Goal: Transaction & Acquisition: Purchase product/service

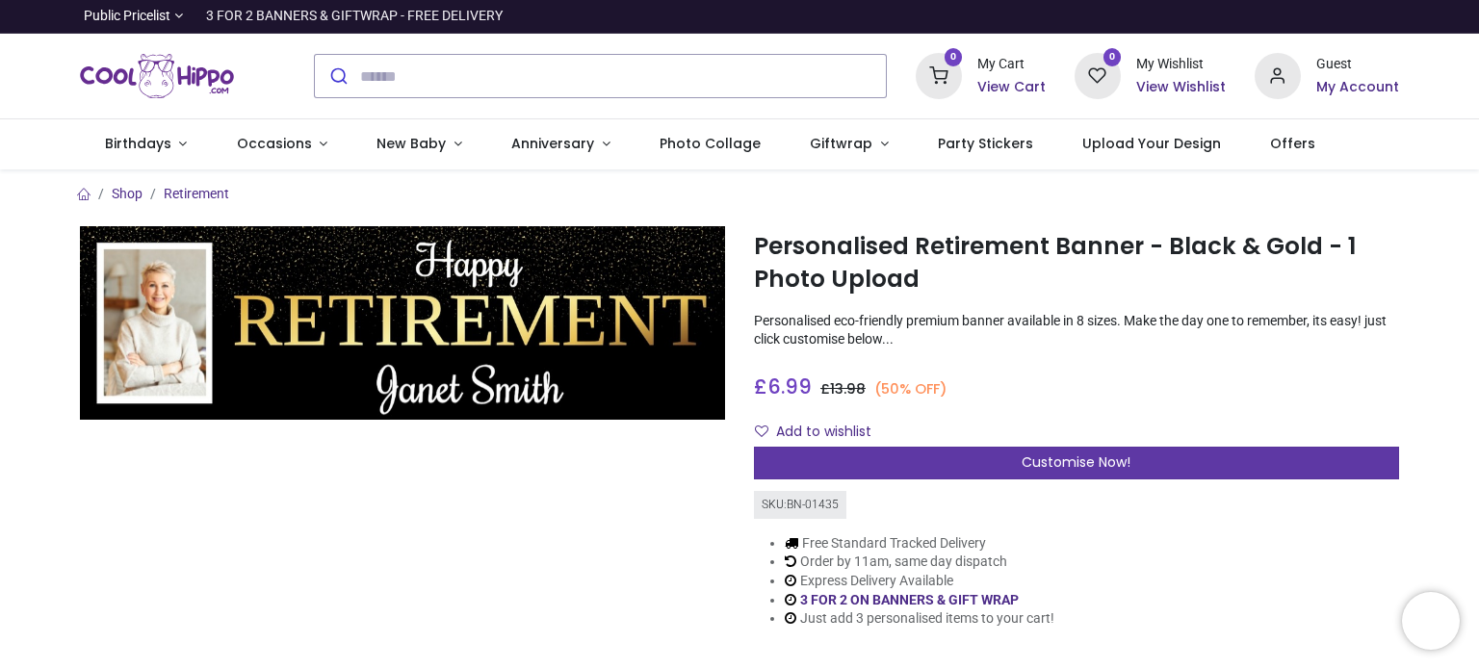
click at [1052, 461] on span "Customise Now!" at bounding box center [1076, 462] width 109 height 19
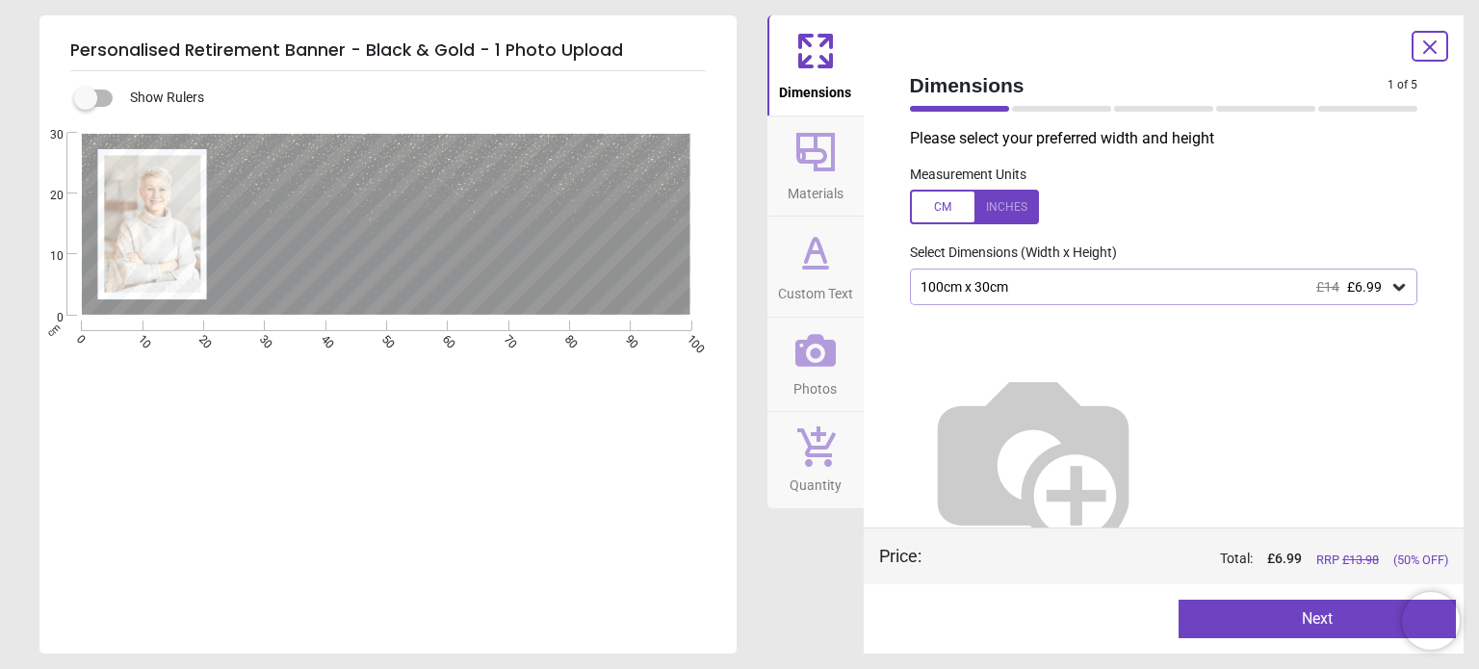
click at [1099, 298] on div "100cm x 30cm £14 £6.99" at bounding box center [1164, 287] width 509 height 37
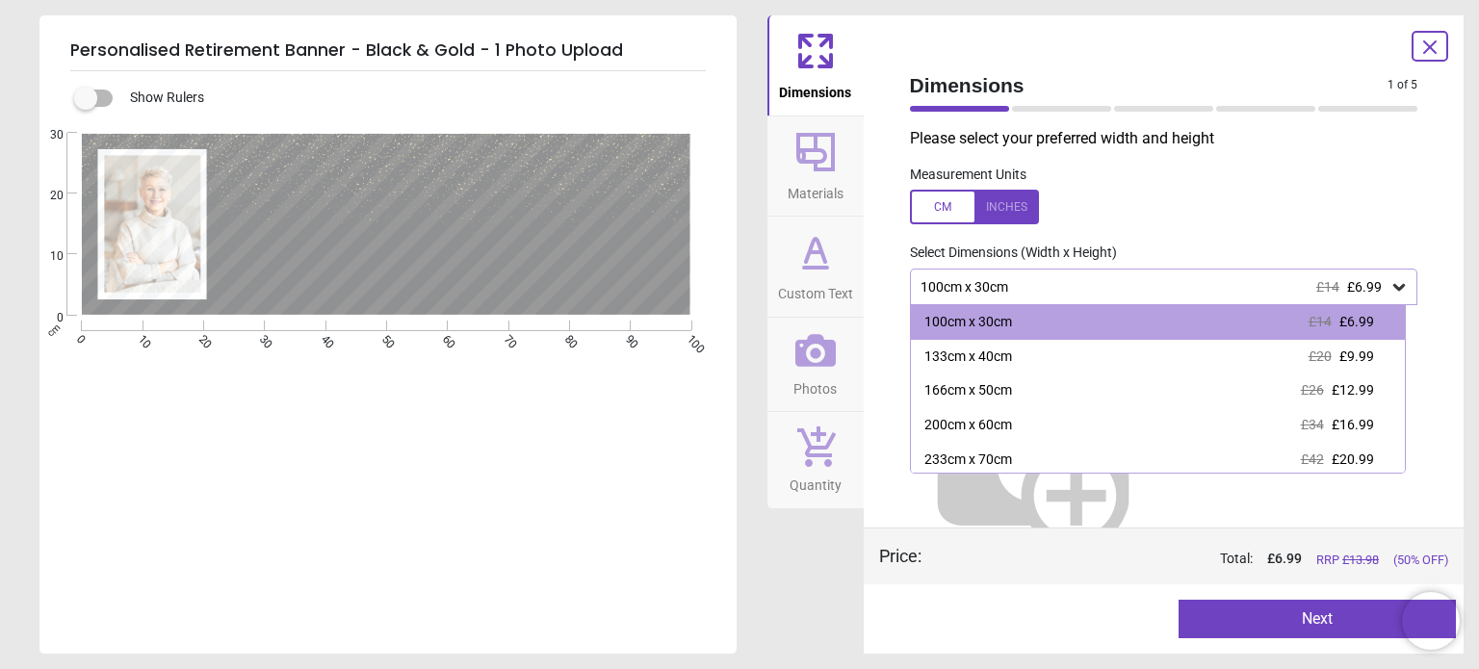
click at [1100, 298] on div "100cm x 30cm £14 £6.99" at bounding box center [1164, 287] width 509 height 37
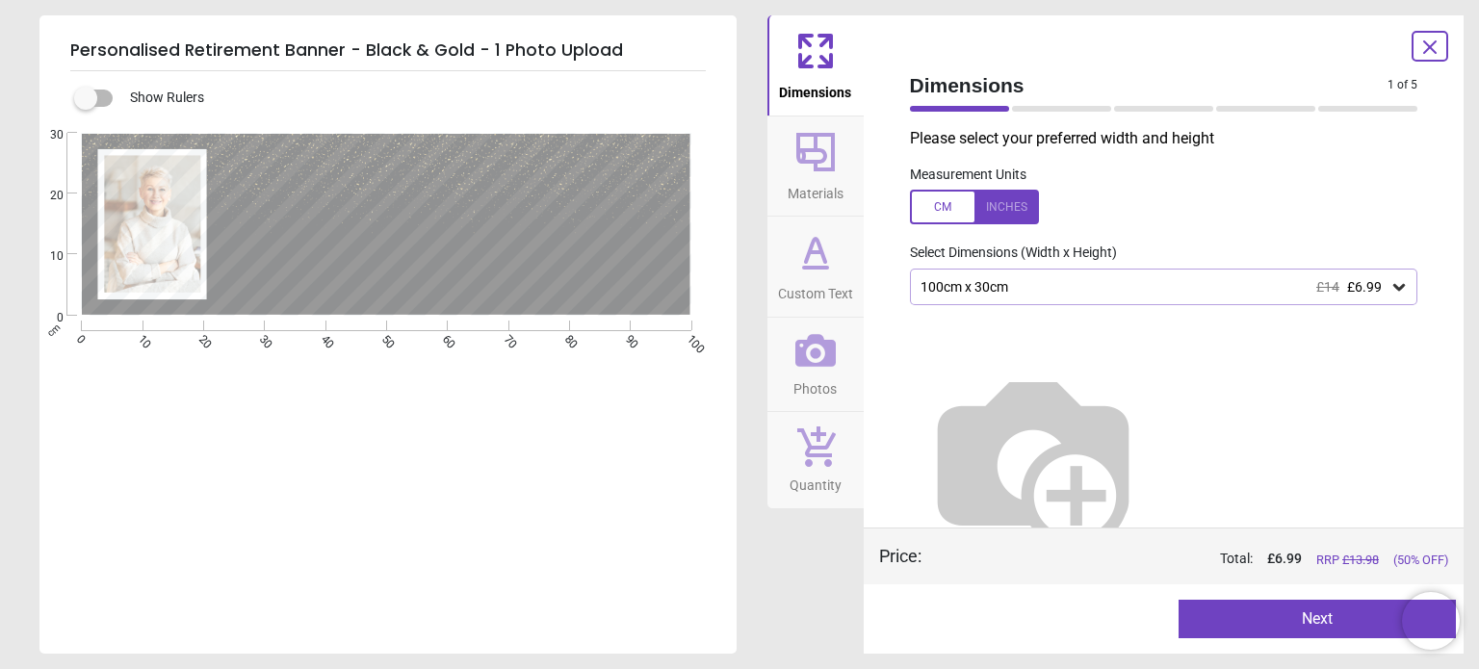
click at [1226, 619] on button "Next" at bounding box center [1317, 619] width 277 height 39
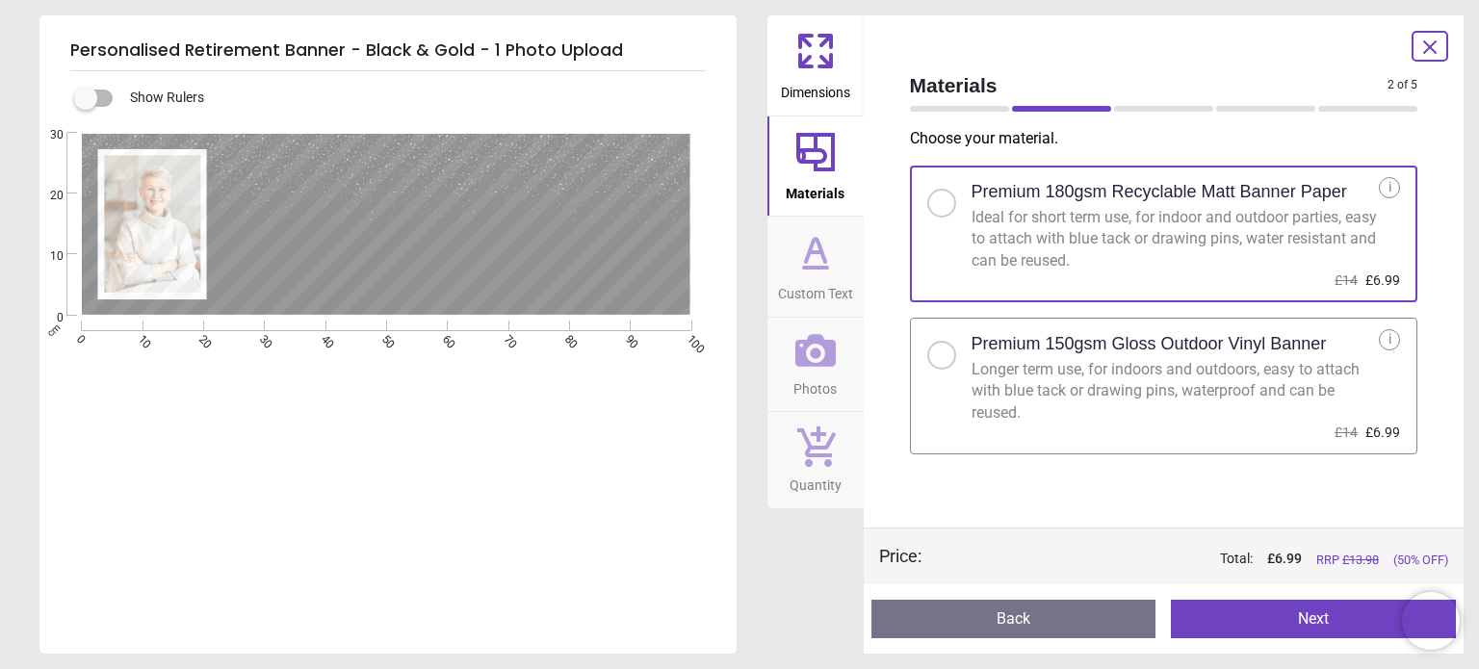
click at [1225, 614] on button "Next" at bounding box center [1313, 619] width 285 height 39
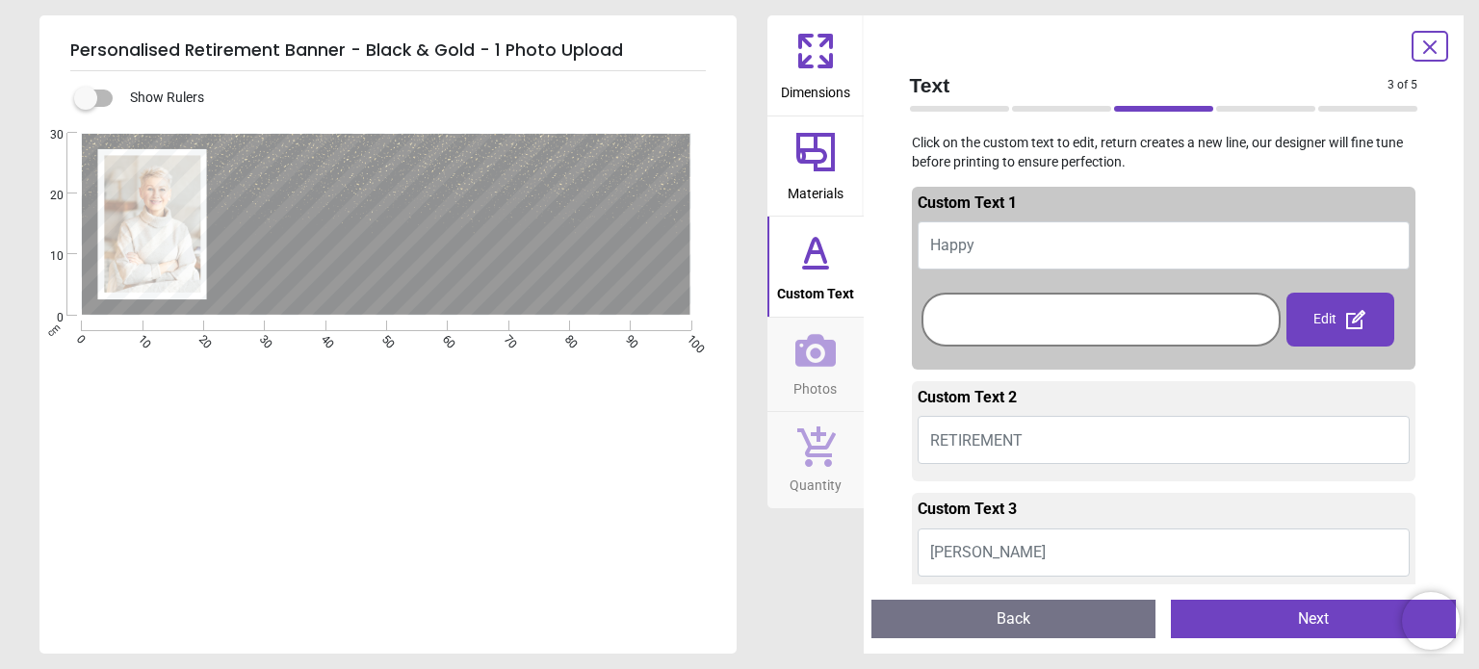
click at [982, 318] on div at bounding box center [1102, 320] width 350 height 44
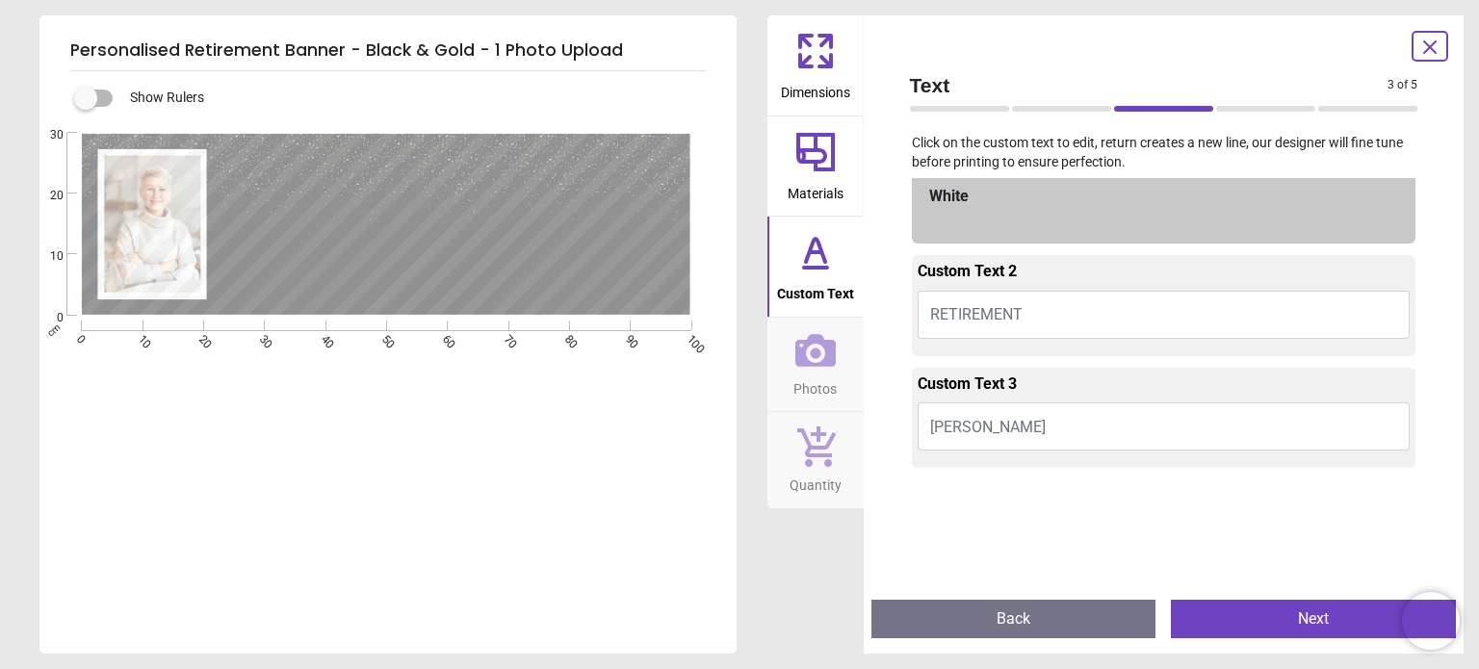
scroll to position [193, 0]
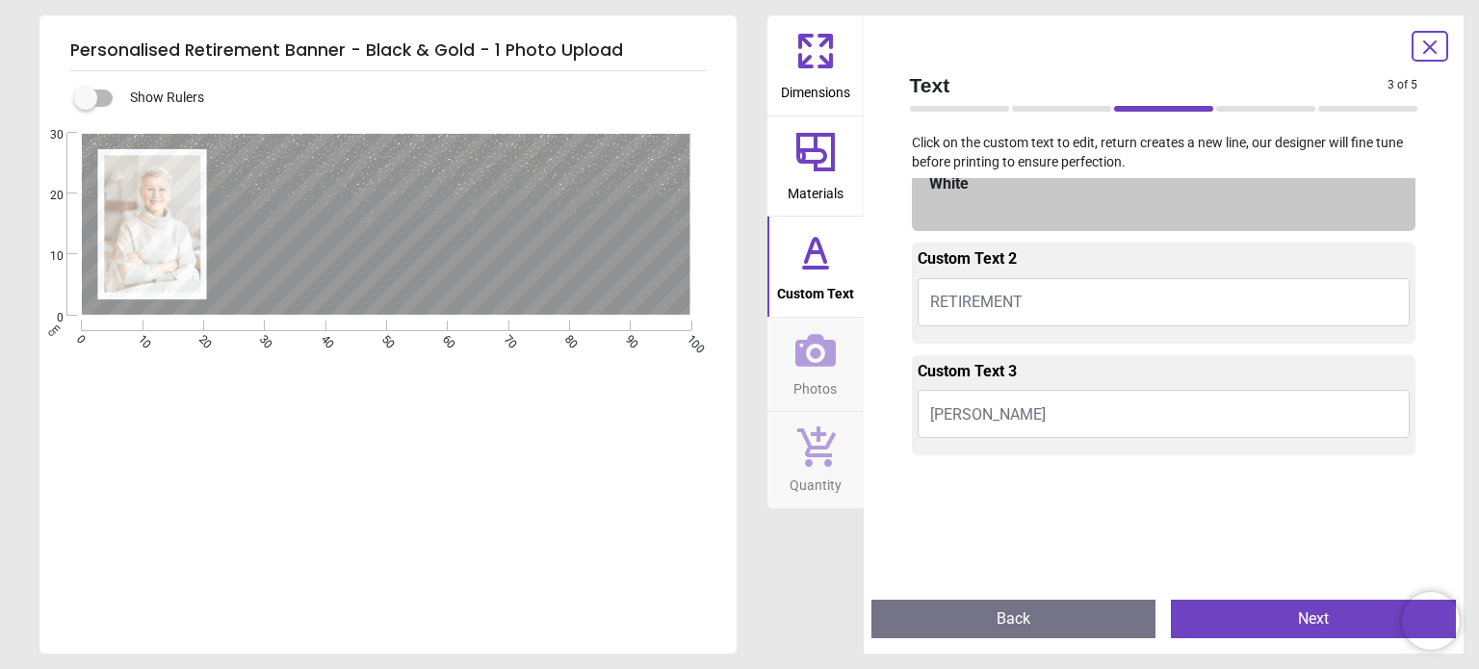
click at [1017, 412] on button "[PERSON_NAME]" at bounding box center [1164, 414] width 493 height 48
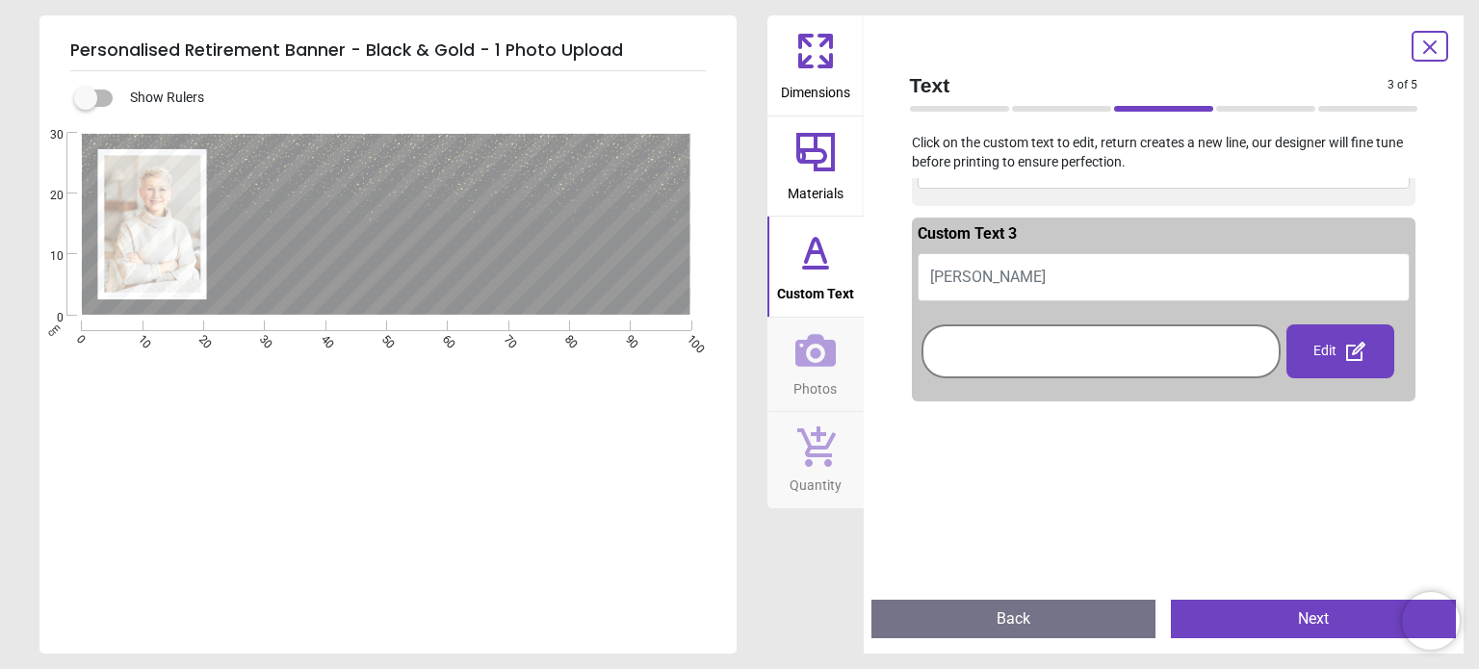
click at [975, 349] on div at bounding box center [1102, 351] width 350 height 44
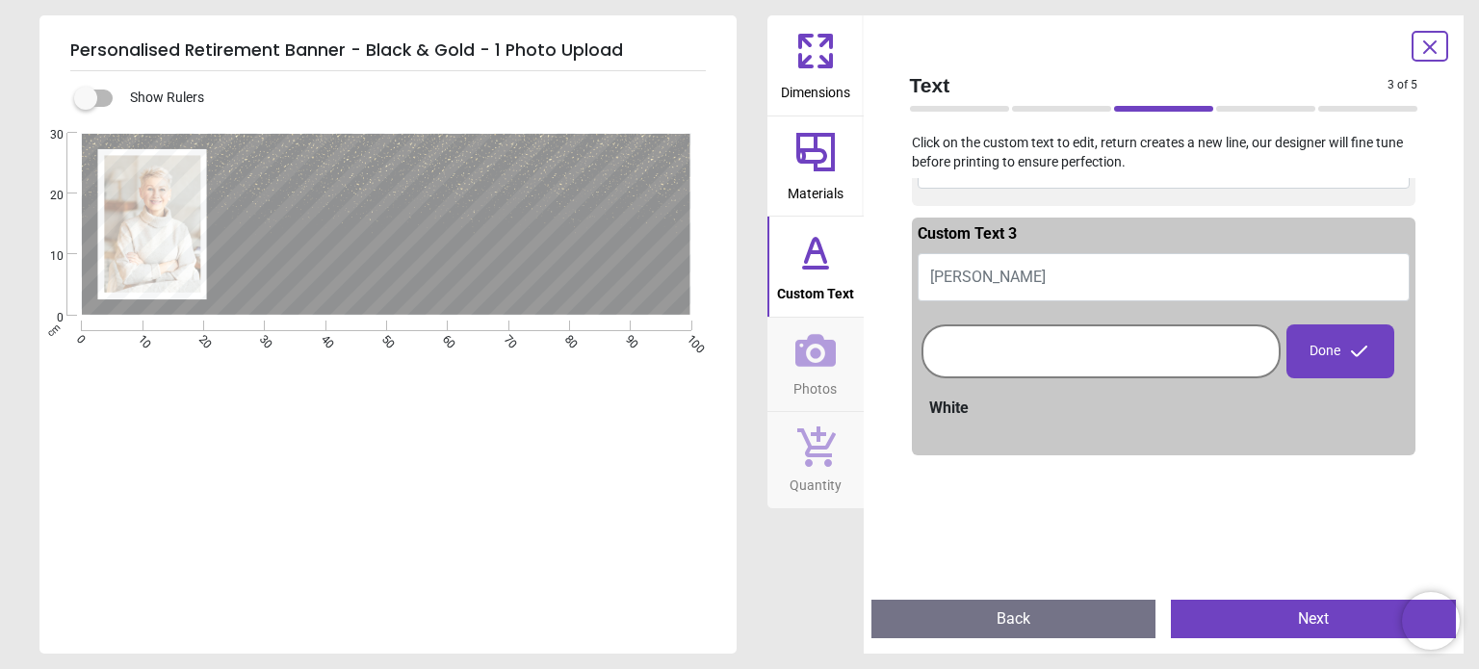
click at [980, 344] on div at bounding box center [1102, 351] width 350 height 44
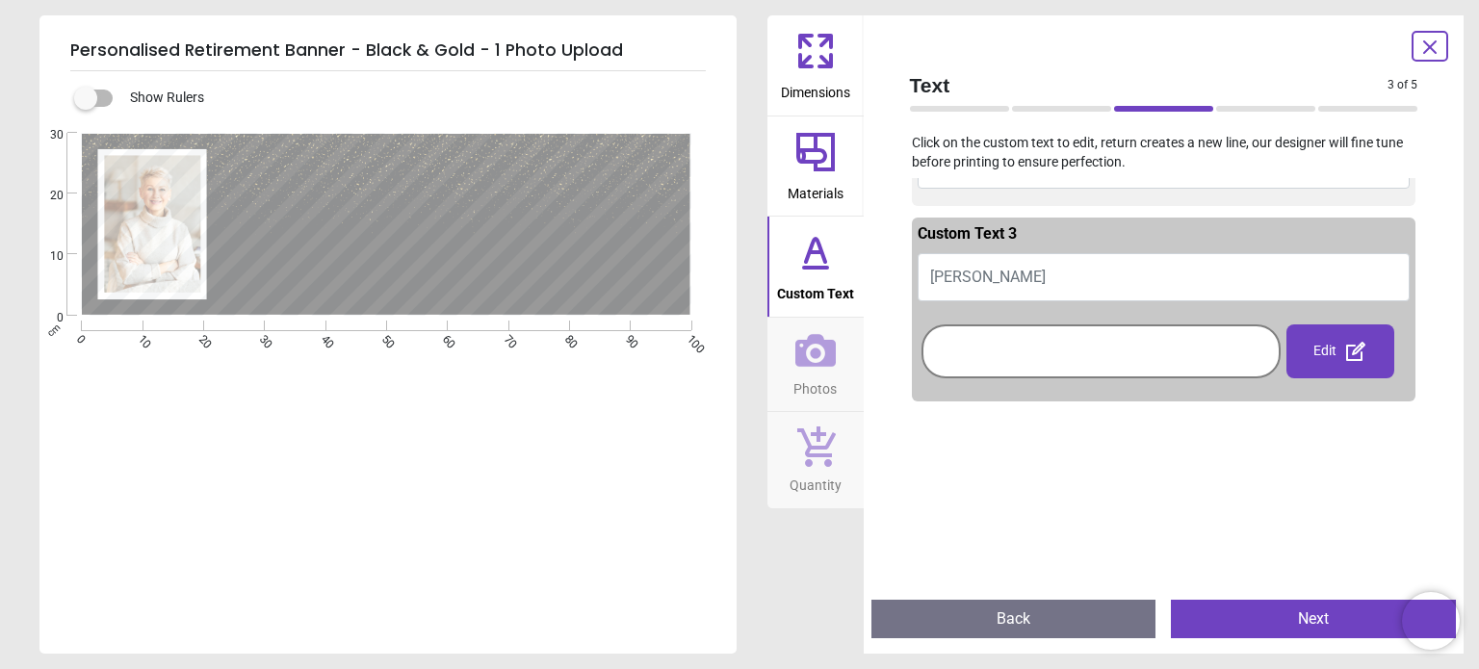
click at [998, 315] on div "Custom Text 3 Janet Smith Edit" at bounding box center [1164, 309] width 505 height 183
click at [1310, 352] on div "Edit" at bounding box center [1341, 352] width 108 height 54
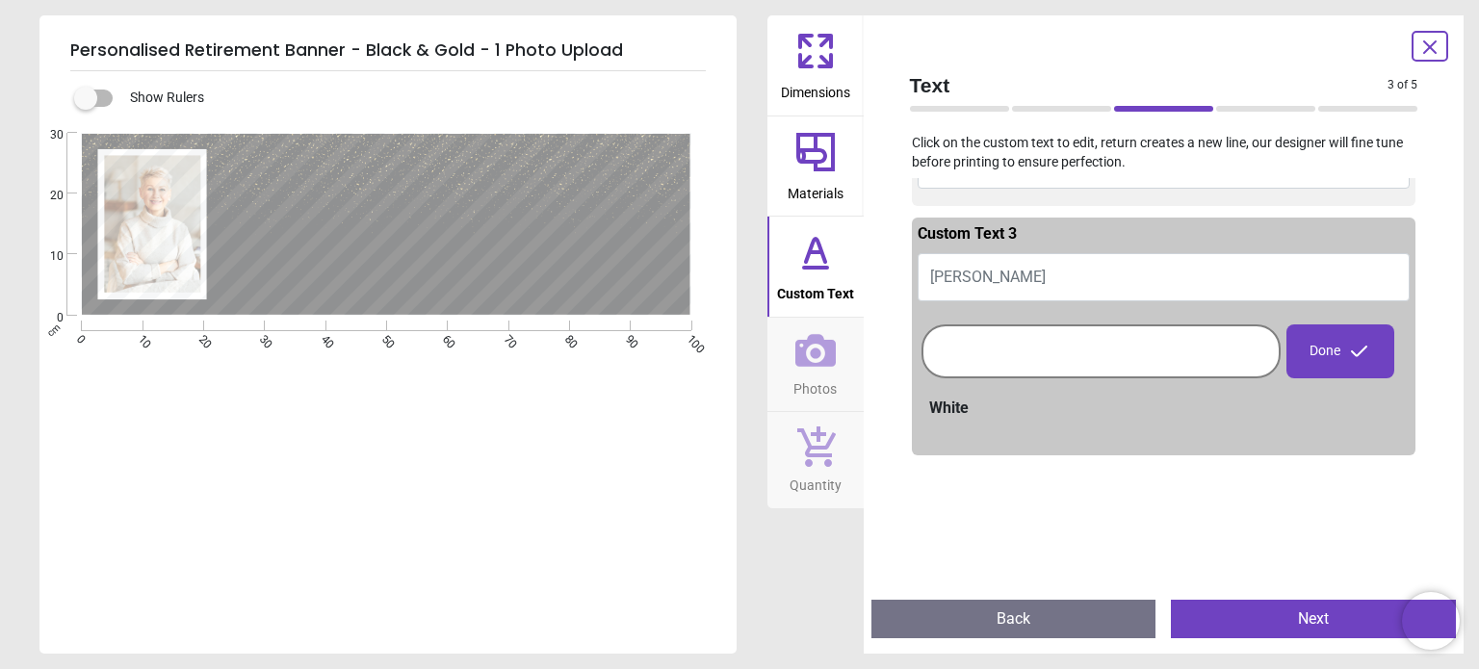
click at [1013, 347] on div at bounding box center [1102, 351] width 350 height 44
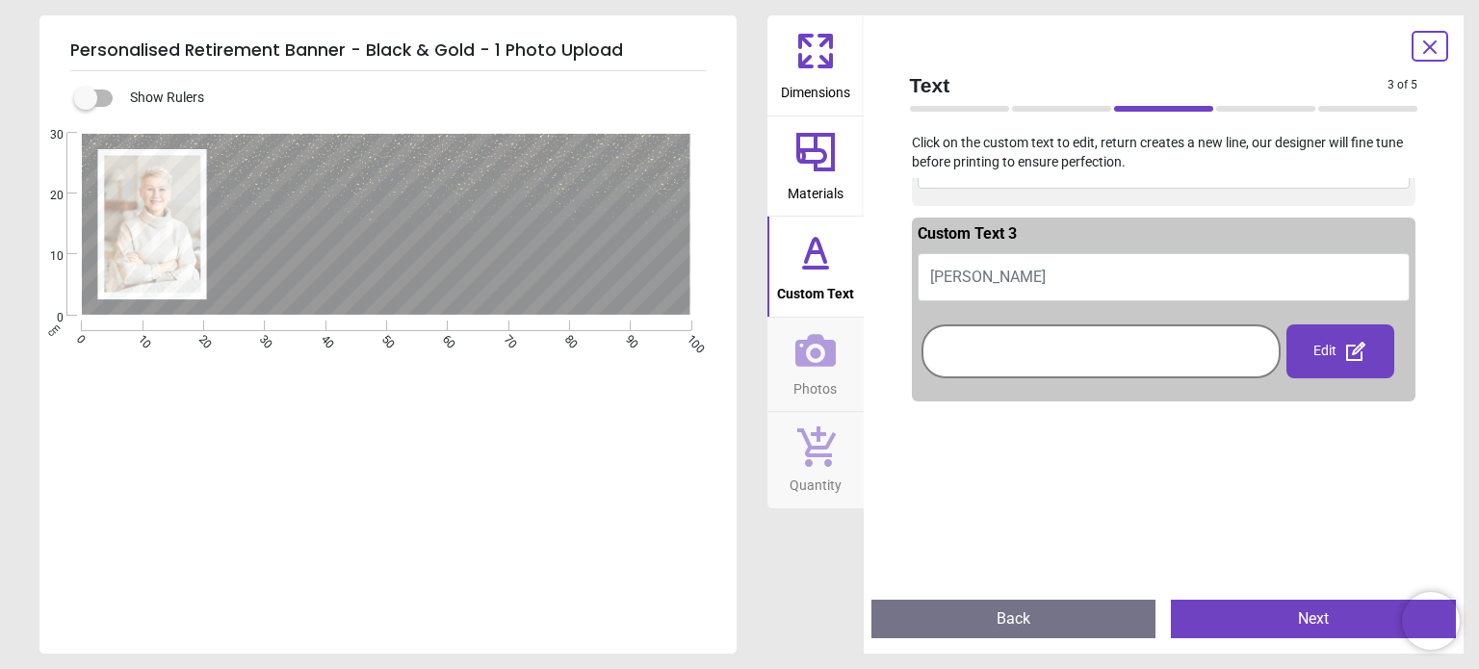
click at [1022, 281] on button "Janet Smith" at bounding box center [1164, 277] width 493 height 48
click at [1005, 339] on div at bounding box center [1102, 351] width 350 height 44
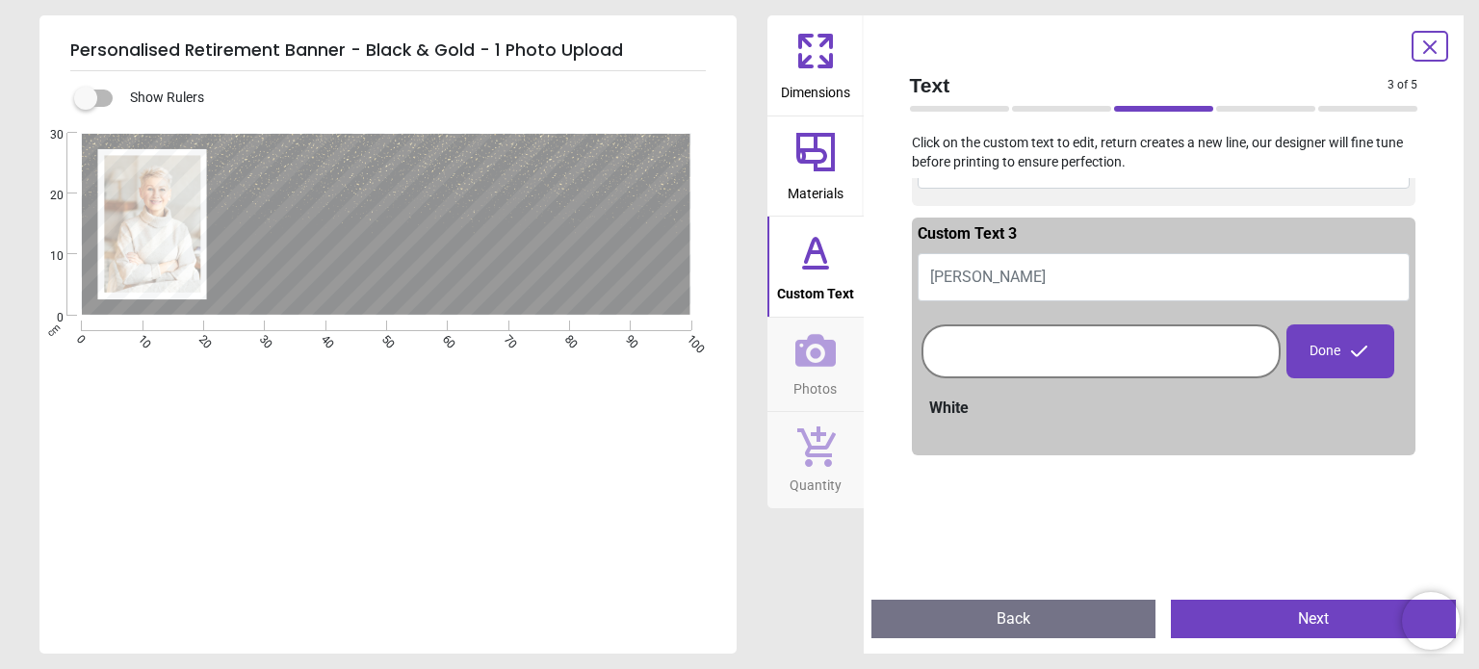
click at [1011, 351] on div at bounding box center [1102, 351] width 350 height 44
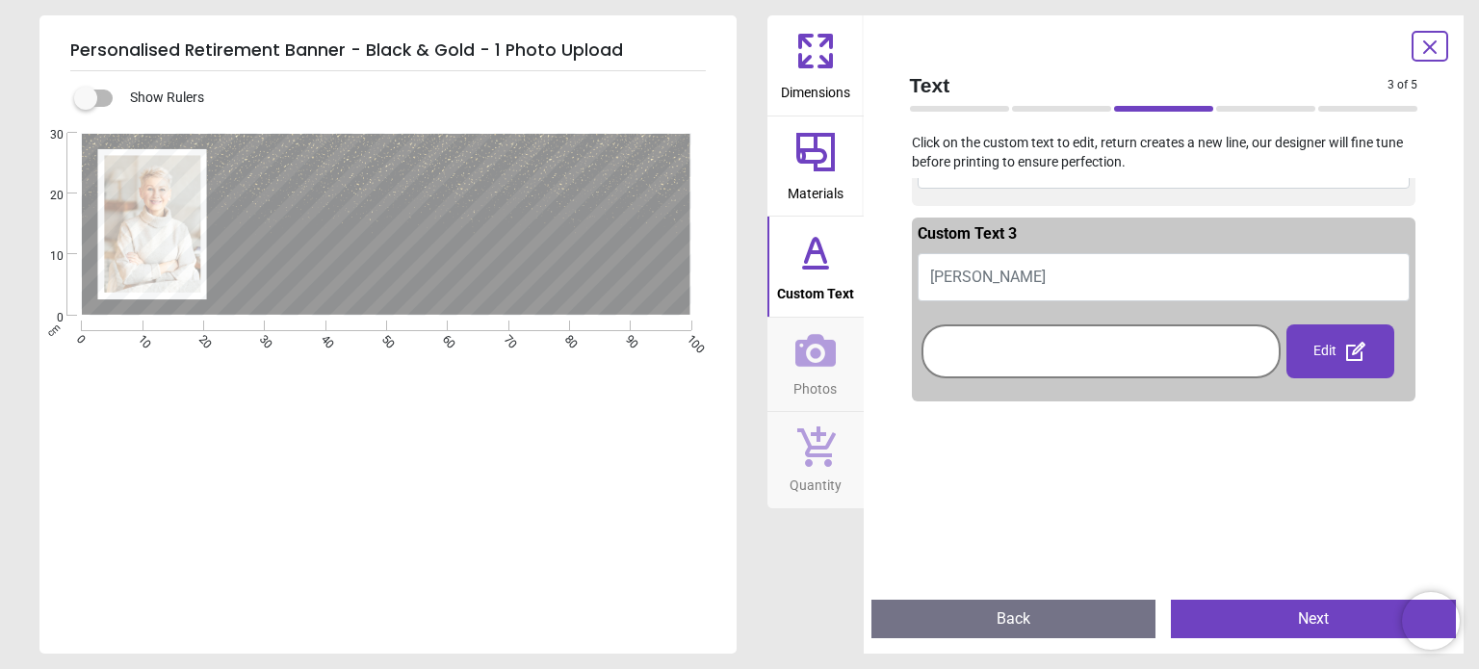
click at [1011, 351] on div at bounding box center [1102, 351] width 350 height 44
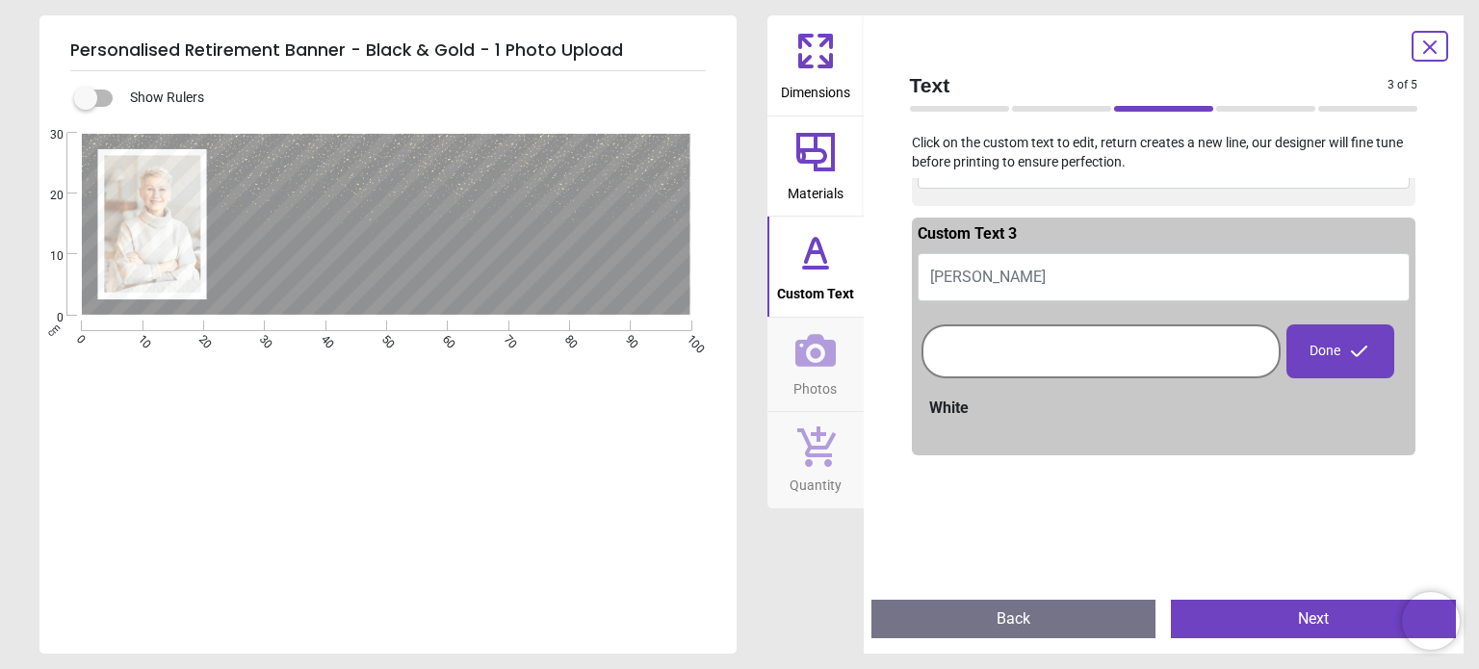
click at [1125, 356] on div at bounding box center [1102, 351] width 350 height 44
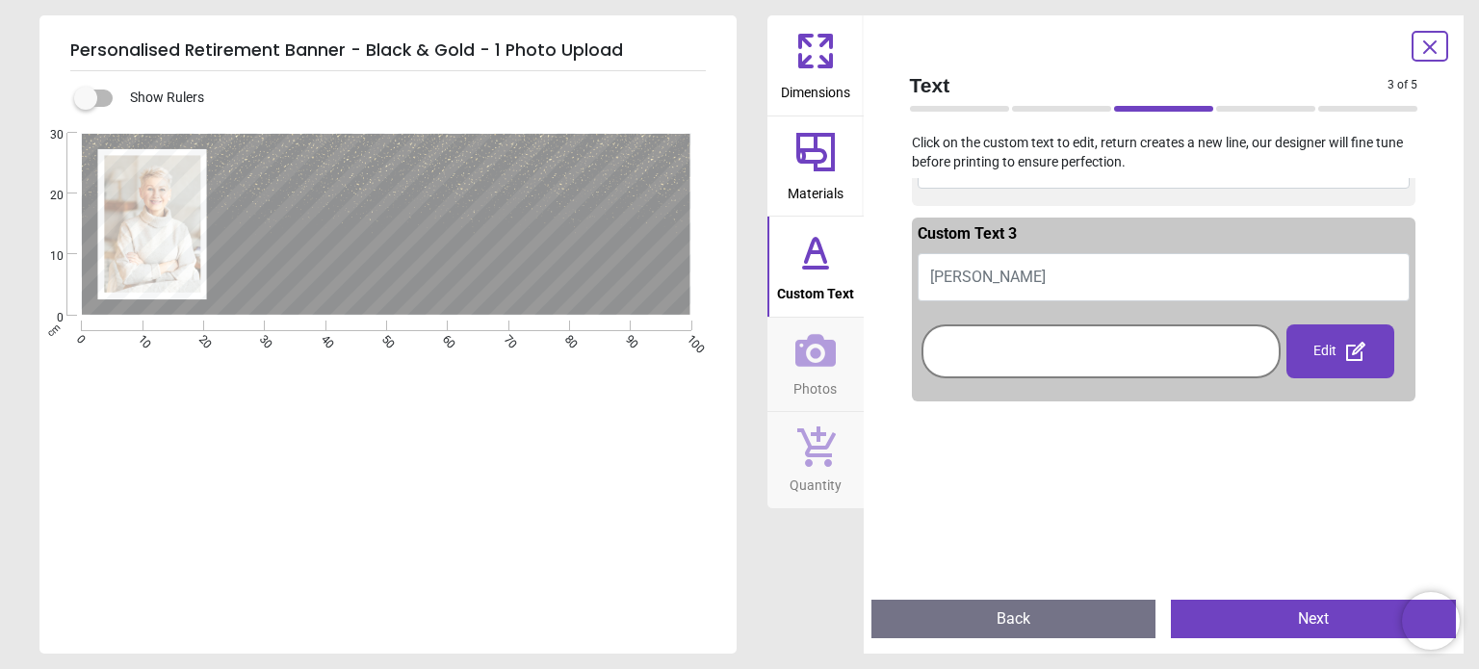
click at [1321, 350] on div "Edit" at bounding box center [1341, 352] width 108 height 54
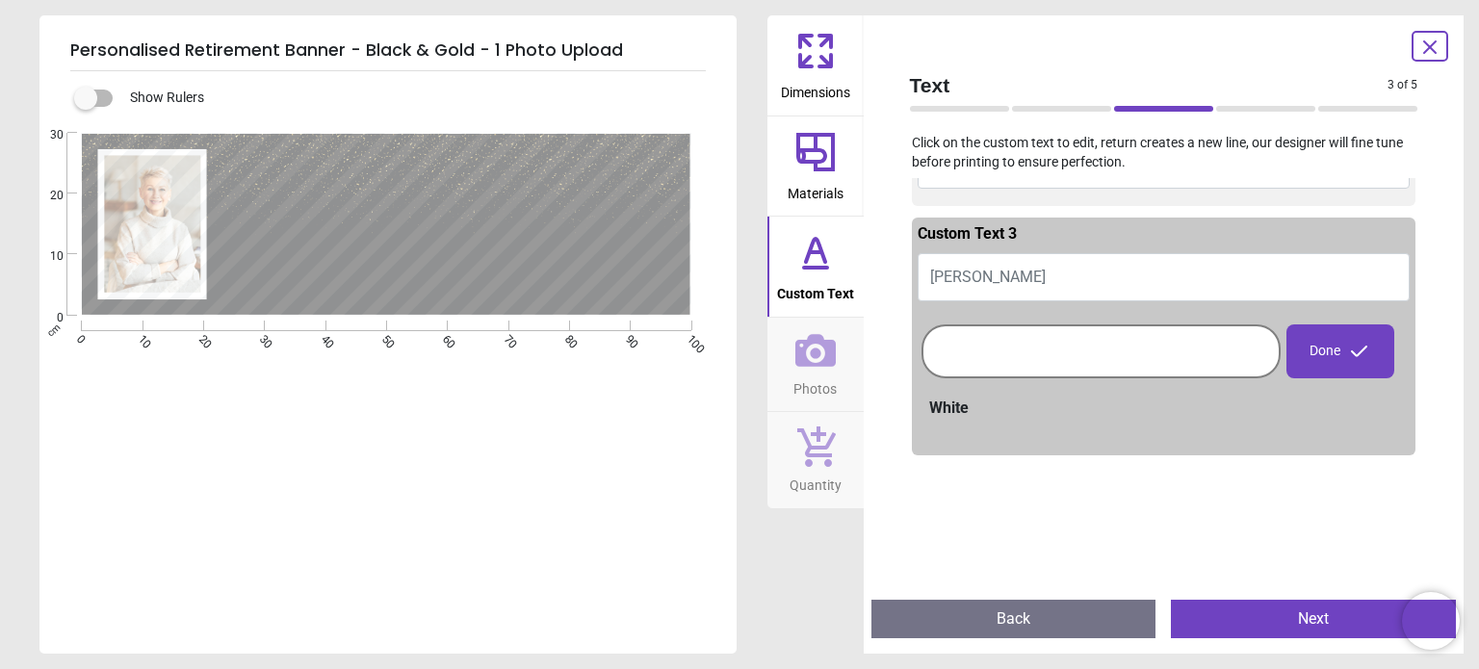
click at [1022, 353] on div at bounding box center [1102, 351] width 350 height 44
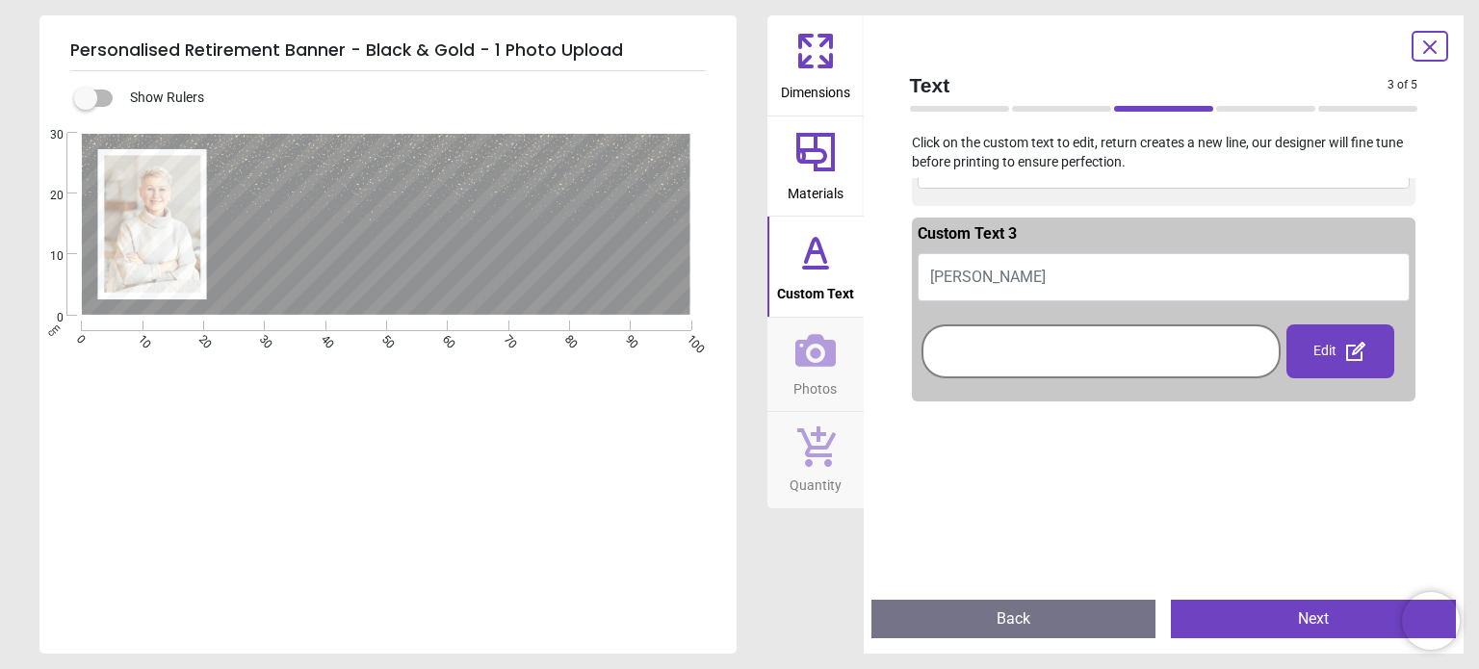
click at [1022, 353] on div at bounding box center [1102, 351] width 350 height 44
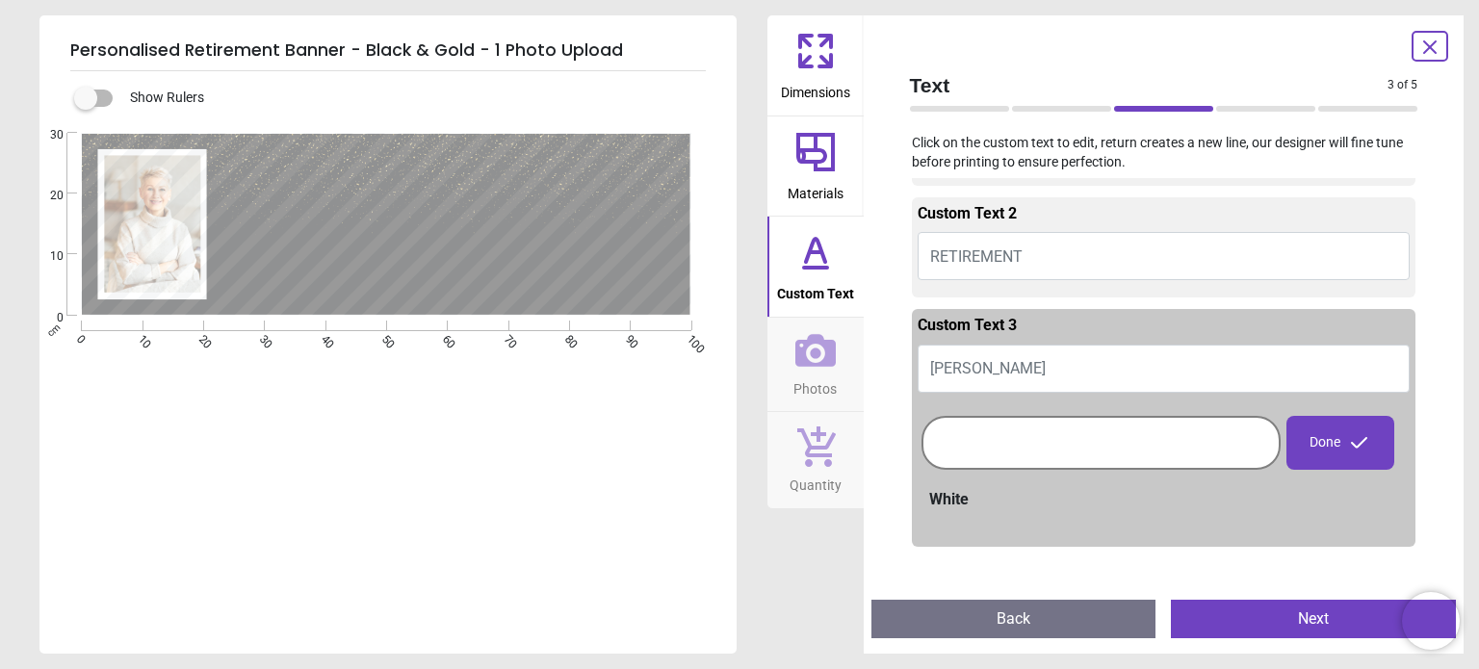
scroll to position [0, 0]
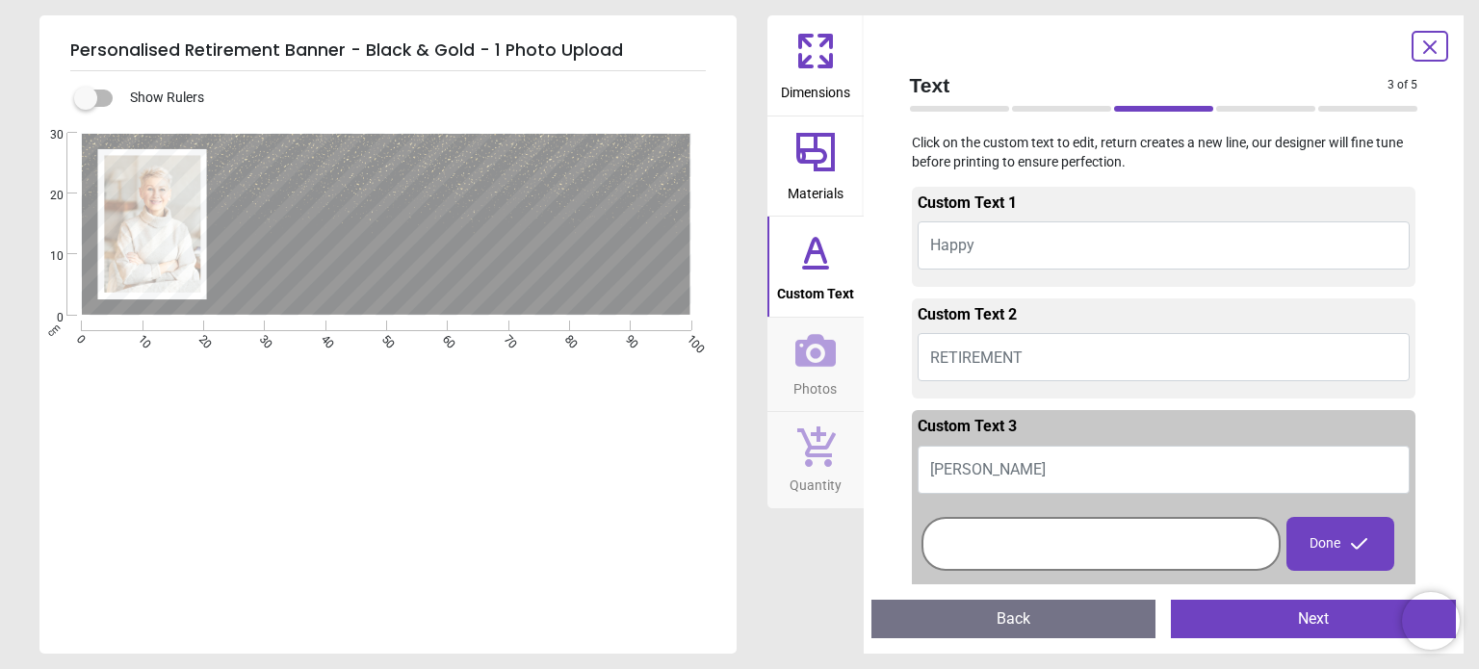
click at [1021, 473] on button "Janet Smith" at bounding box center [1164, 470] width 493 height 48
click at [1012, 473] on button "Janet Smith" at bounding box center [1164, 470] width 493 height 48
type textarea "*"
type textarea "**********"
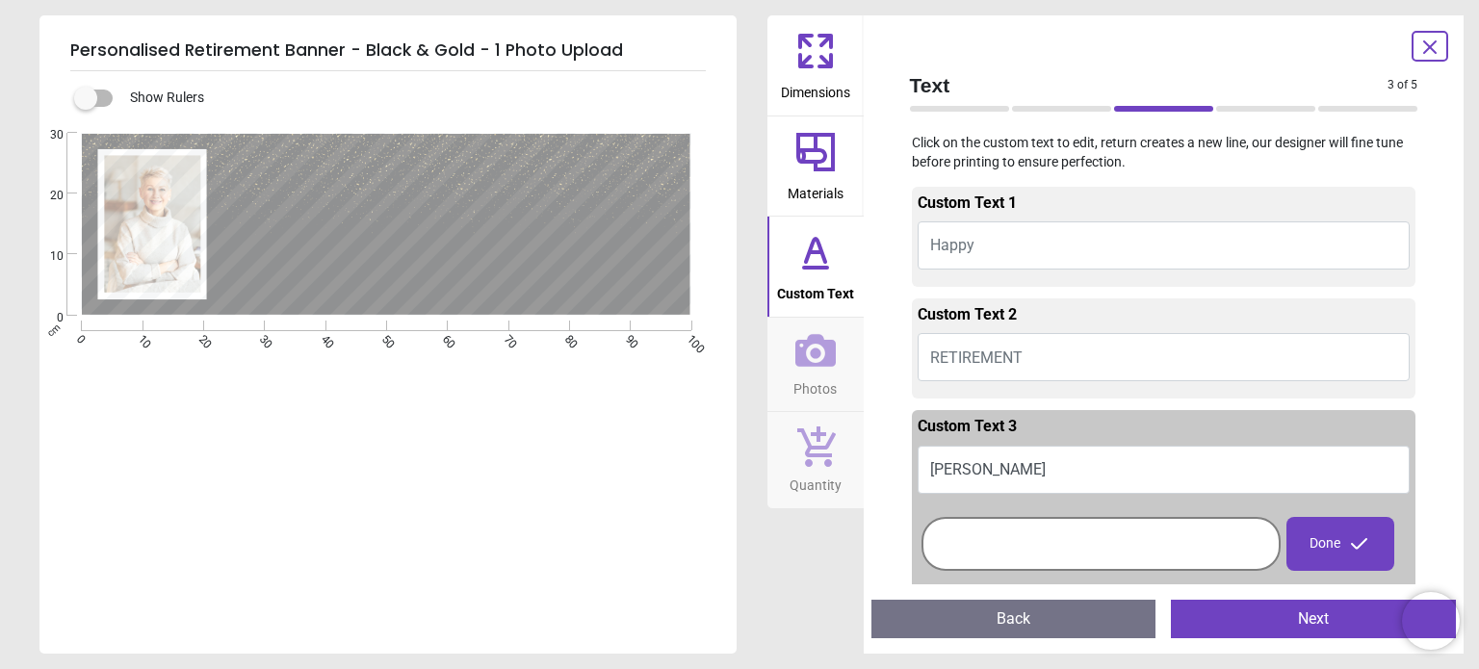
click at [1248, 613] on button "Next" at bounding box center [1313, 619] width 285 height 39
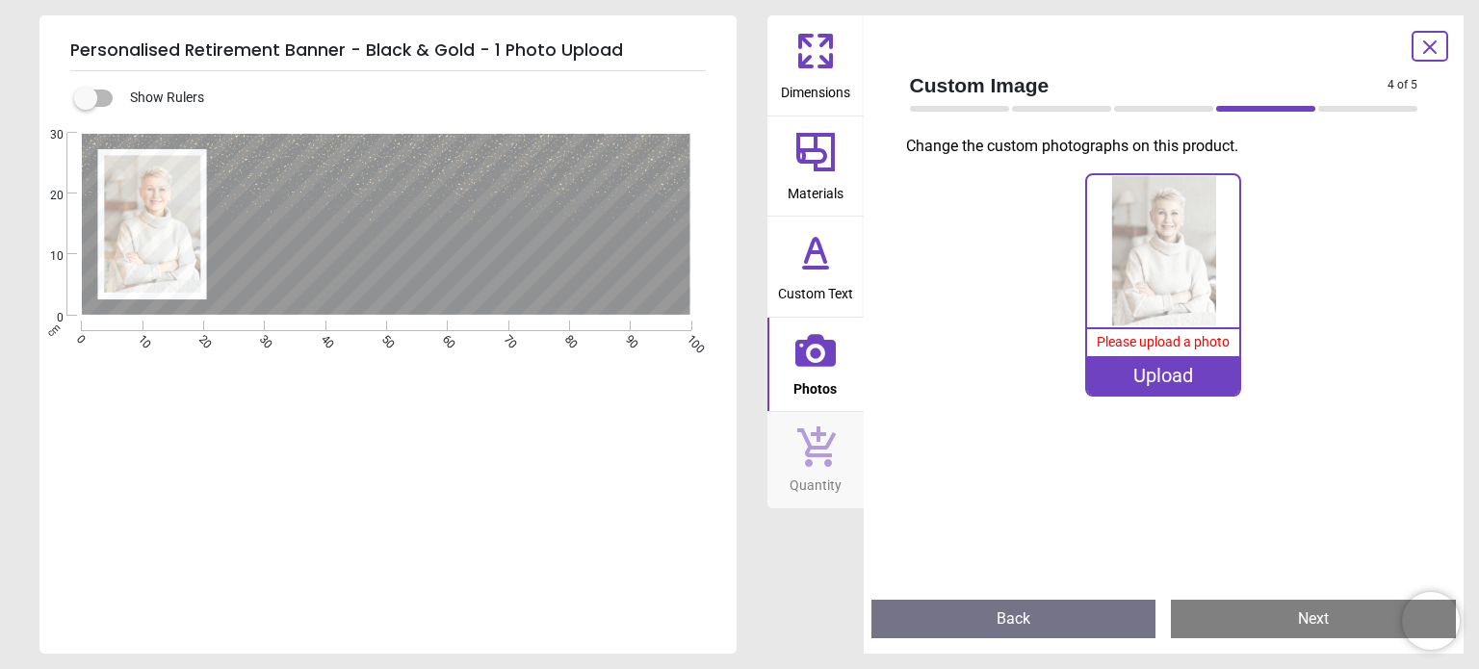
click at [1157, 375] on div "Upload" at bounding box center [1163, 375] width 152 height 39
click at [1155, 378] on div "Upload" at bounding box center [1163, 375] width 152 height 39
click at [803, 359] on icon at bounding box center [816, 350] width 40 height 33
click at [820, 172] on icon at bounding box center [816, 152] width 46 height 46
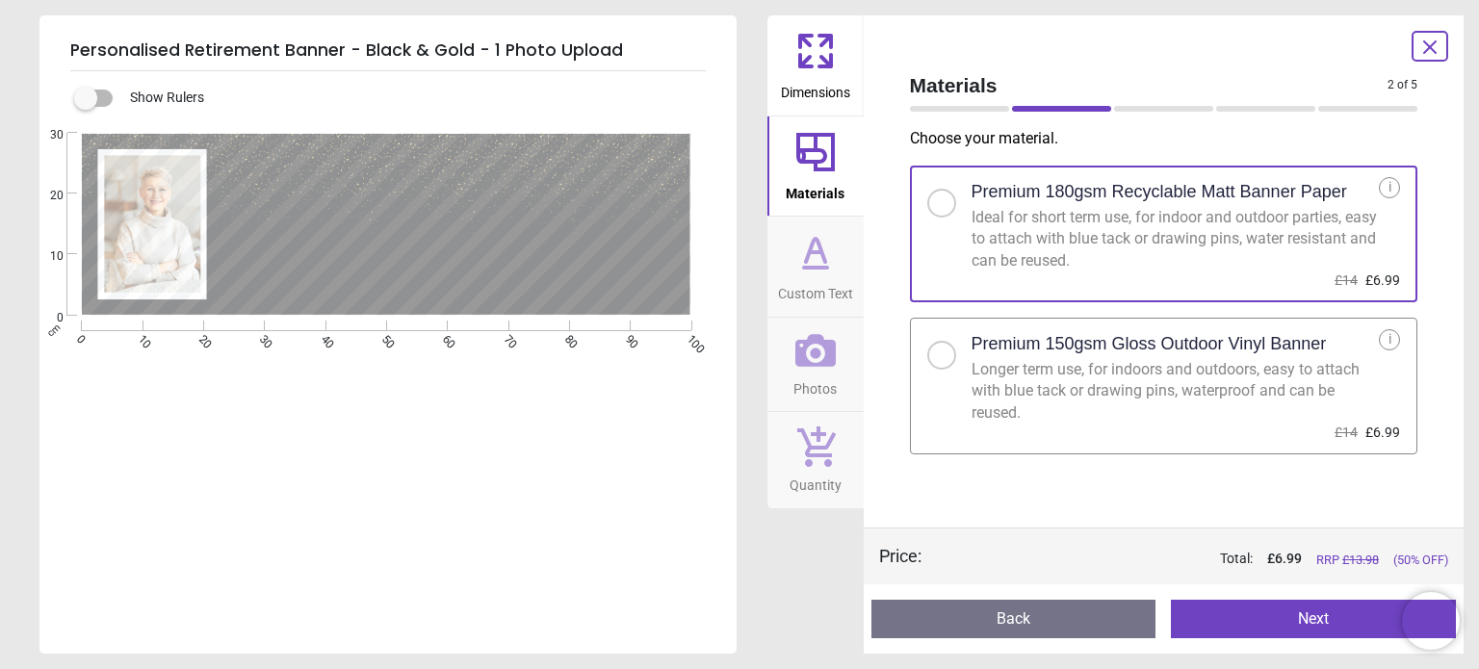
click at [820, 172] on icon at bounding box center [816, 152] width 46 height 46
click at [829, 76] on span "Dimensions" at bounding box center [815, 88] width 69 height 29
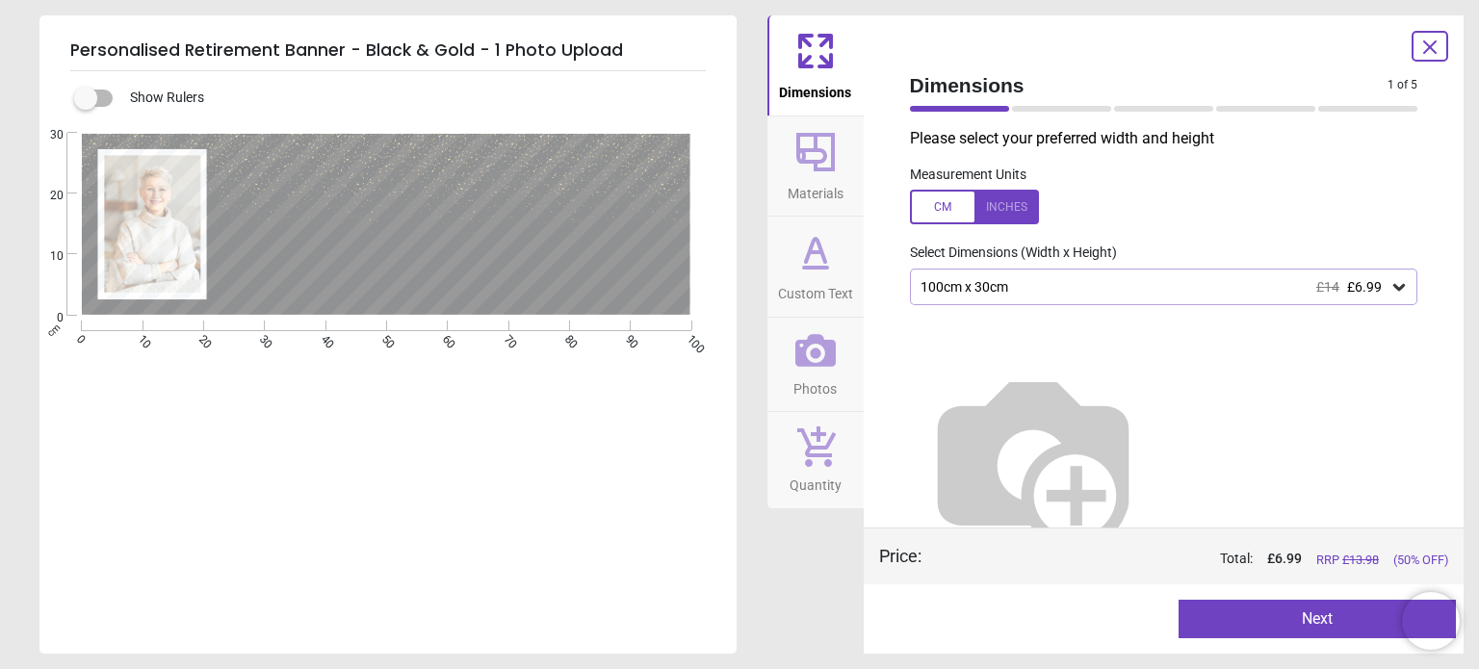
click at [1270, 605] on button "Next" at bounding box center [1317, 619] width 277 height 39
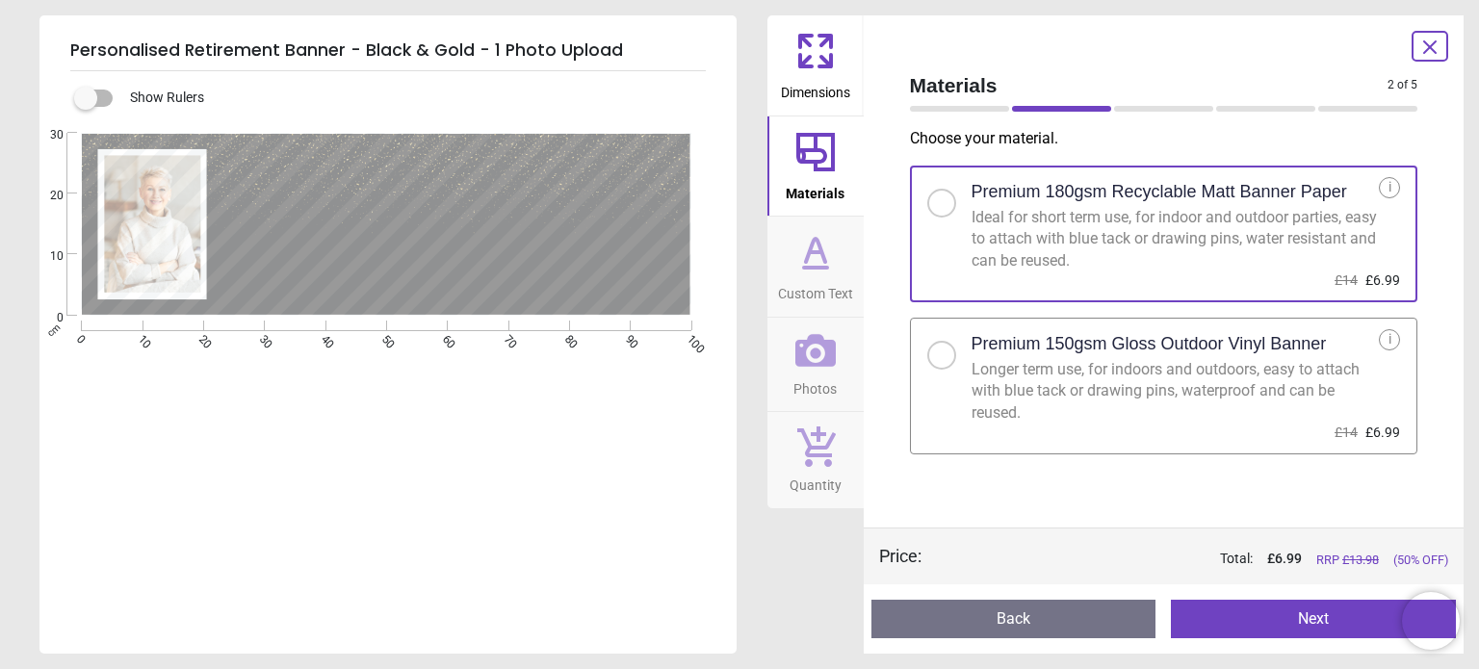
click at [1278, 623] on button "Next" at bounding box center [1313, 619] width 285 height 39
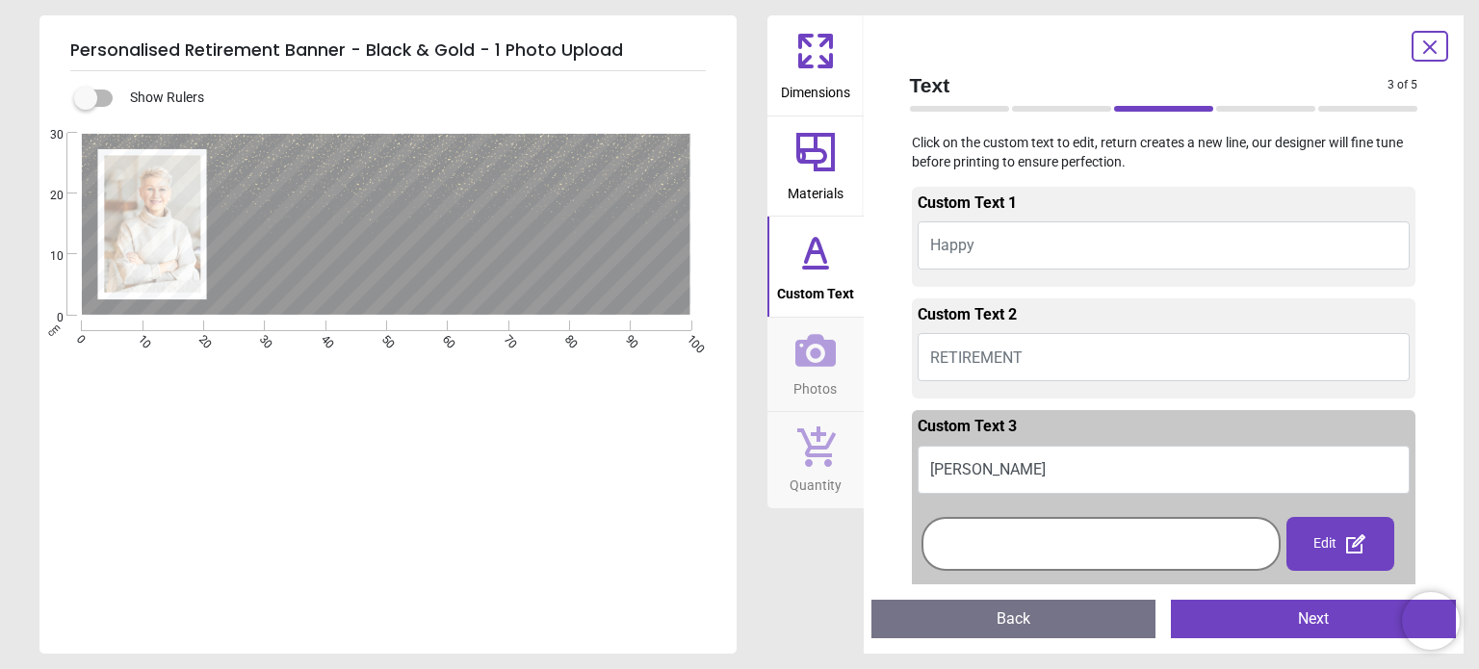
click at [1278, 623] on button "Next" at bounding box center [1313, 619] width 285 height 39
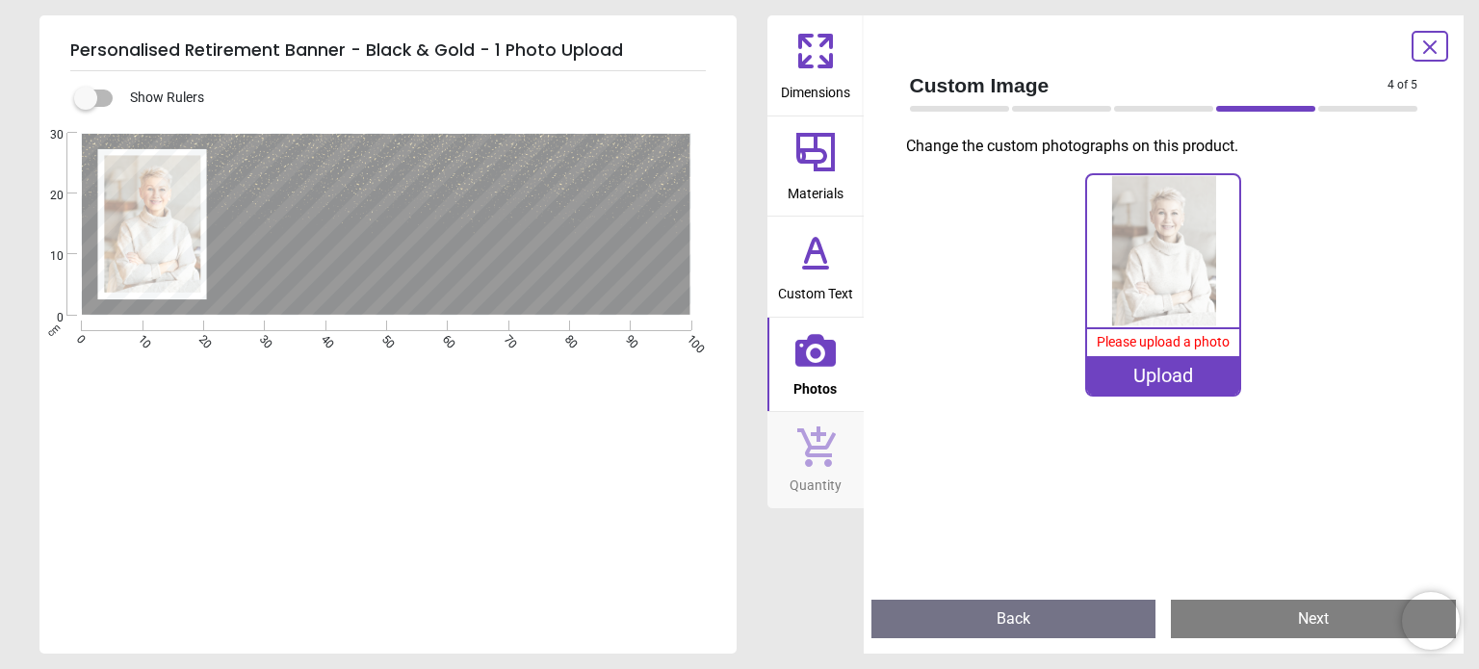
click at [1152, 372] on div "Upload" at bounding box center [1163, 375] width 152 height 39
click at [1167, 376] on div "Upload" at bounding box center [1163, 375] width 152 height 39
click at [809, 349] on icon at bounding box center [816, 350] width 40 height 40
click at [1178, 378] on div "Upload" at bounding box center [1163, 375] width 152 height 39
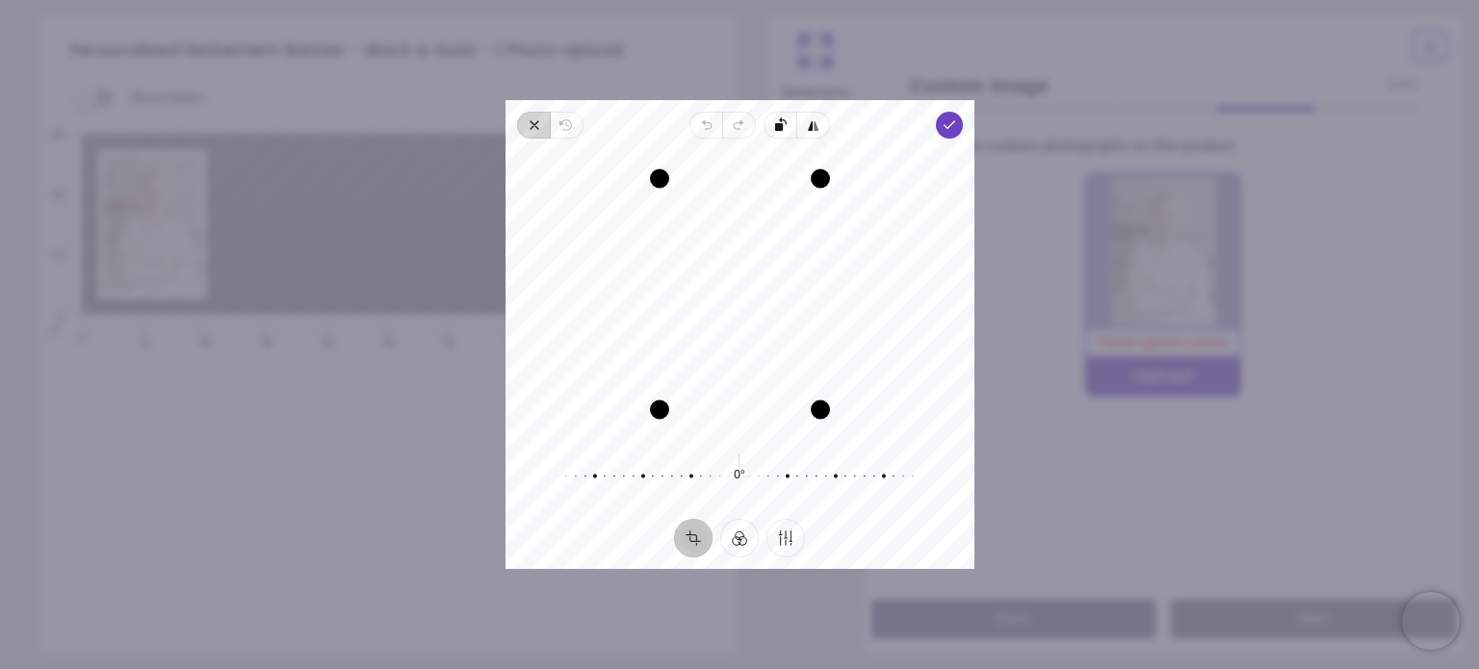
click at [536, 122] on icon "button" at bounding box center [534, 125] width 15 height 15
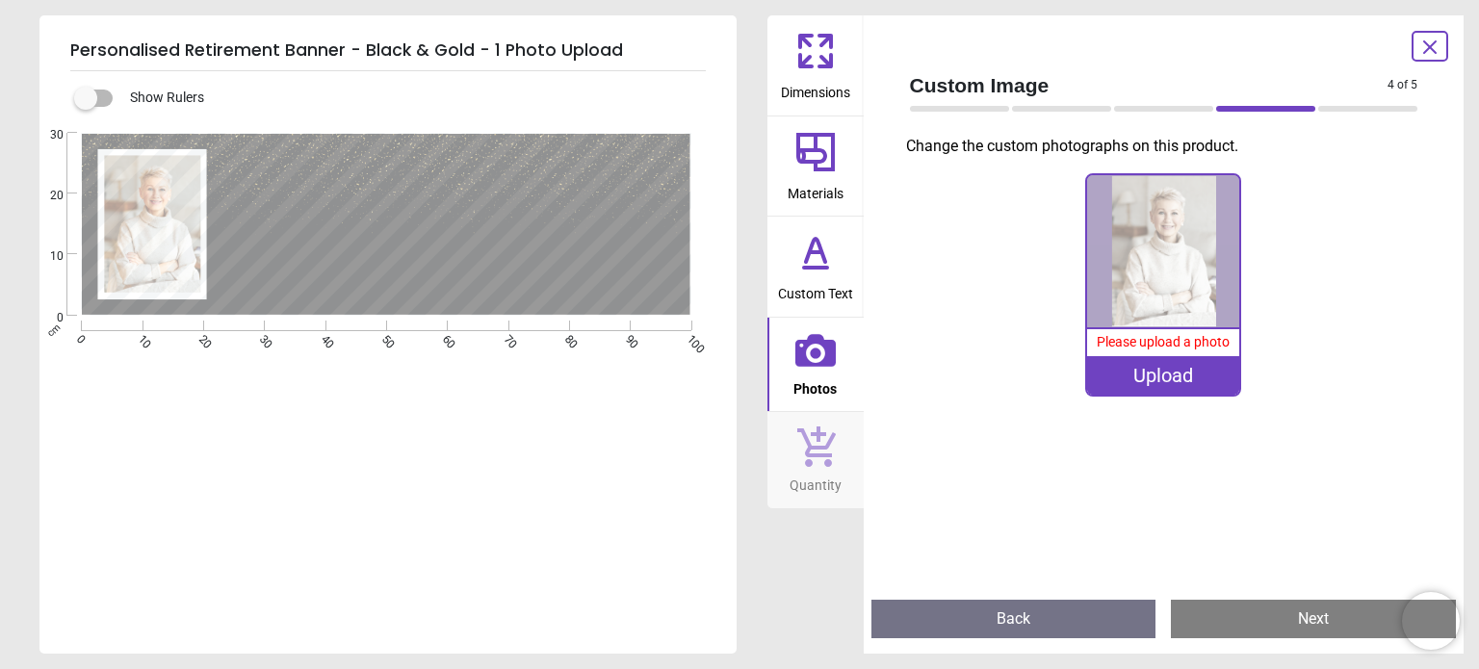
click at [1136, 376] on div "Upload" at bounding box center [1163, 375] width 152 height 39
click at [1125, 368] on div "Upload" at bounding box center [1163, 375] width 152 height 39
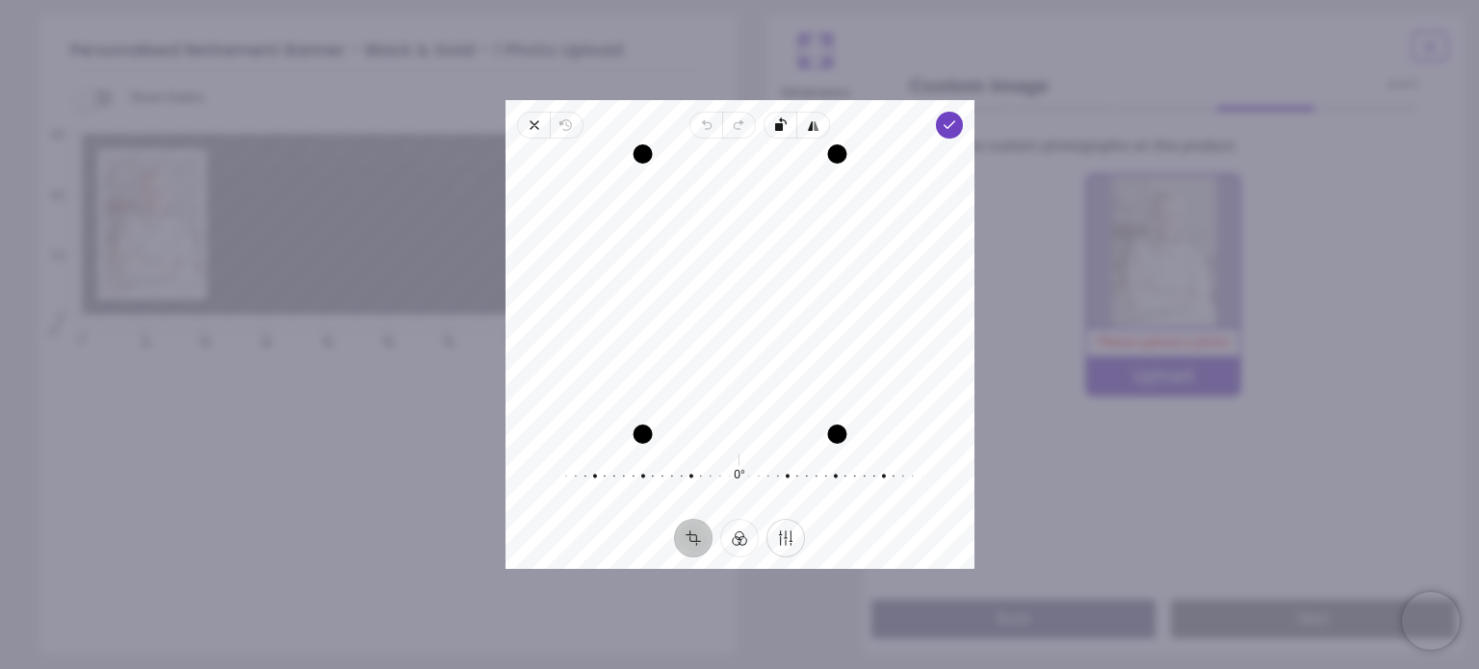
click at [789, 534] on button "Finetune" at bounding box center [786, 538] width 39 height 39
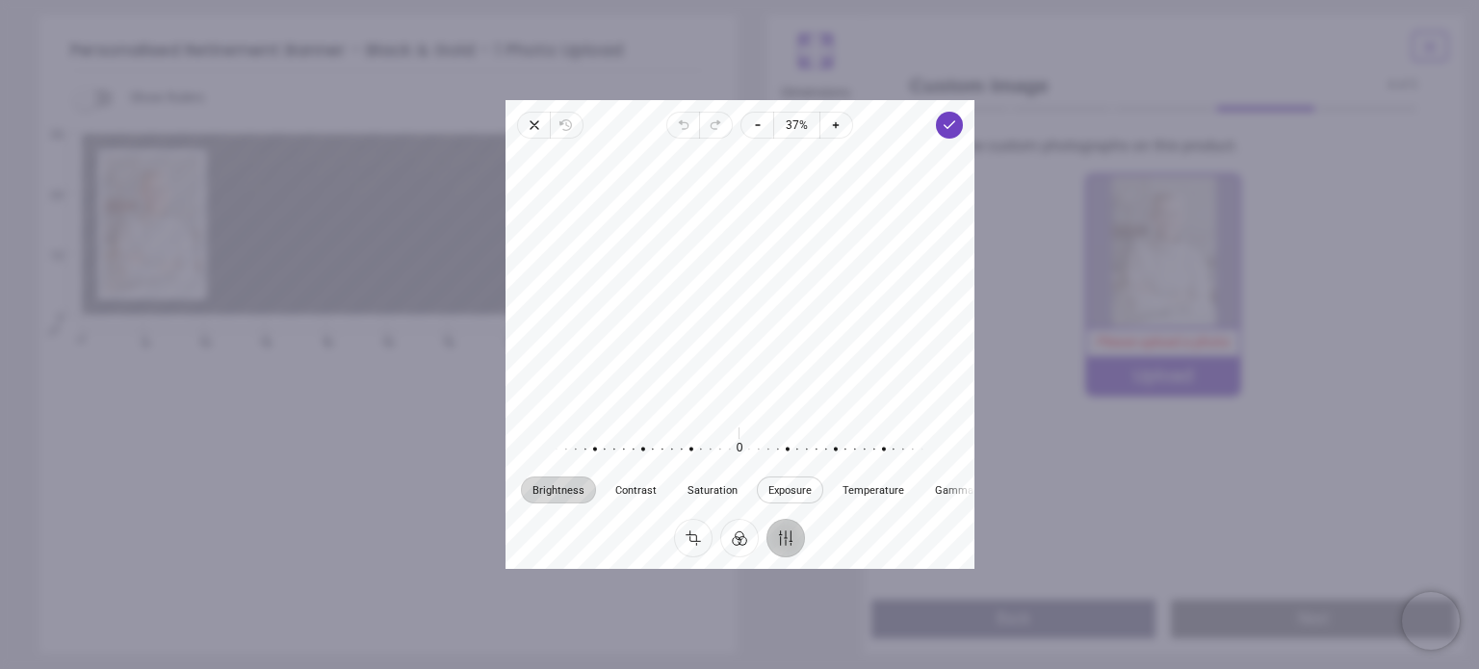
click at [778, 490] on span "Exposure" at bounding box center [790, 489] width 43 height 11
drag, startPoint x: 740, startPoint y: 449, endPoint x: 821, endPoint y: 450, distance: 80.9
click at [821, 450] on div at bounding box center [811, 450] width 370 height 54
drag, startPoint x: 737, startPoint y: 452, endPoint x: 589, endPoint y: 422, distance: 151.3
click at [589, 423] on div at bounding box center [663, 450] width 370 height 54
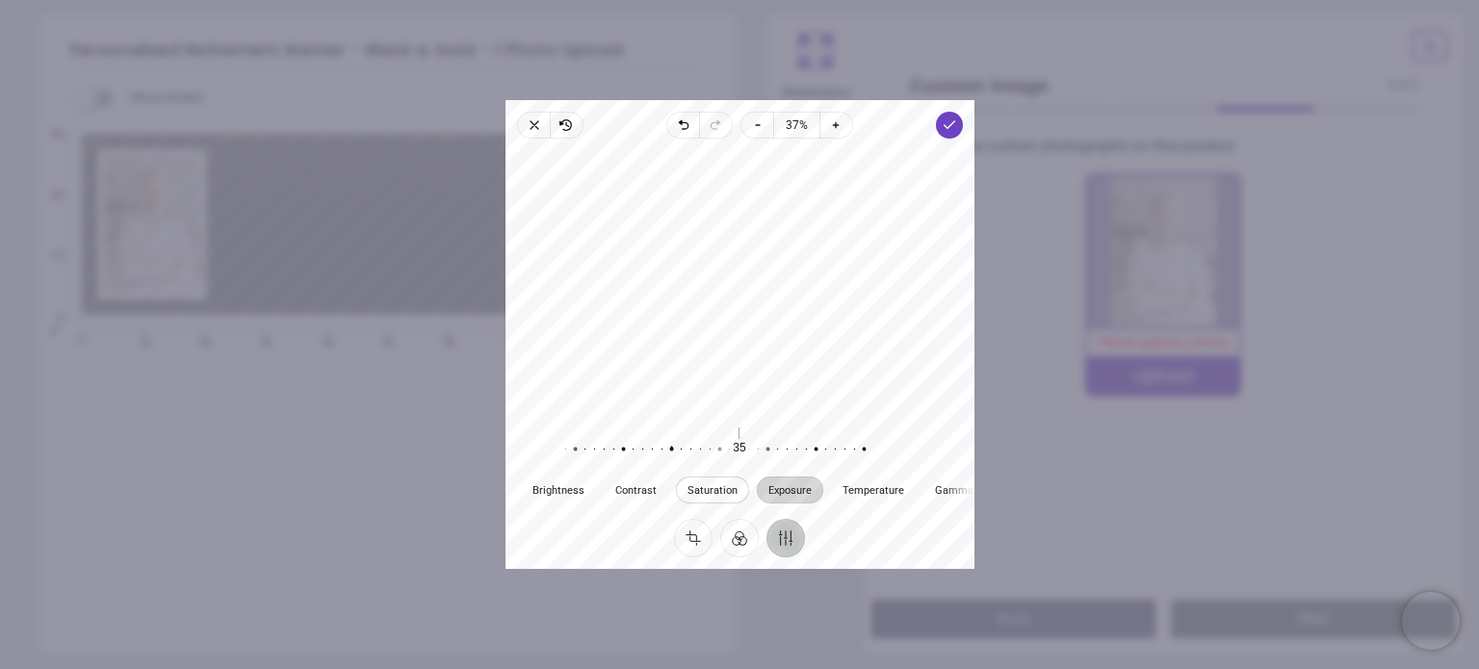
click at [692, 484] on span "Saturation" at bounding box center [713, 489] width 50 height 11
drag, startPoint x: 740, startPoint y: 443, endPoint x: 624, endPoint y: 431, distance: 116.3
click at [624, 431] on div at bounding box center [615, 450] width 370 height 54
click at [536, 118] on icon "button" at bounding box center [534, 125] width 15 height 15
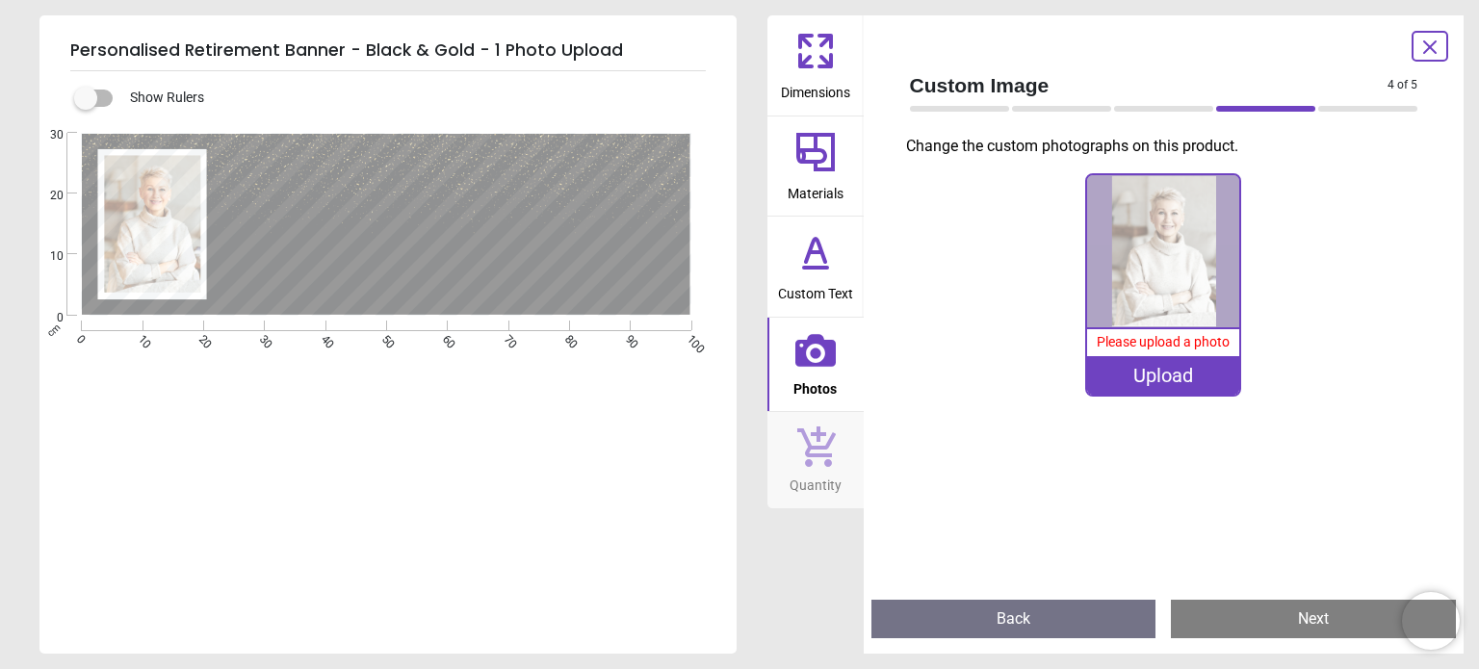
click at [1149, 381] on div "Upload" at bounding box center [1163, 375] width 152 height 39
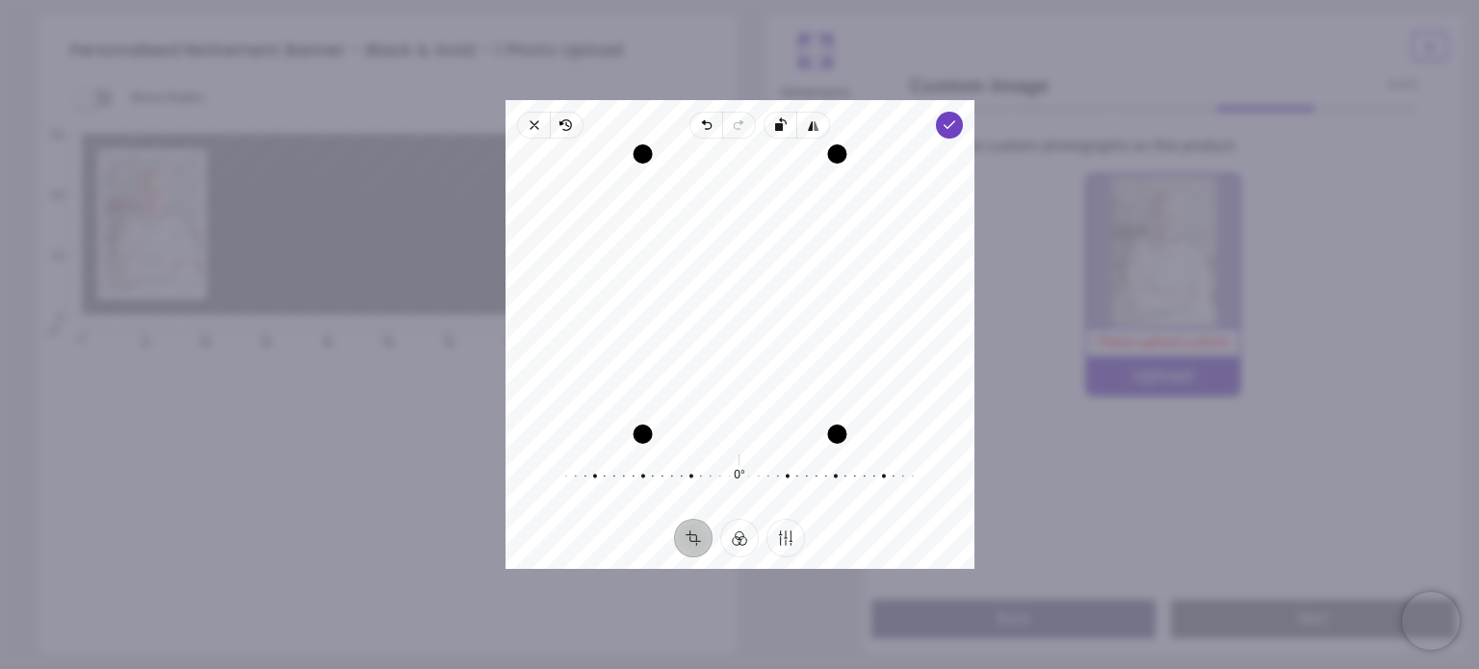
click at [693, 533] on button "Crop" at bounding box center [693, 538] width 39 height 39
click at [740, 538] on button "Filter" at bounding box center [739, 538] width 39 height 39
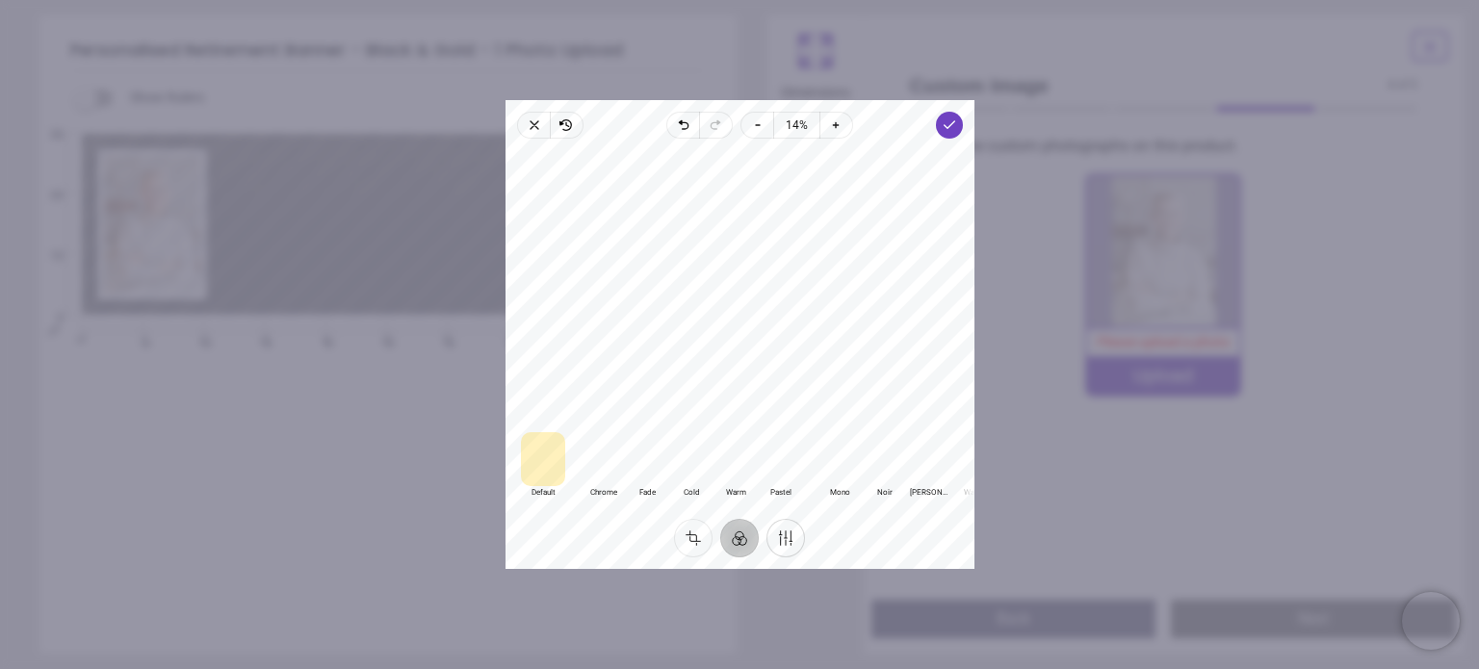
click at [780, 535] on button "Finetune" at bounding box center [786, 538] width 39 height 39
click at [875, 492] on span "Temperature" at bounding box center [874, 489] width 62 height 11
drag, startPoint x: 736, startPoint y: 443, endPoint x: 520, endPoint y: 435, distance: 215.9
click at [520, 435] on div "100 Reset" at bounding box center [740, 450] width 469 height 54
click at [703, 488] on span "Saturation" at bounding box center [713, 489] width 50 height 11
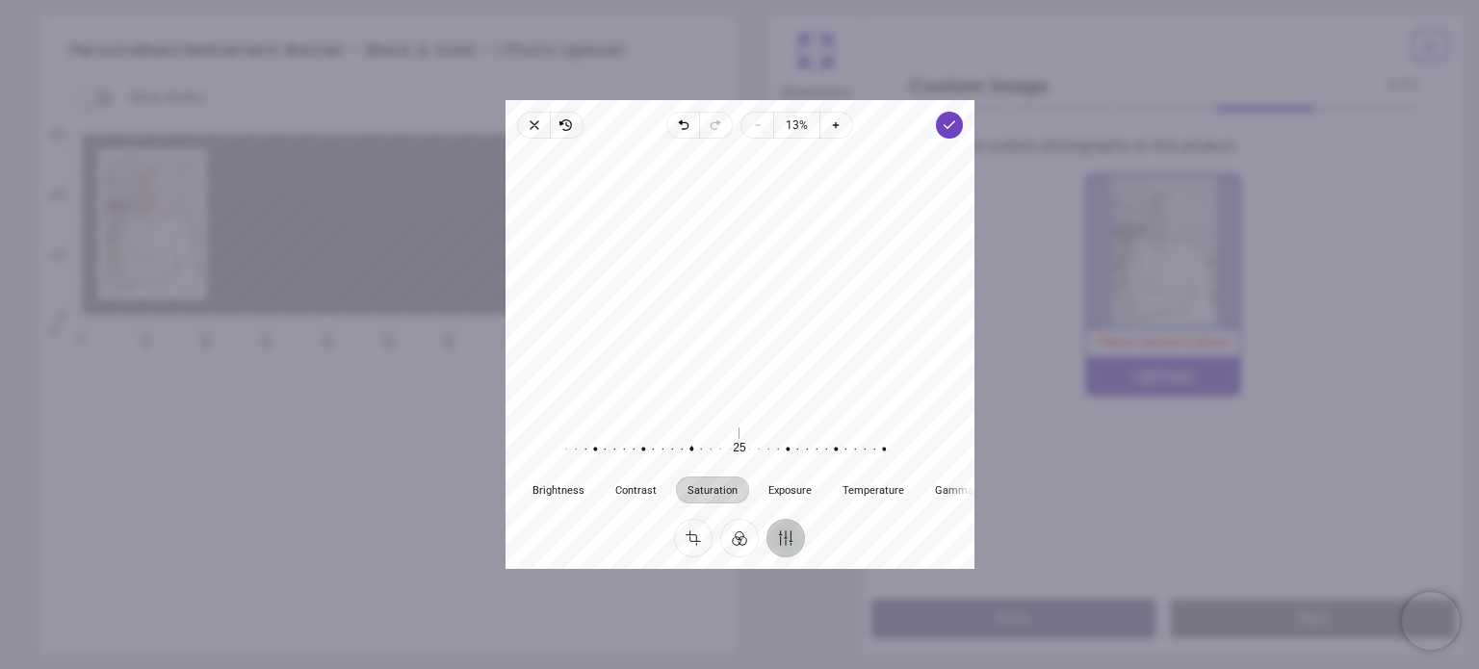
drag, startPoint x: 736, startPoint y: 445, endPoint x: 688, endPoint y: 419, distance: 54.7
click at [688, 419] on div "Brightness Contrast Saturation Exposure Temperature Gamma Clarity Vignette 0 Re…" at bounding box center [740, 463] width 469 height 96
click at [628, 487] on span "Contrast" at bounding box center [635, 489] width 41 height 11
drag, startPoint x: 698, startPoint y: 447, endPoint x: 719, endPoint y: 432, distance: 25.4
click at [719, 432] on div at bounding box center [750, 450] width 370 height 54
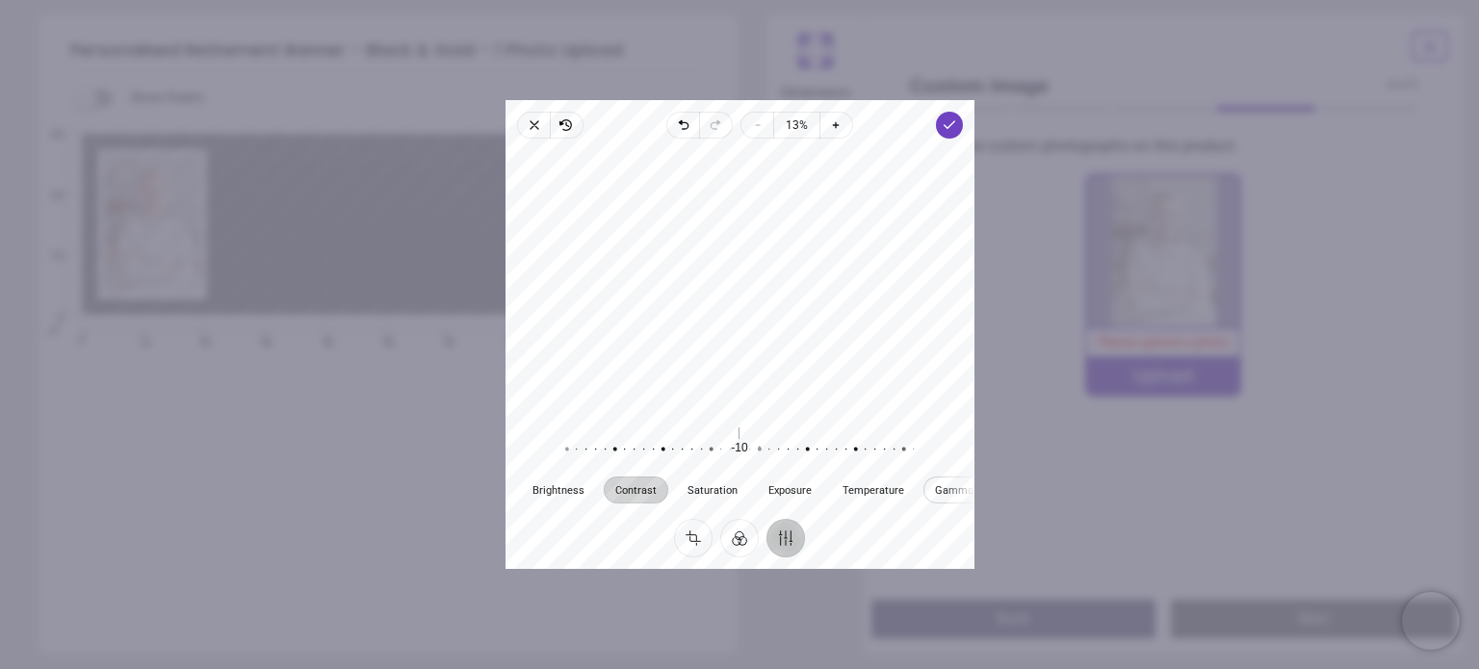
click at [939, 489] on span "Gamma" at bounding box center [954, 489] width 39 height 11
drag, startPoint x: 736, startPoint y: 443, endPoint x: 732, endPoint y: 430, distance: 14.0
click at [732, 430] on div "1 Reset" at bounding box center [740, 450] width 370 height 54
click at [574, 484] on span "Brightness" at bounding box center [559, 489] width 52 height 11
drag, startPoint x: 739, startPoint y: 450, endPoint x: 729, endPoint y: 423, distance: 28.6
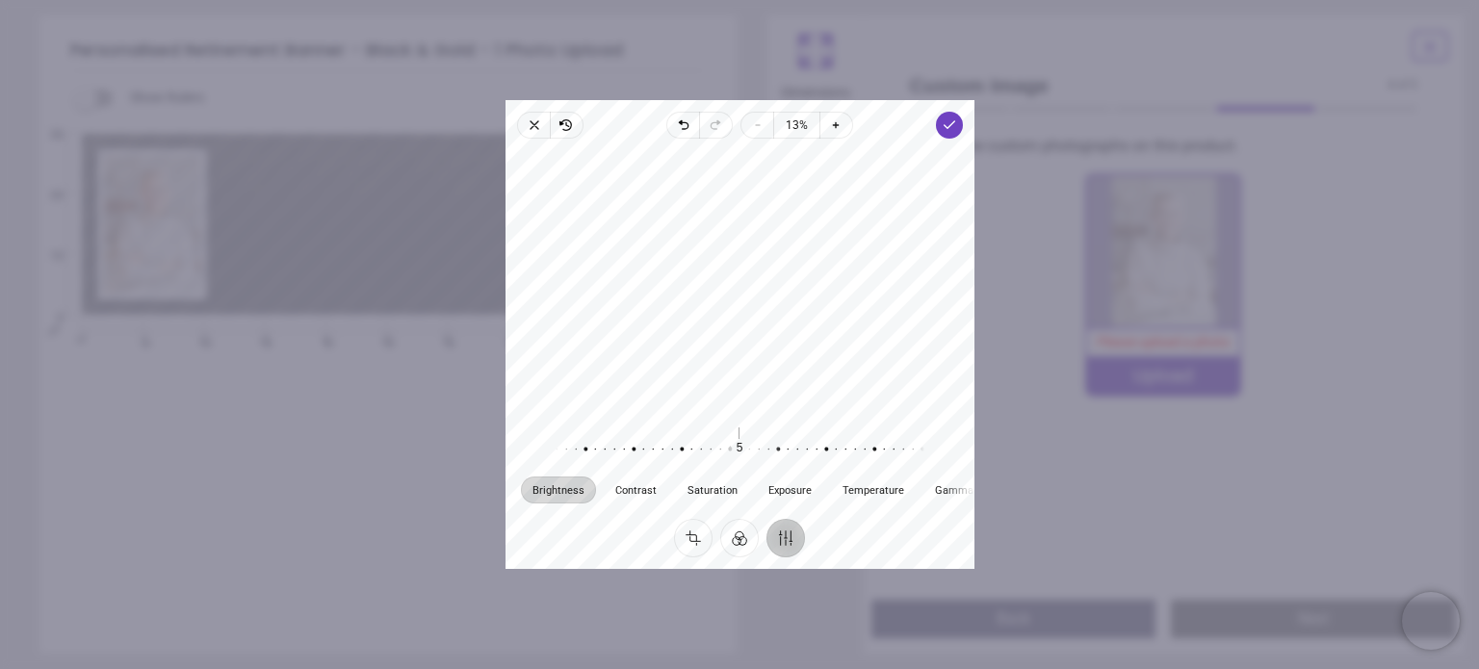
click at [729, 423] on div at bounding box center [721, 450] width 370 height 54
click at [949, 126] on polyline "button" at bounding box center [949, 124] width 11 height 7
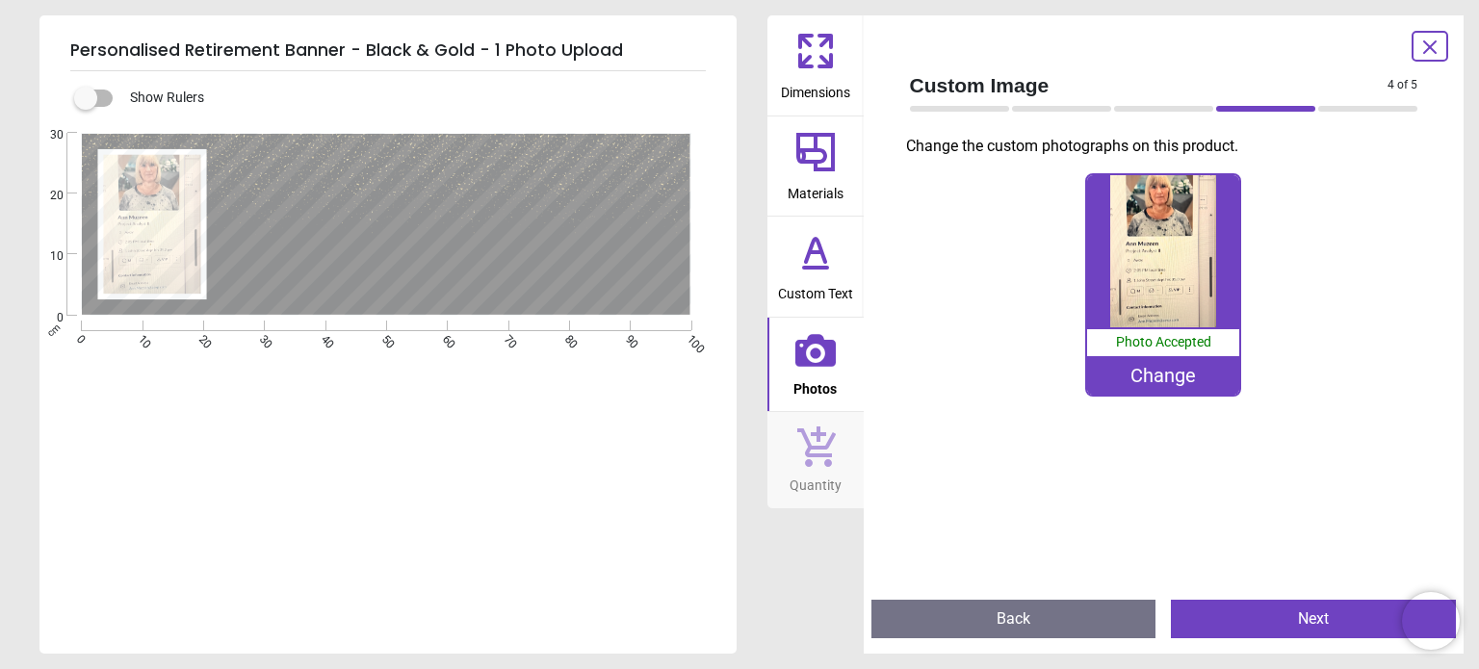
click at [1044, 615] on button "Back" at bounding box center [1014, 619] width 285 height 39
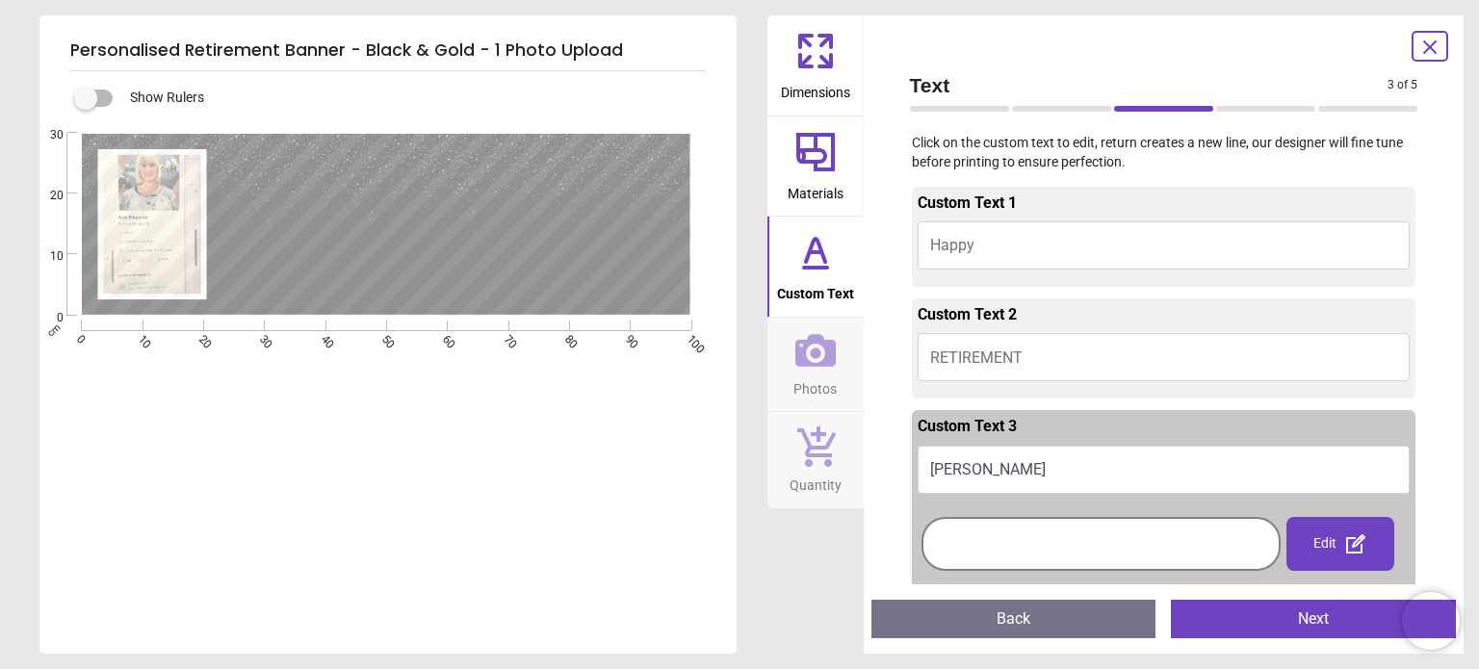
click at [1298, 624] on button "Next" at bounding box center [1313, 619] width 285 height 39
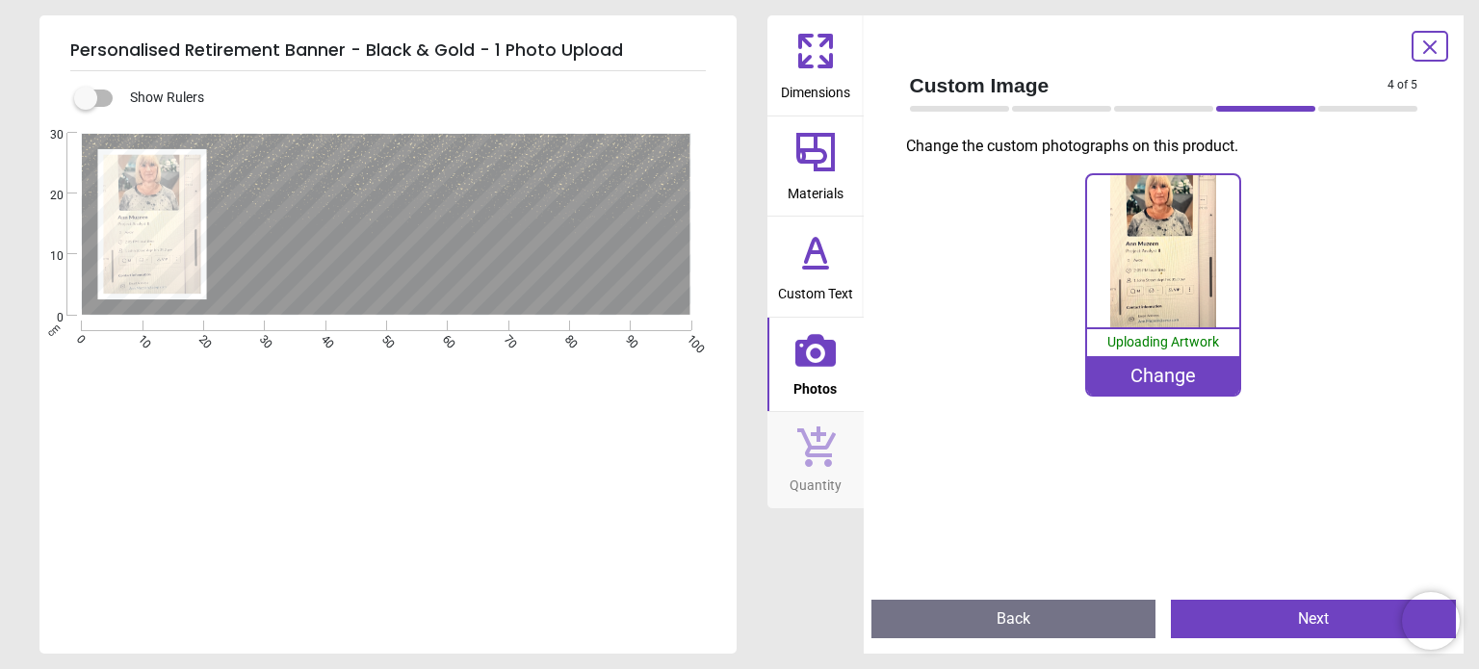
click at [1122, 372] on div "Change" at bounding box center [1163, 375] width 152 height 39
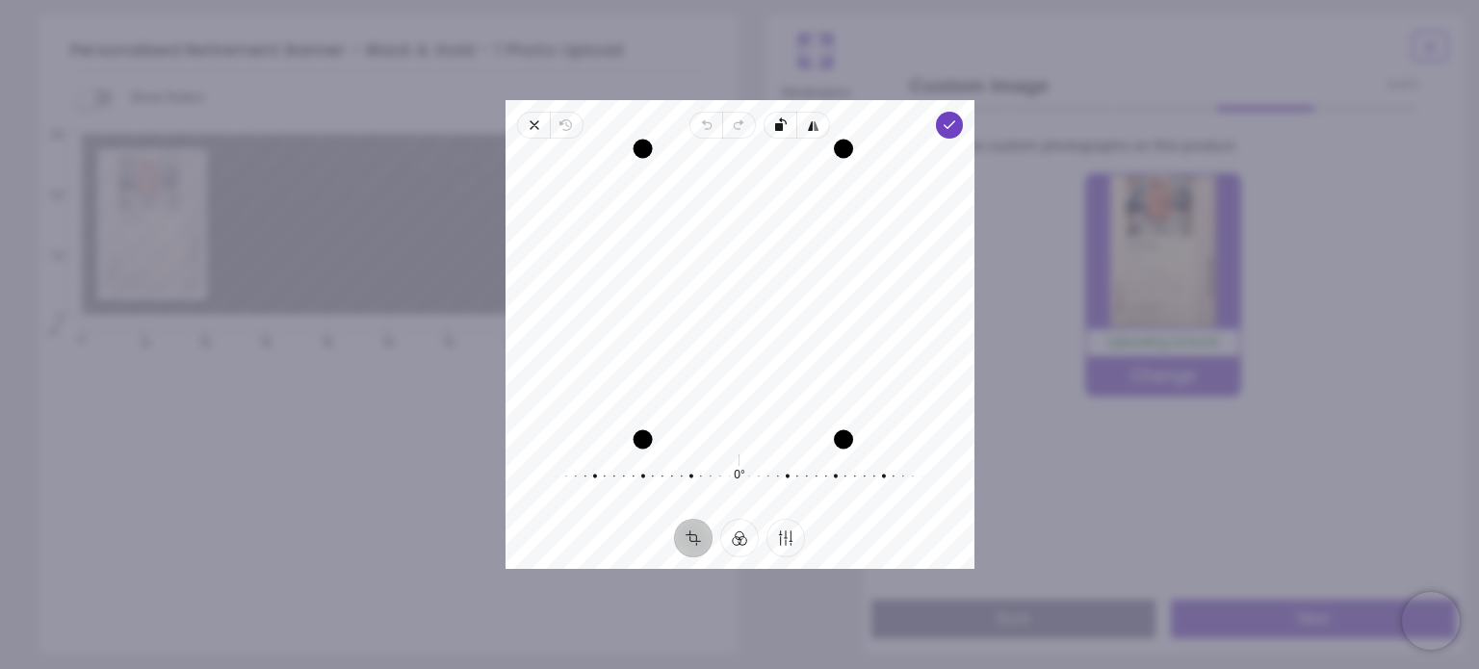
drag, startPoint x: 834, startPoint y: 307, endPoint x: 868, endPoint y: 314, distance: 34.4
click at [868, 314] on div "Recenter" at bounding box center [740, 294] width 438 height 280
click at [743, 534] on button "Filter" at bounding box center [739, 538] width 39 height 39
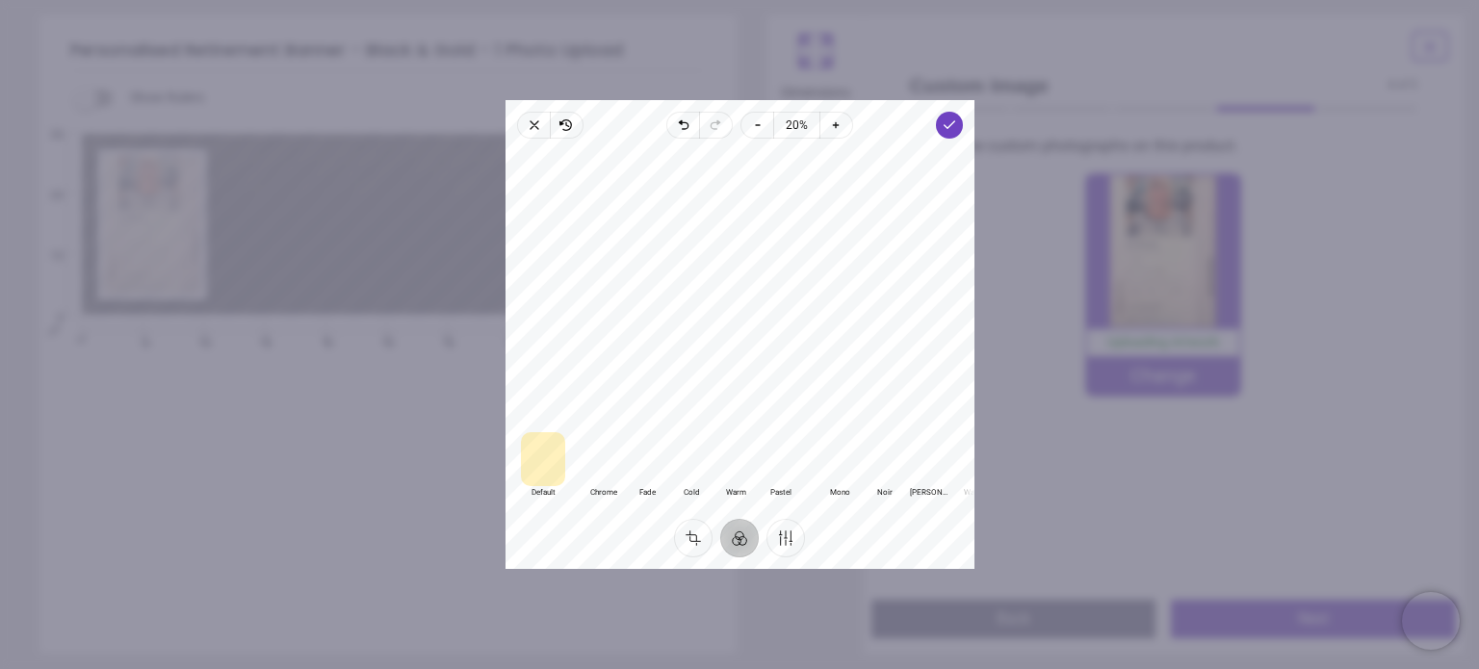
click at [598, 464] on div at bounding box center [603, 459] width 44 height 54
click at [643, 464] on div at bounding box center [647, 459] width 44 height 54
click at [690, 463] on div at bounding box center [691, 459] width 44 height 54
click at [733, 460] on div at bounding box center [736, 459] width 44 height 54
click at [774, 460] on div at bounding box center [780, 459] width 44 height 54
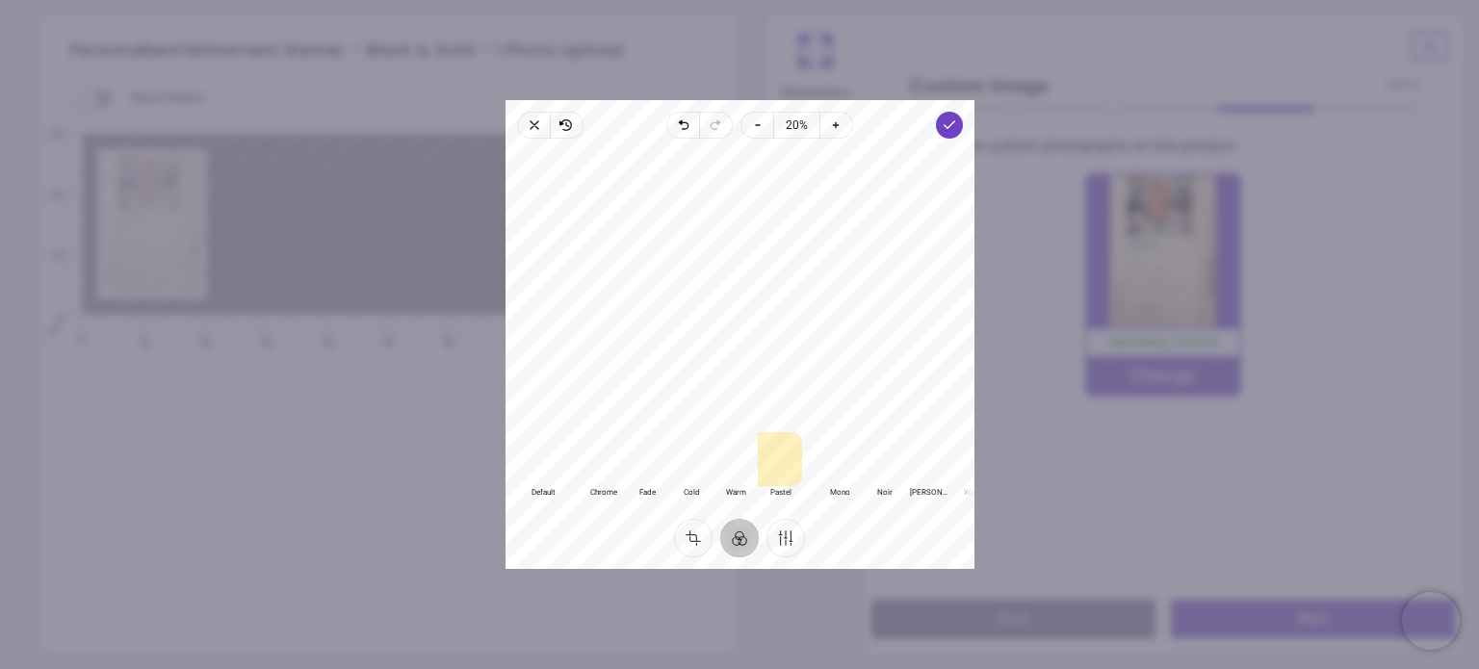
click at [607, 463] on div at bounding box center [603, 459] width 44 height 54
click at [643, 457] on div at bounding box center [647, 459] width 44 height 54
click at [690, 460] on div at bounding box center [691, 459] width 44 height 54
click at [725, 465] on div at bounding box center [736, 459] width 44 height 54
click at [955, 131] on icon "button" at bounding box center [948, 125] width 15 height 15
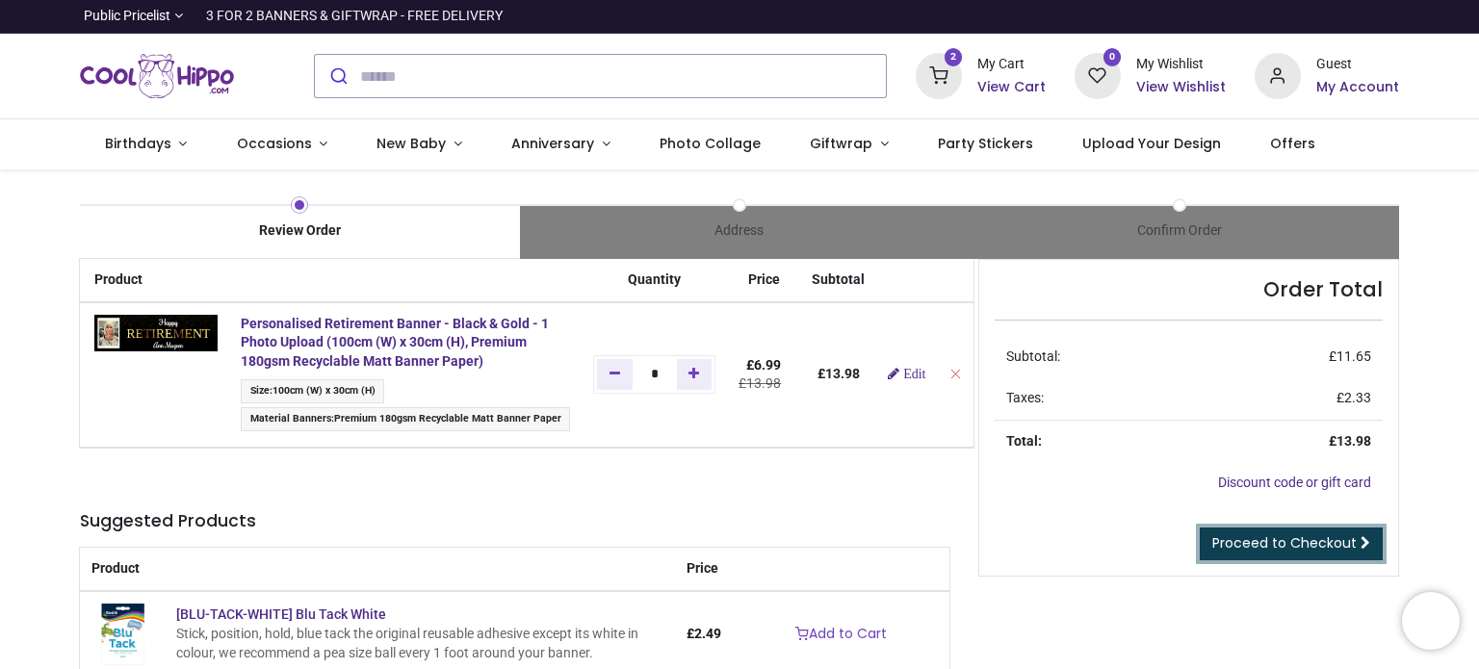
click at [1266, 550] on span "Proceed to Checkout" at bounding box center [1285, 543] width 144 height 19
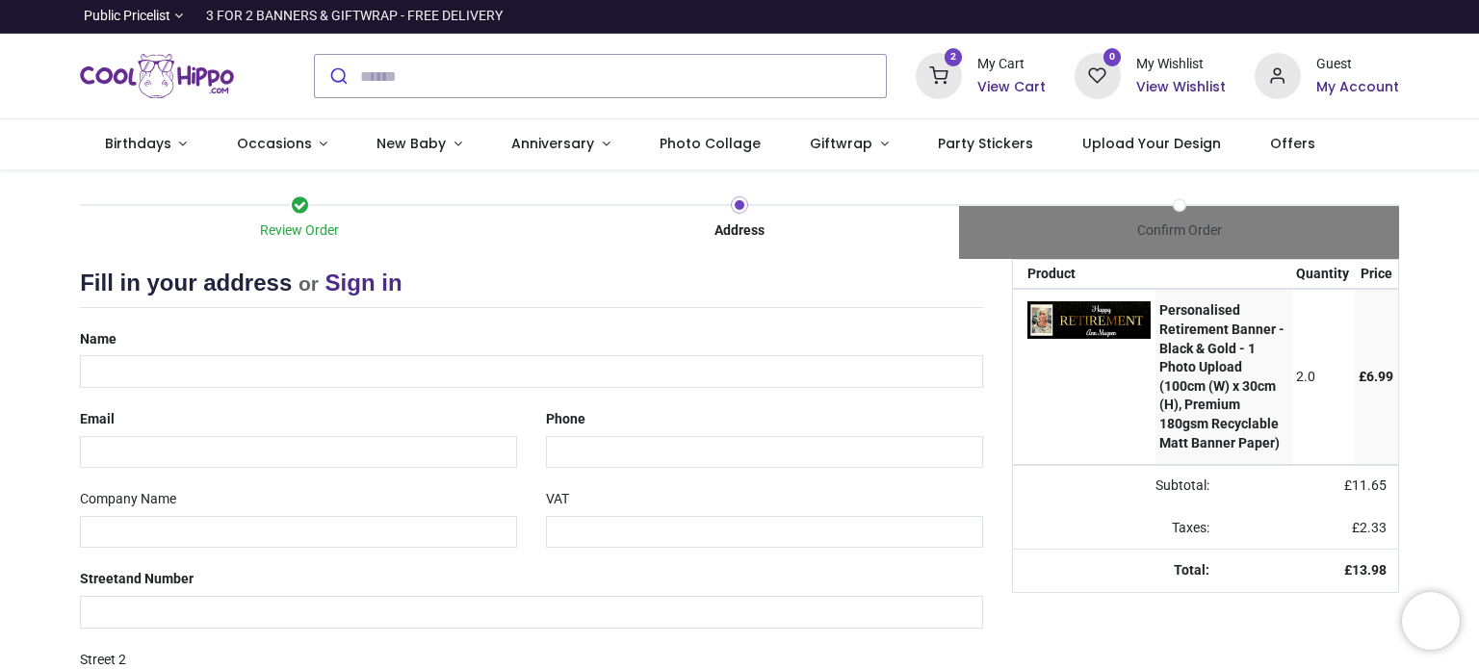
select select "***"
click at [195, 369] on input "text" at bounding box center [531, 371] width 903 height 33
type input "**********"
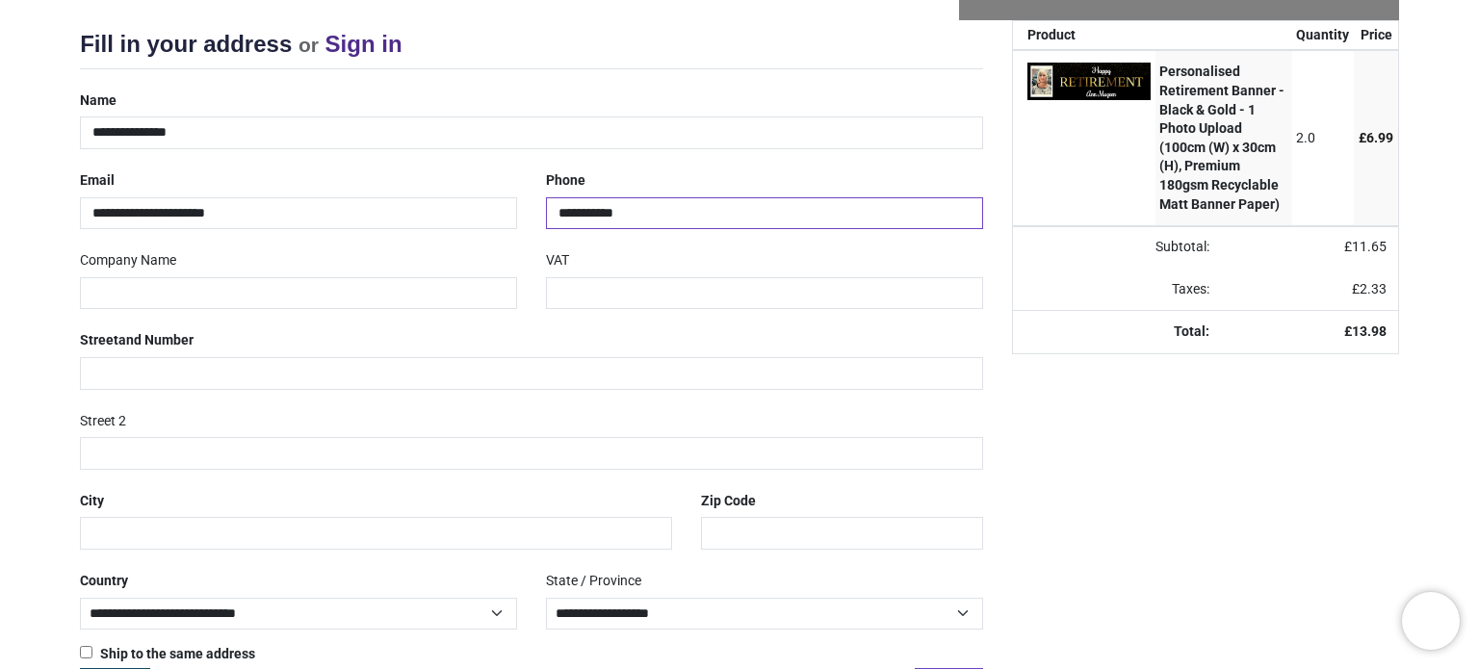
scroll to position [289, 0]
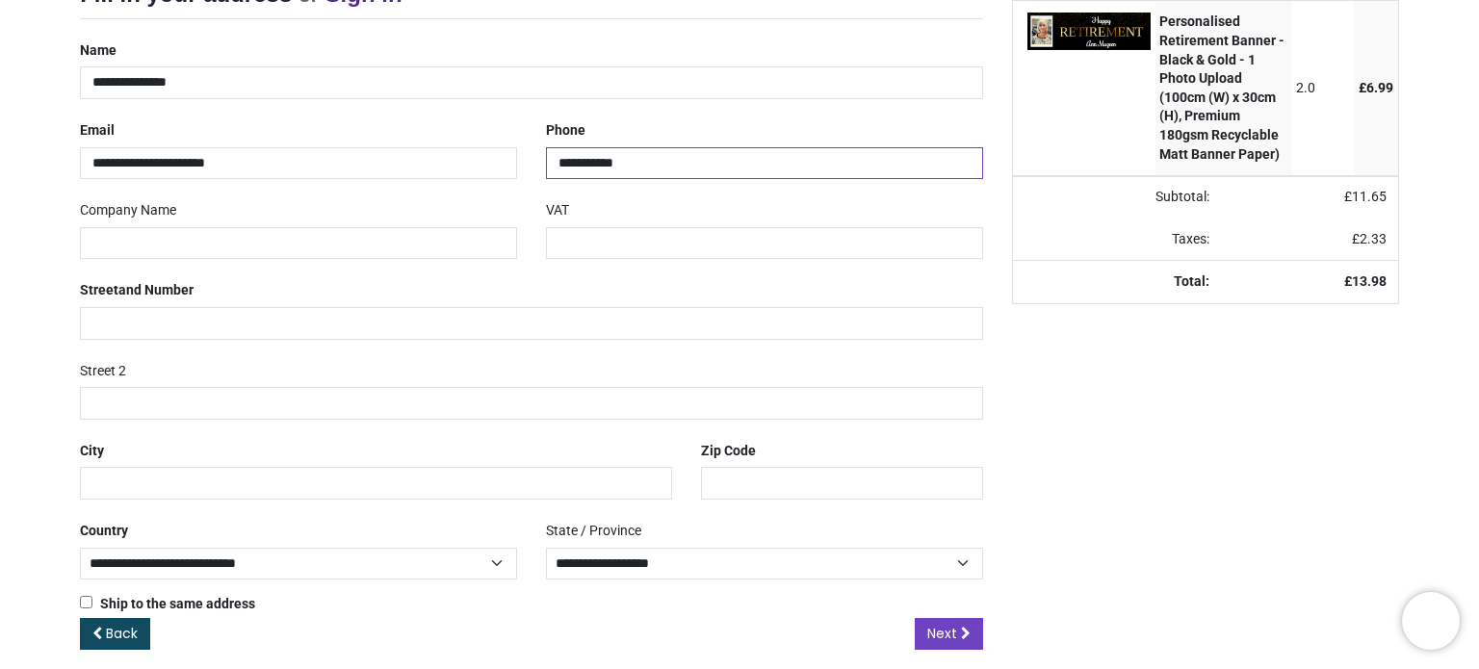
type input "**********"
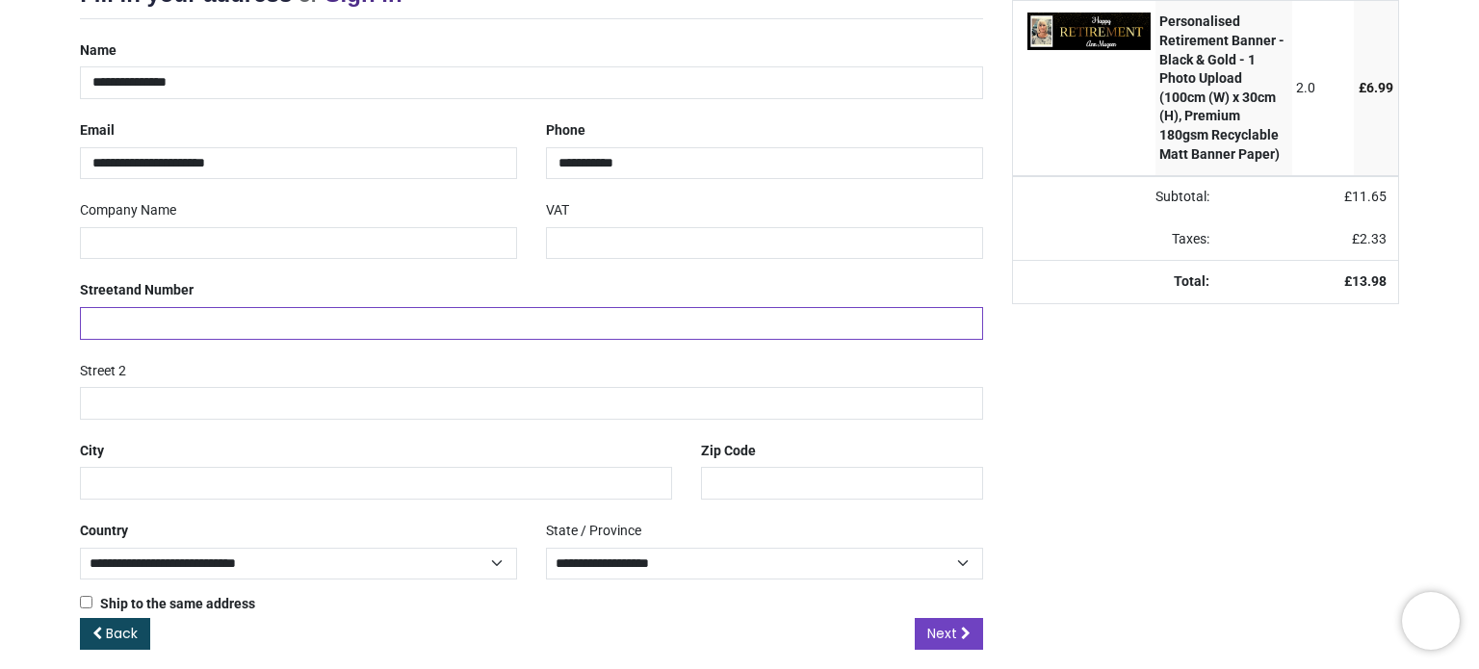
click at [153, 322] on input "text" at bounding box center [531, 323] width 903 height 33
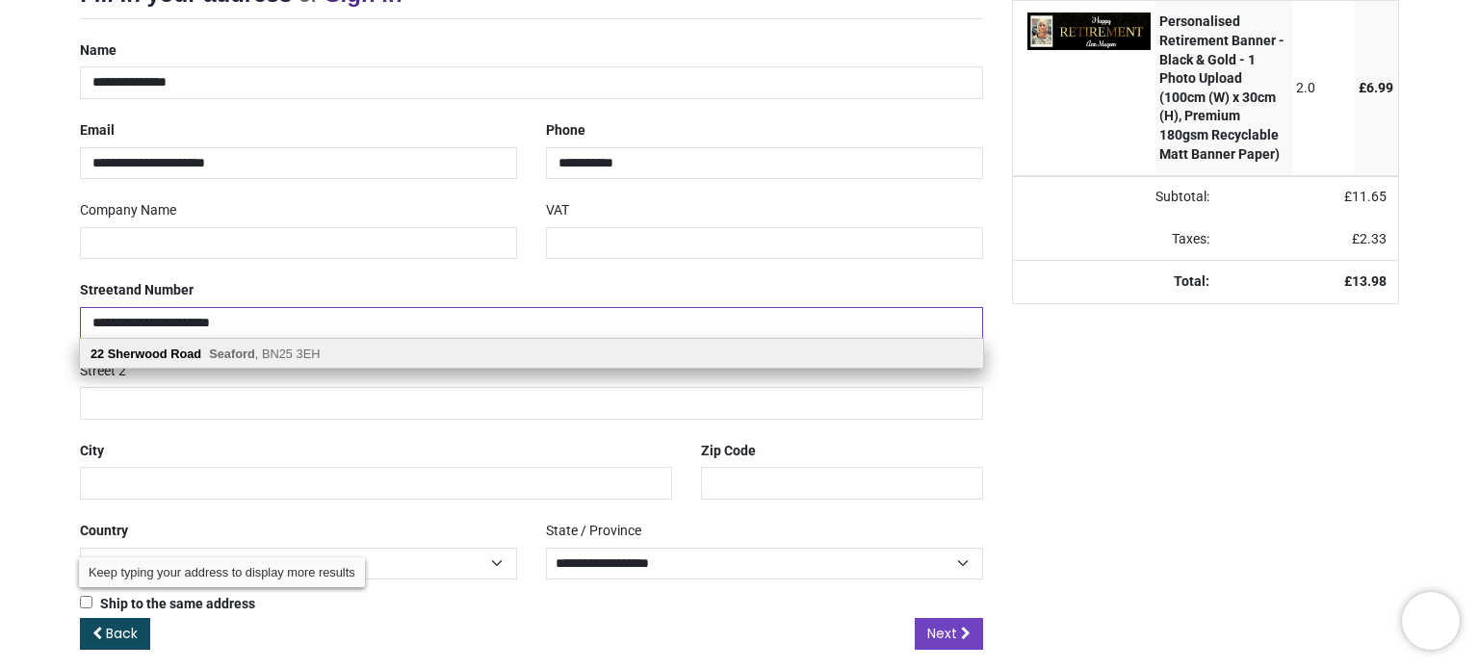
type input "**********"
click at [270, 348] on span "Seaford , BN25 3EH" at bounding box center [263, 354] width 108 height 14
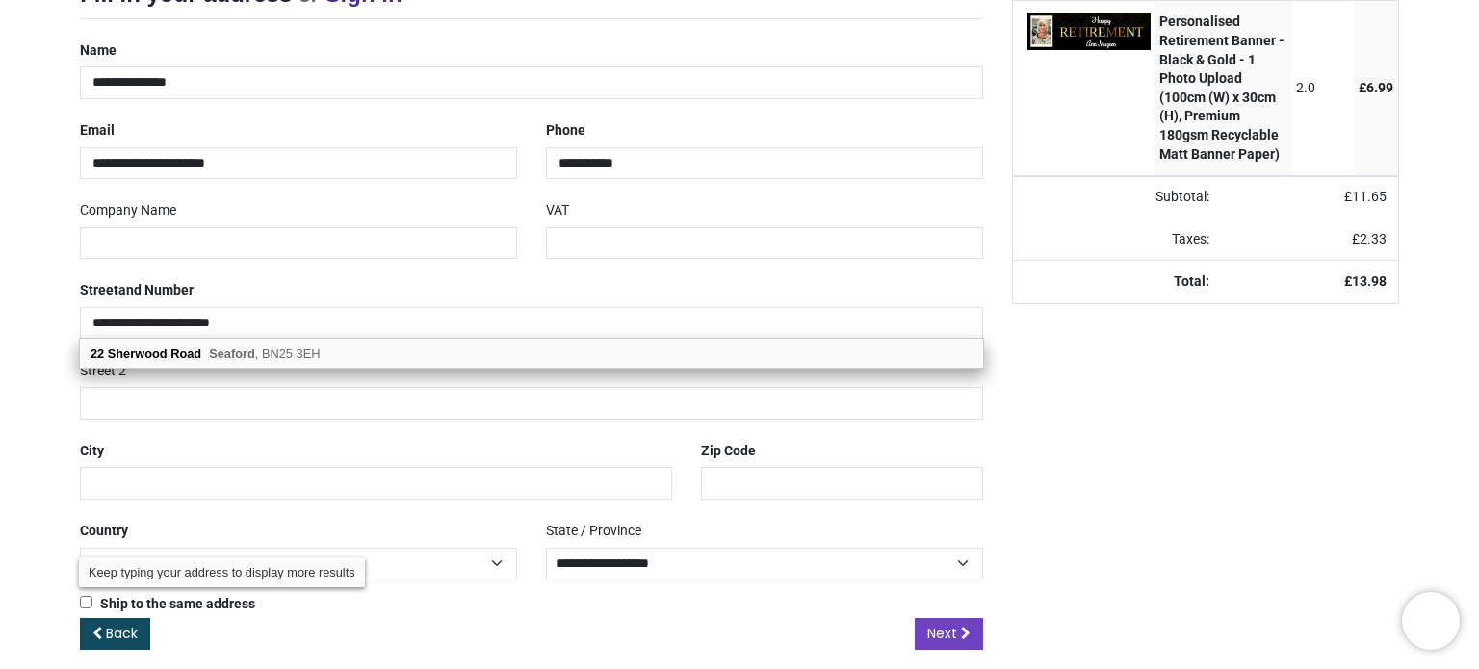
select select "***"
type input "**********"
type input "********"
select select "***"
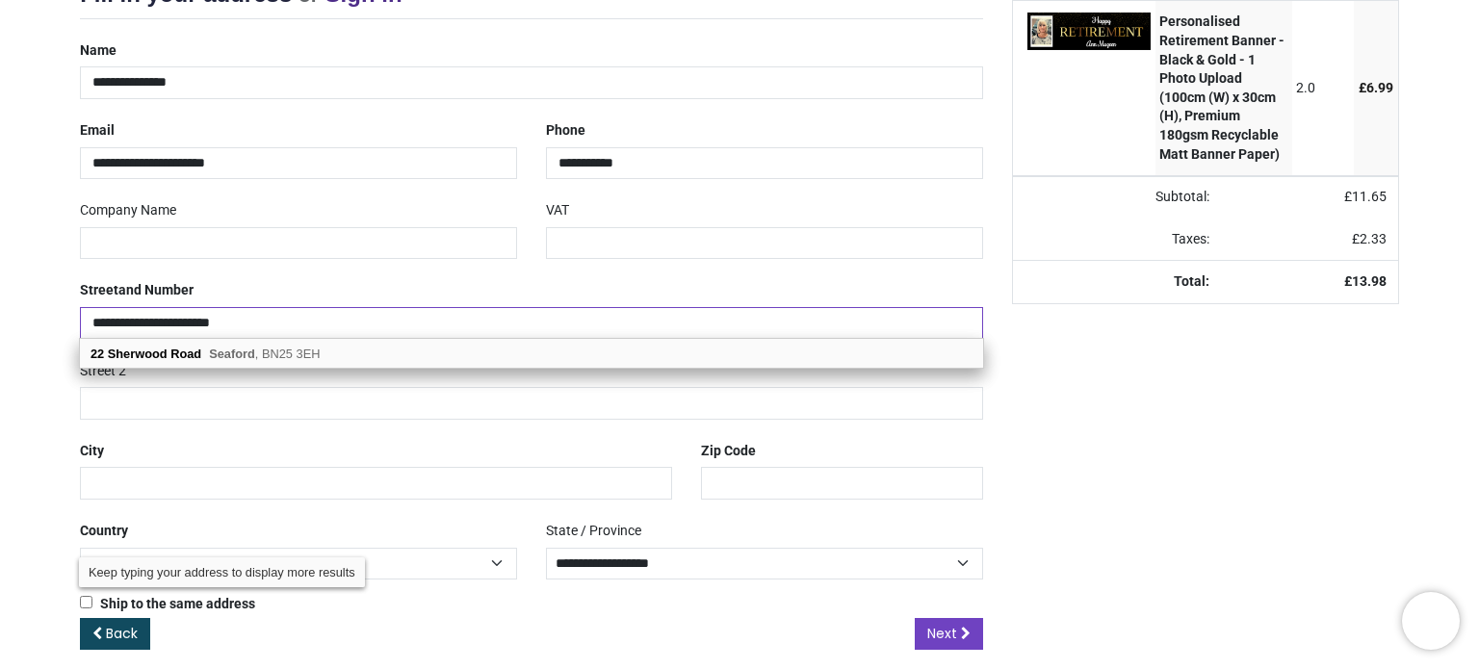
type input "*******"
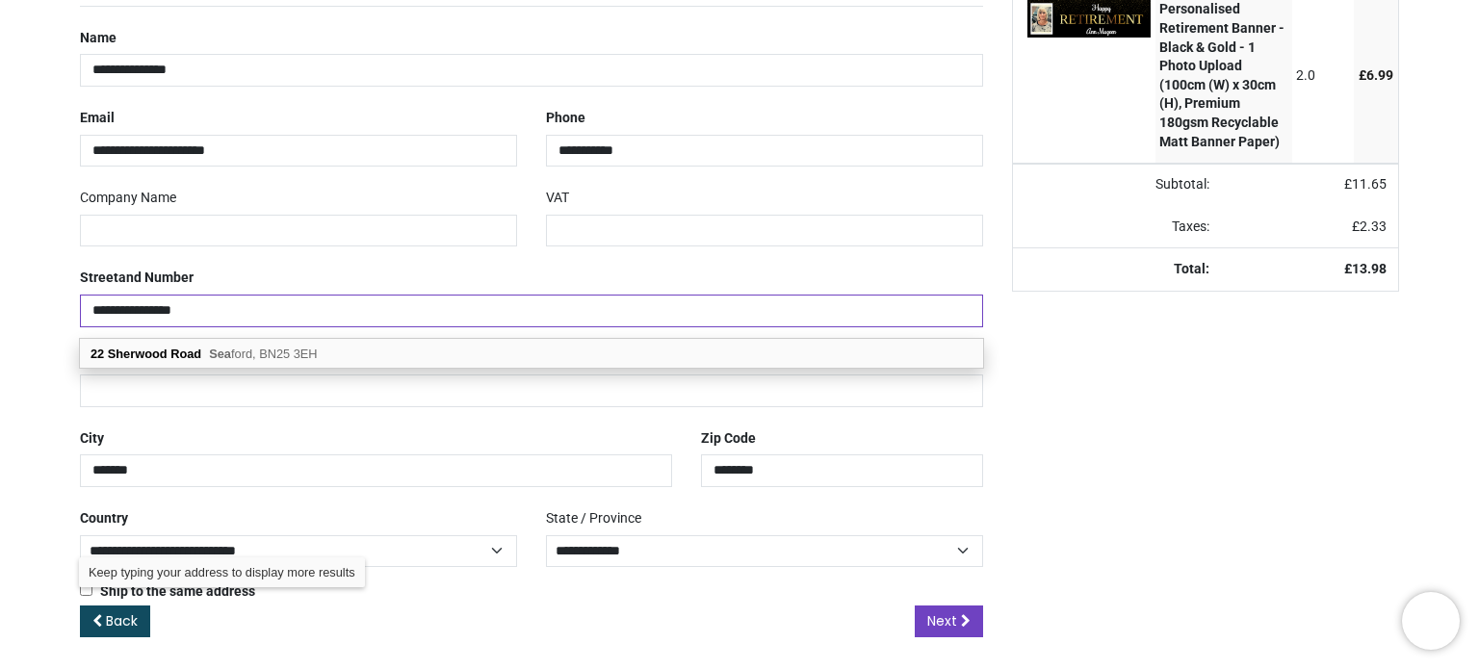
scroll to position [304, 0]
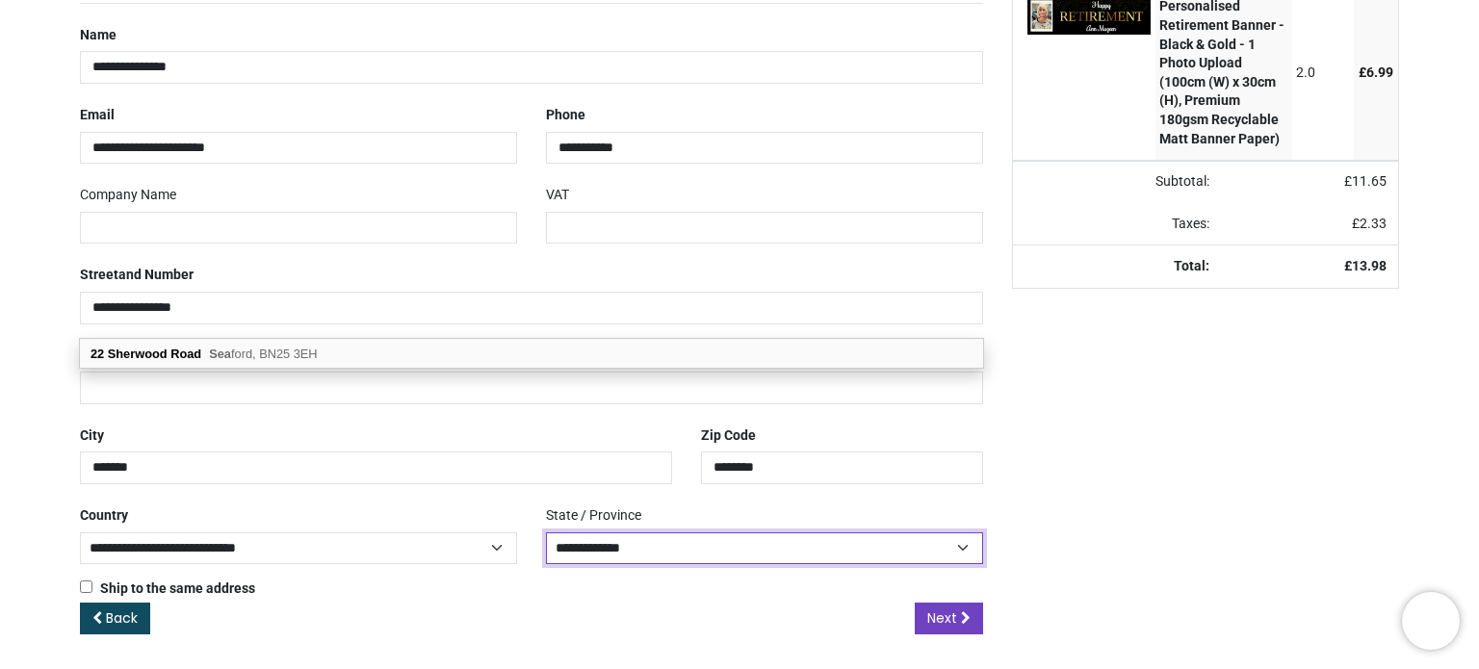
click at [667, 540] on select "**********" at bounding box center [764, 549] width 437 height 32
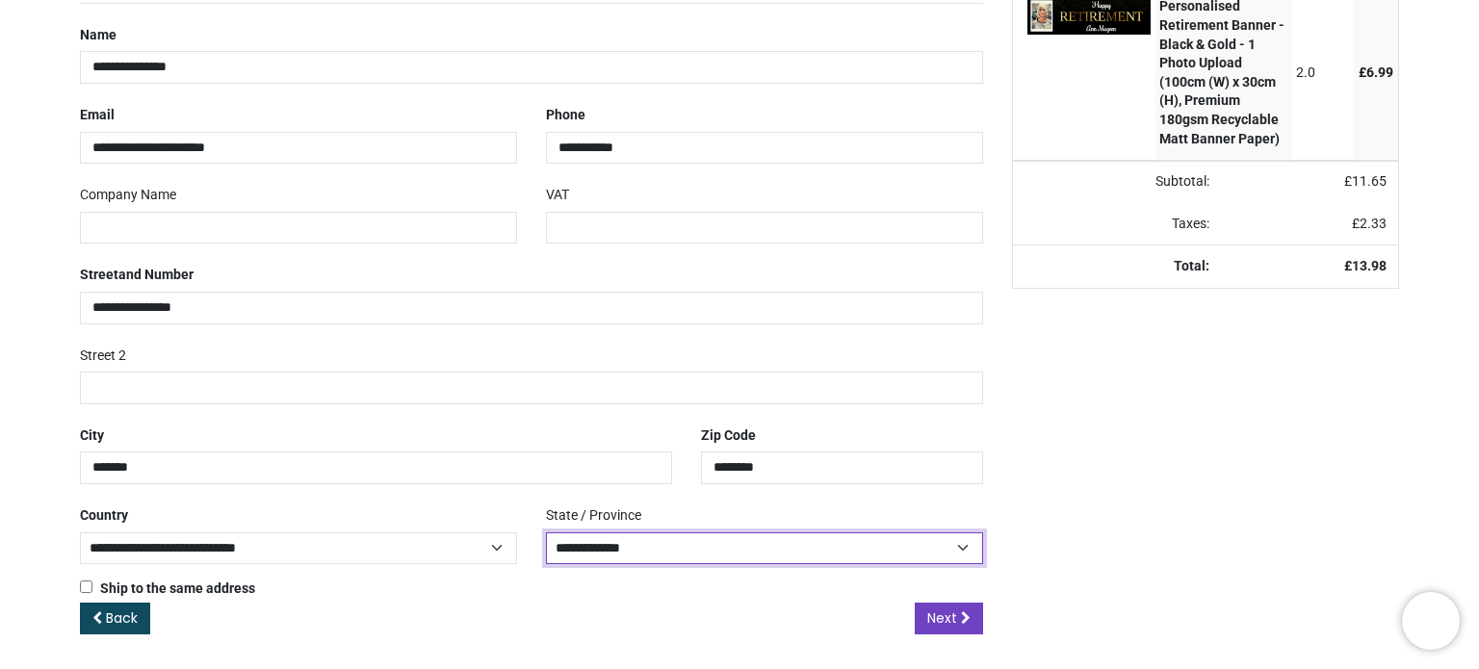
select select "***"
click at [546, 533] on select "**********" at bounding box center [764, 549] width 437 height 32
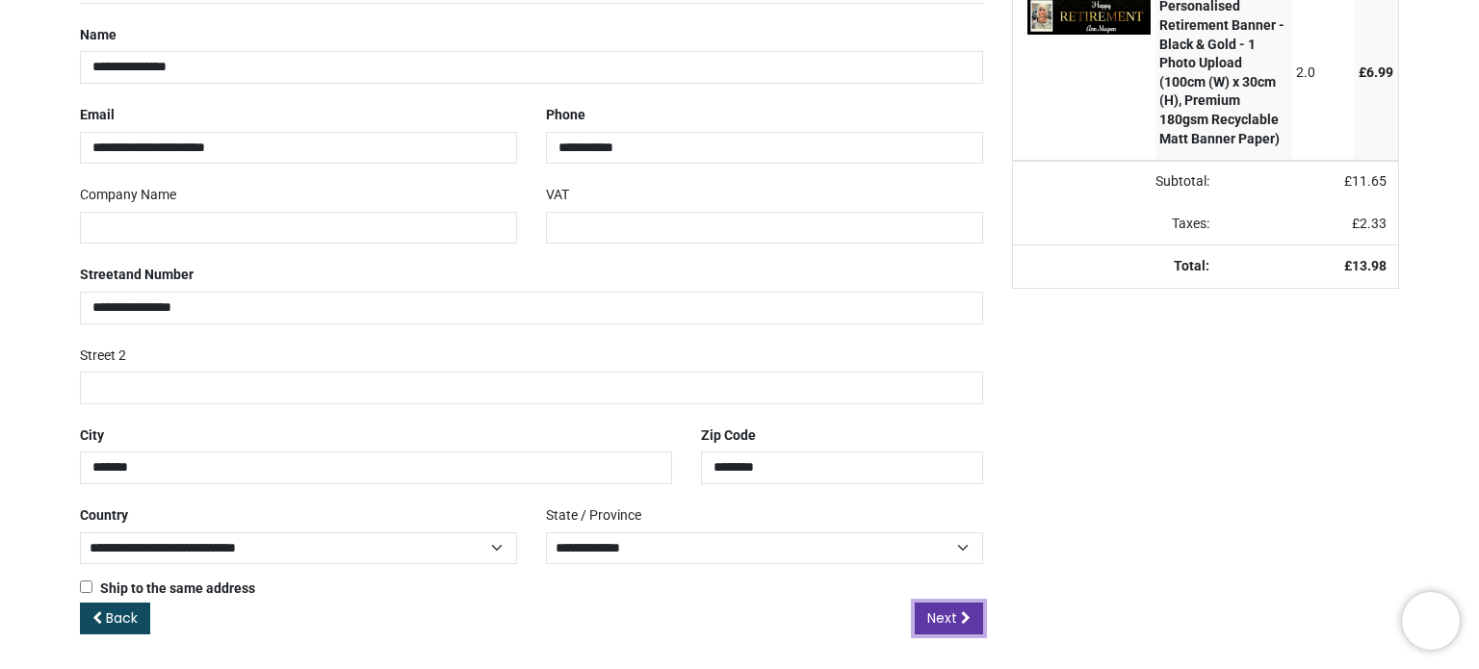
click at [929, 614] on span "Next" at bounding box center [943, 618] width 30 height 19
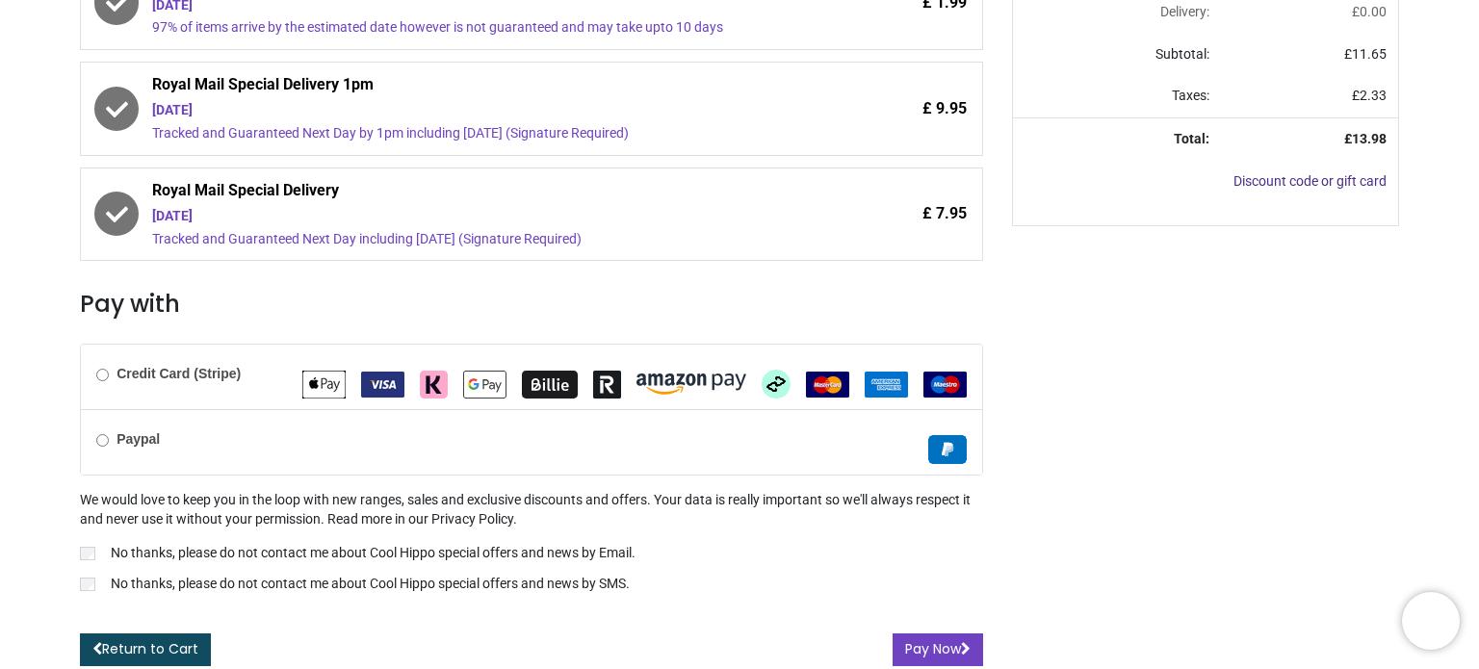
scroll to position [475, 0]
click at [1146, 658] on div "Your order: £ 13.98 Product Quantity Price Personalised Retirement Banner - Bla…" at bounding box center [1206, 224] width 416 height 881
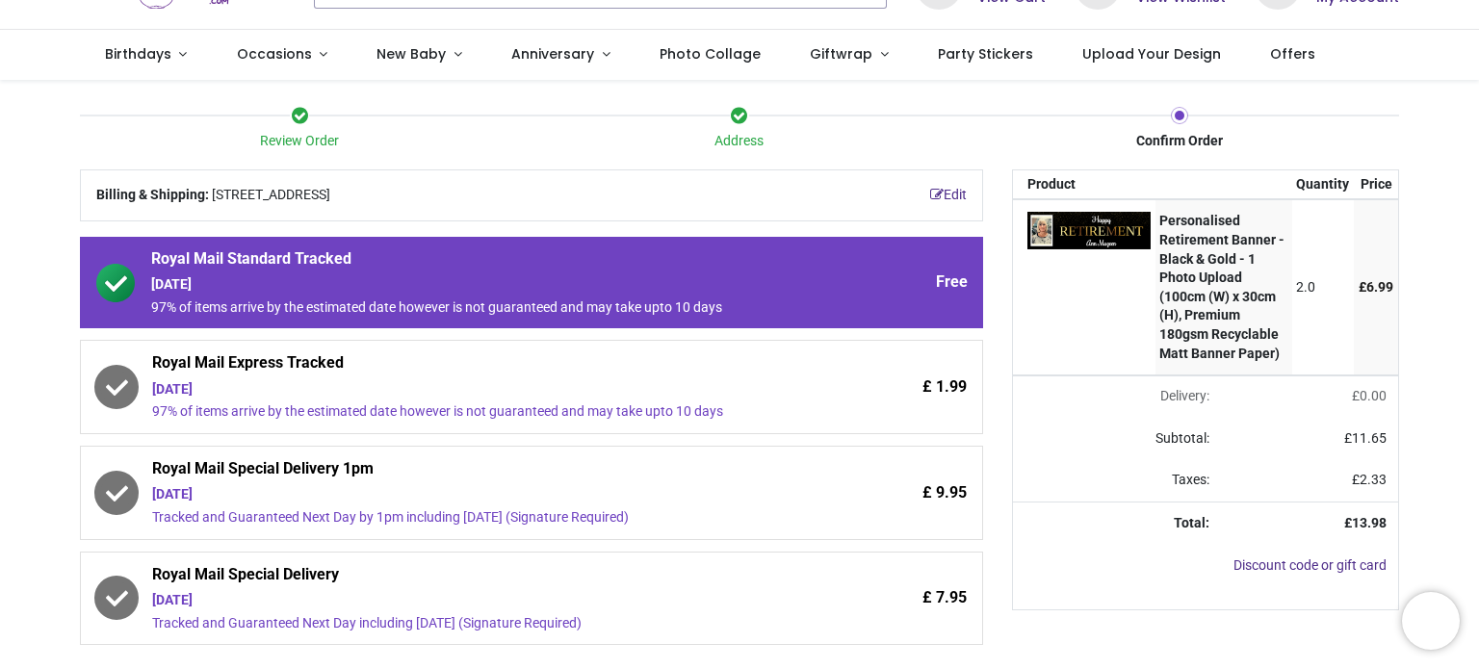
scroll to position [0, 0]
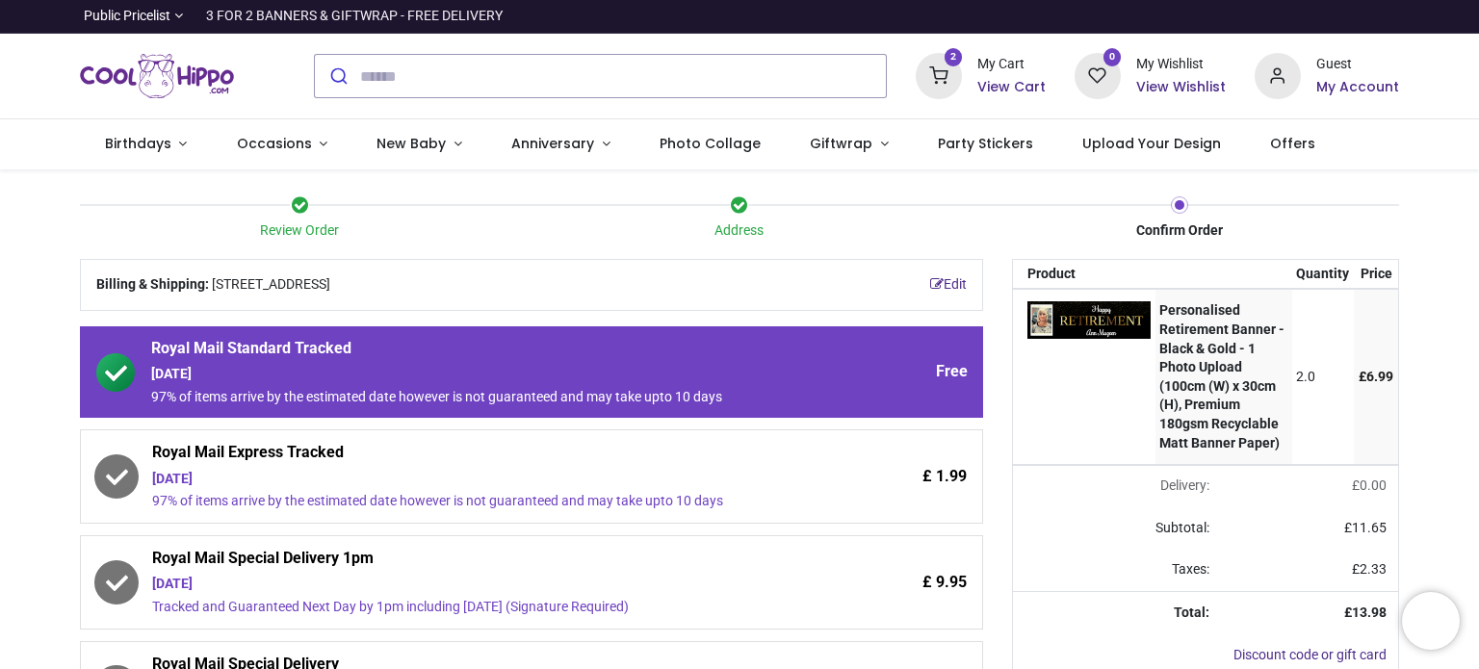
click at [1141, 651] on td "Discount code or gift card Apply" at bounding box center [1205, 656] width 385 height 42
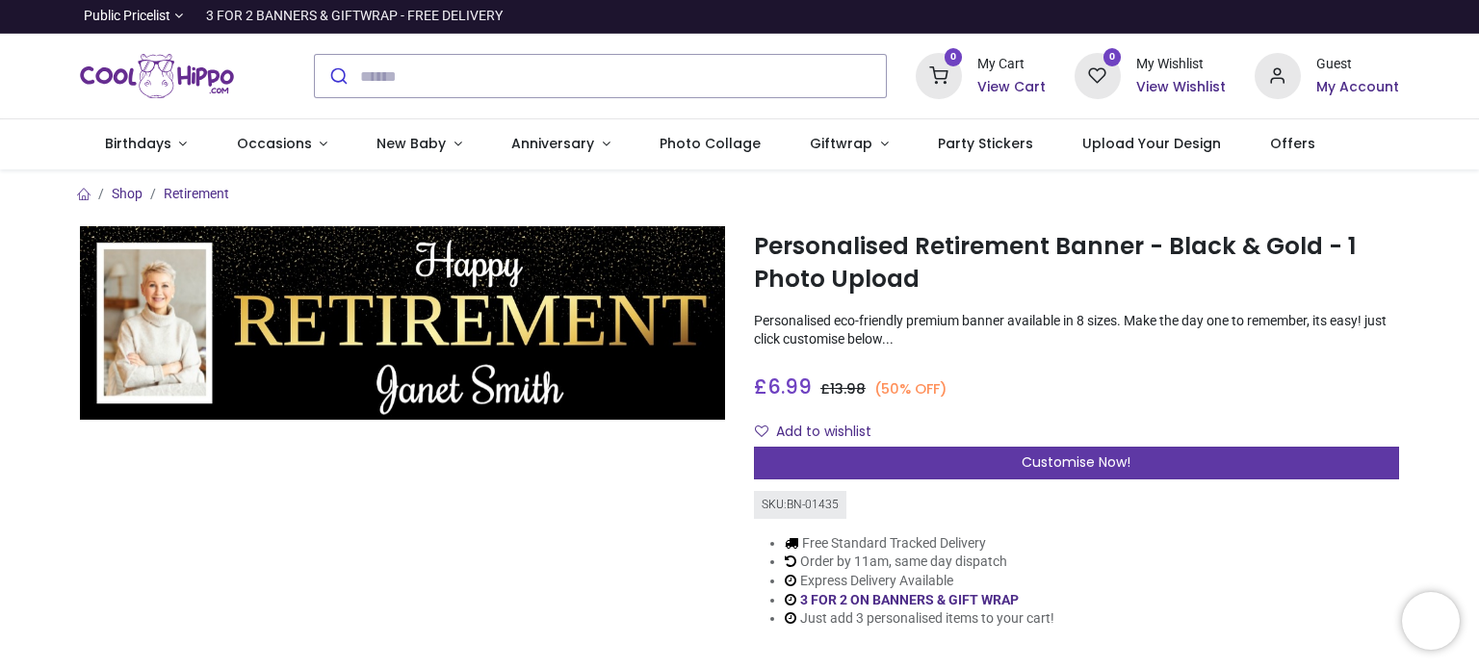
click at [1067, 459] on span "Customise Now!" at bounding box center [1076, 462] width 109 height 19
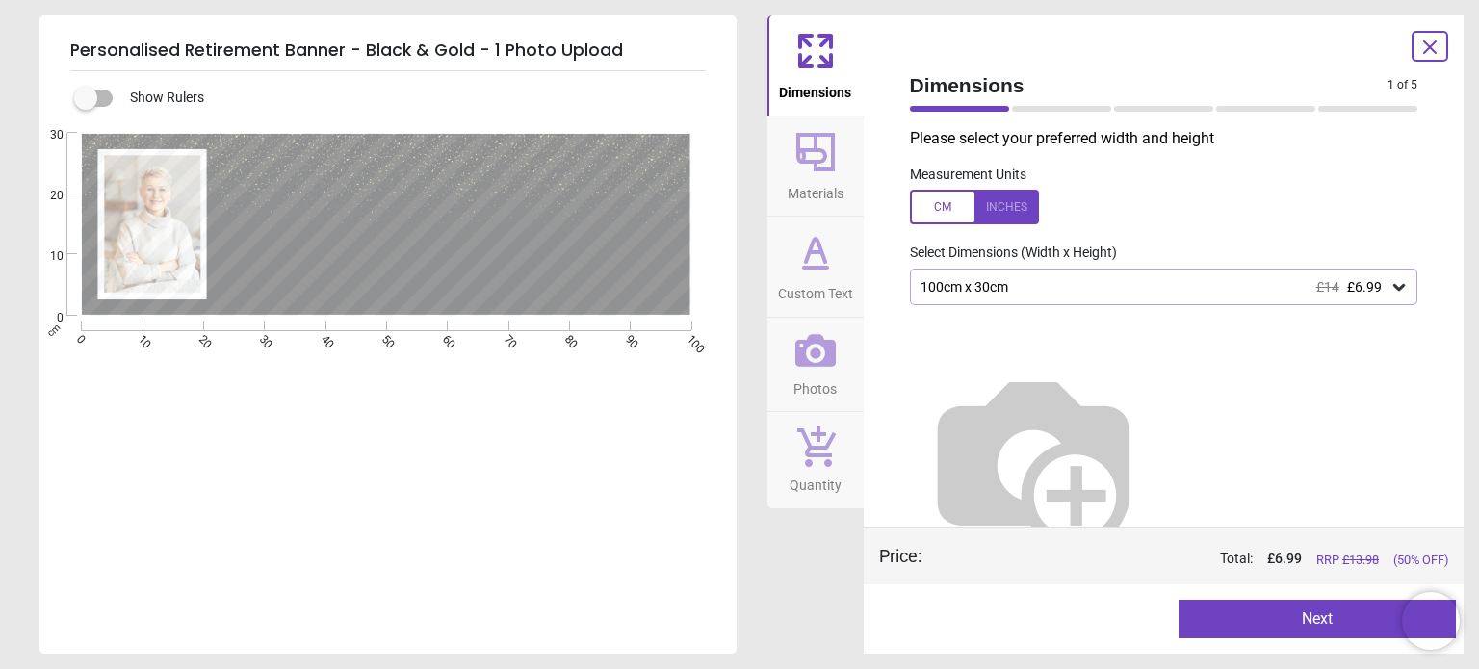
click at [1240, 627] on button "Next" at bounding box center [1317, 619] width 277 height 39
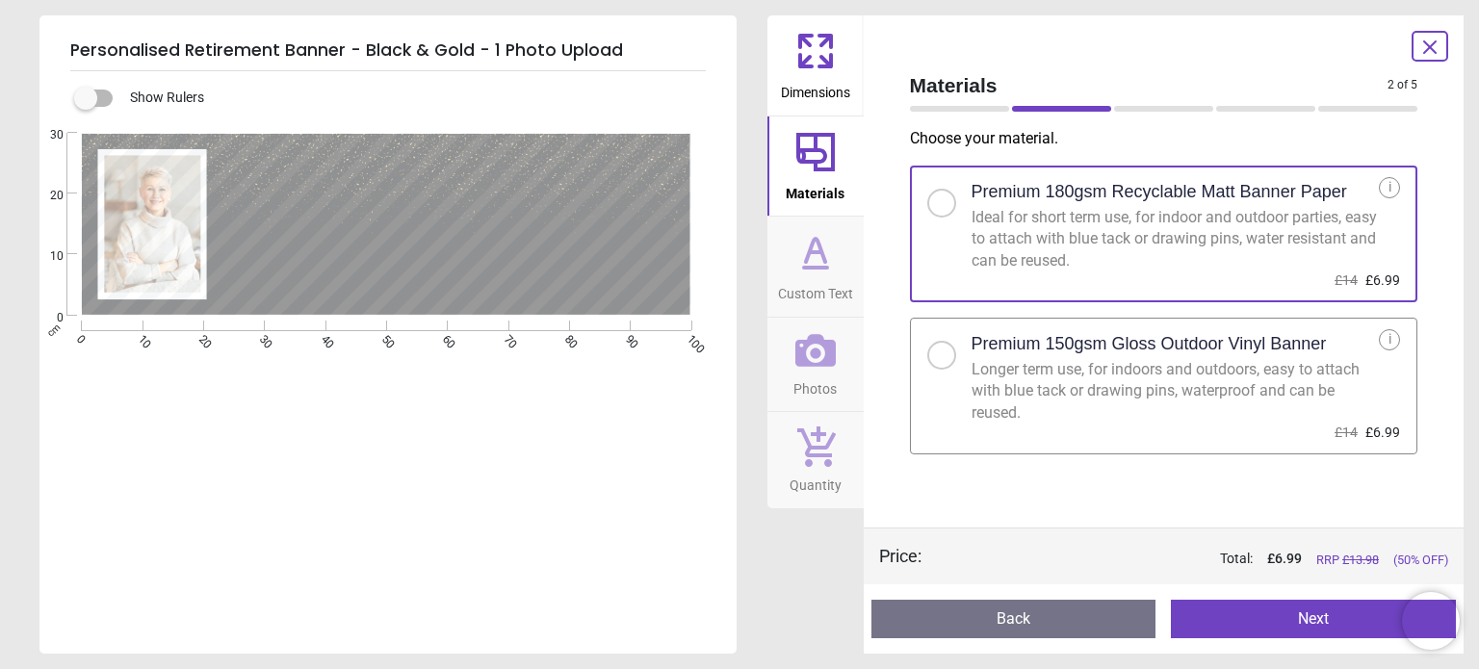
click at [1256, 613] on button "Next" at bounding box center [1313, 619] width 285 height 39
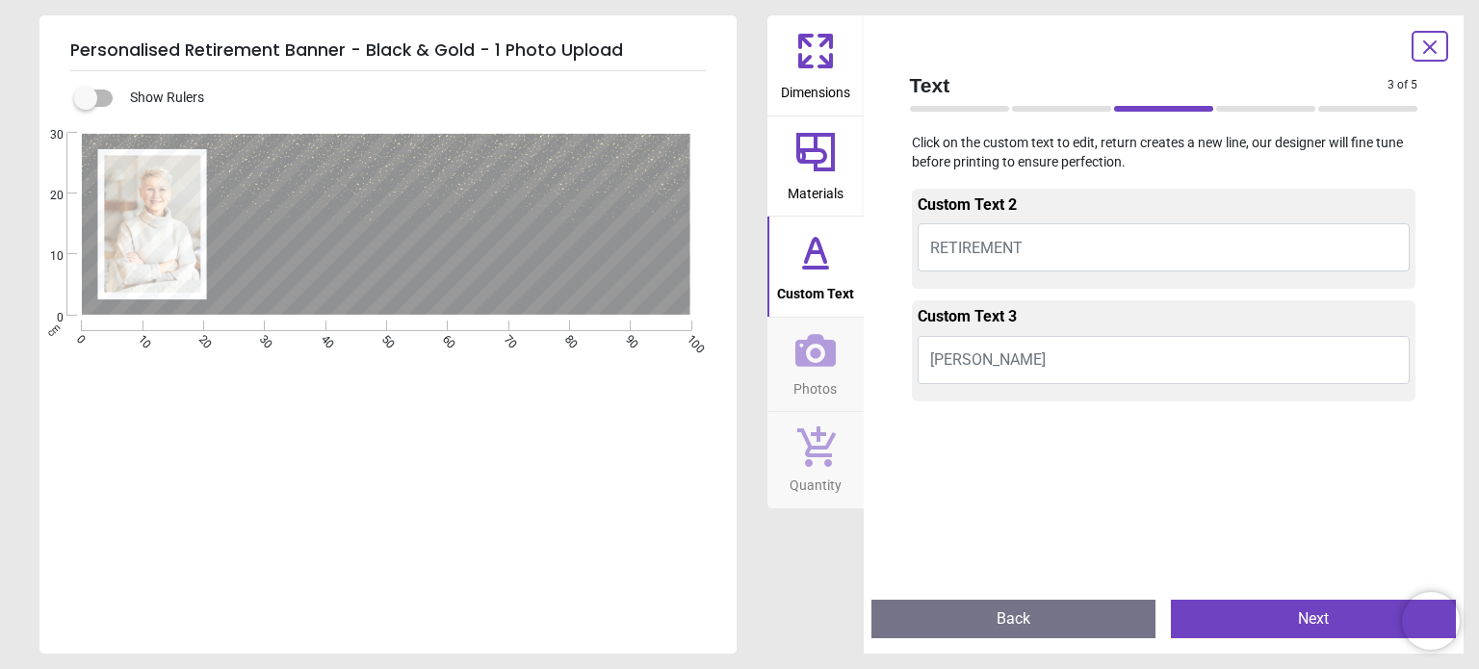
scroll to position [96, 0]
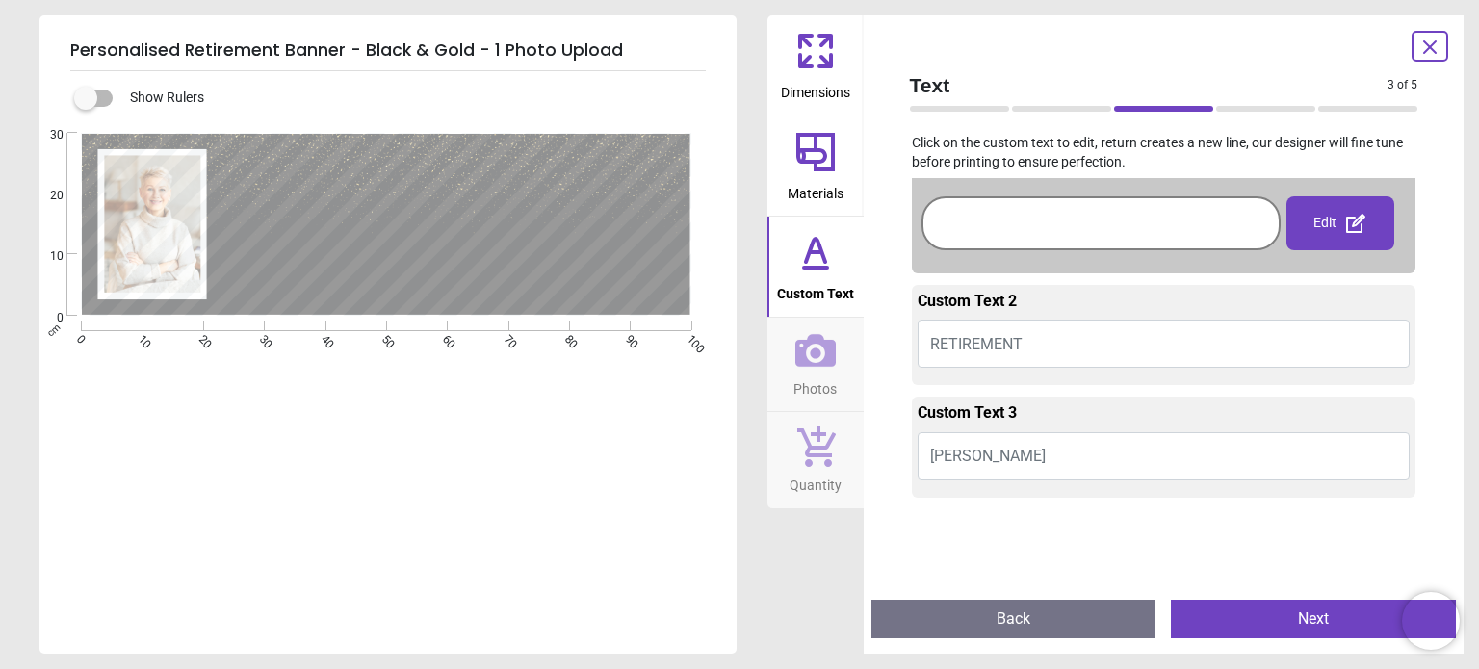
click at [1017, 449] on button "Janet Smith" at bounding box center [1164, 456] width 493 height 48
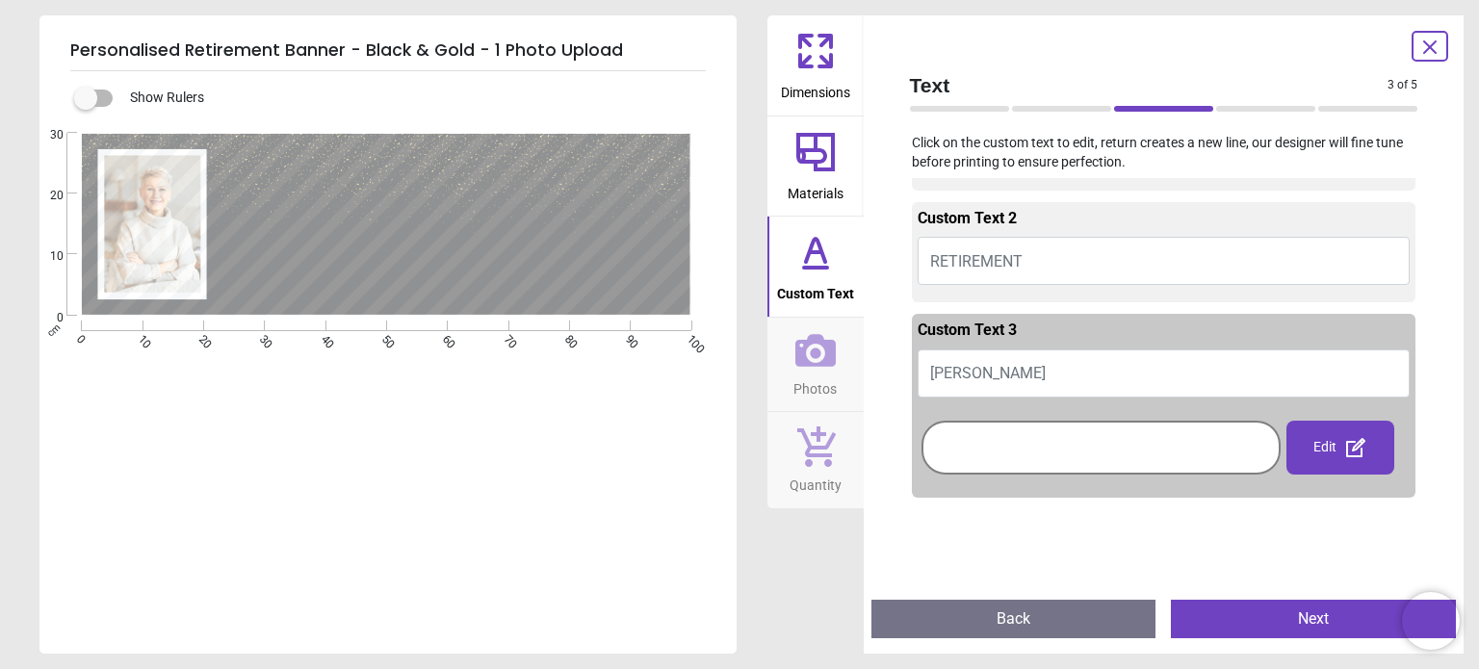
click at [980, 445] on div at bounding box center [1102, 448] width 350 height 44
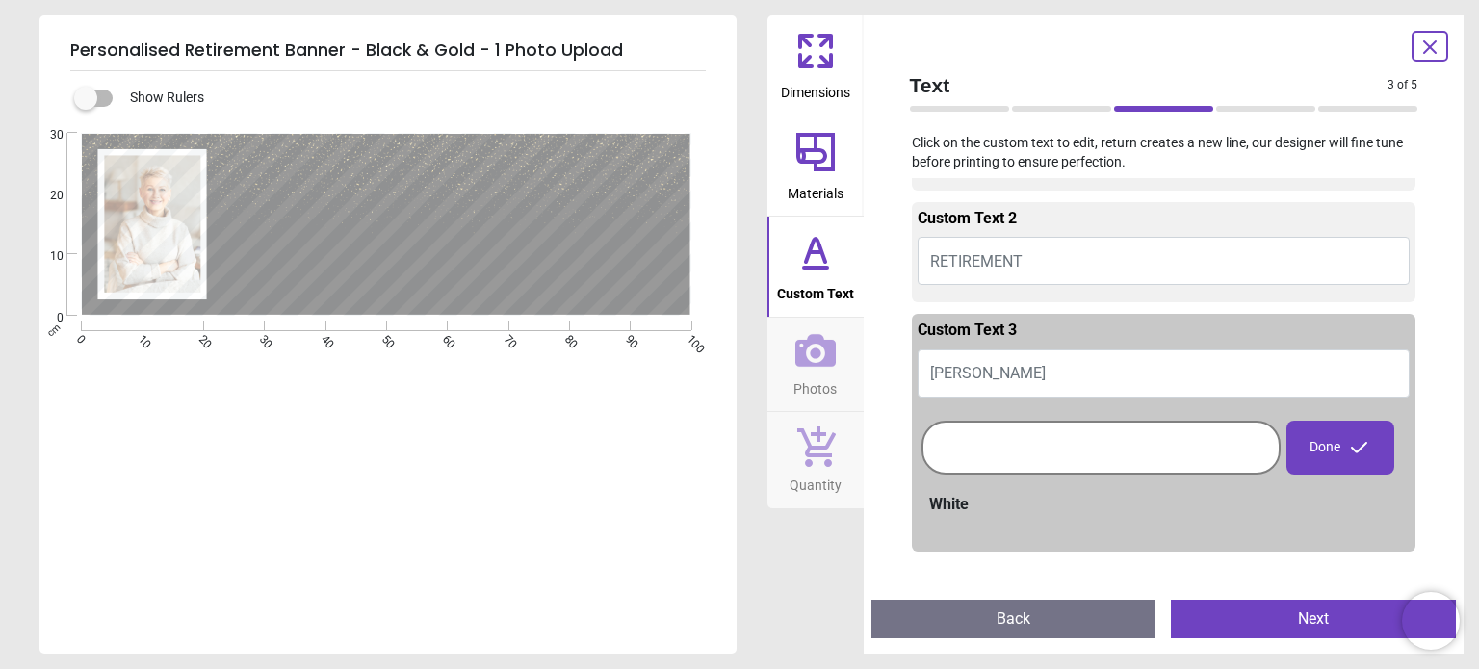
click at [1005, 376] on span "Janet Smith" at bounding box center [988, 373] width 116 height 18
type textarea "*"
type textarea "**********"
click at [1271, 634] on button "Next" at bounding box center [1313, 619] width 285 height 39
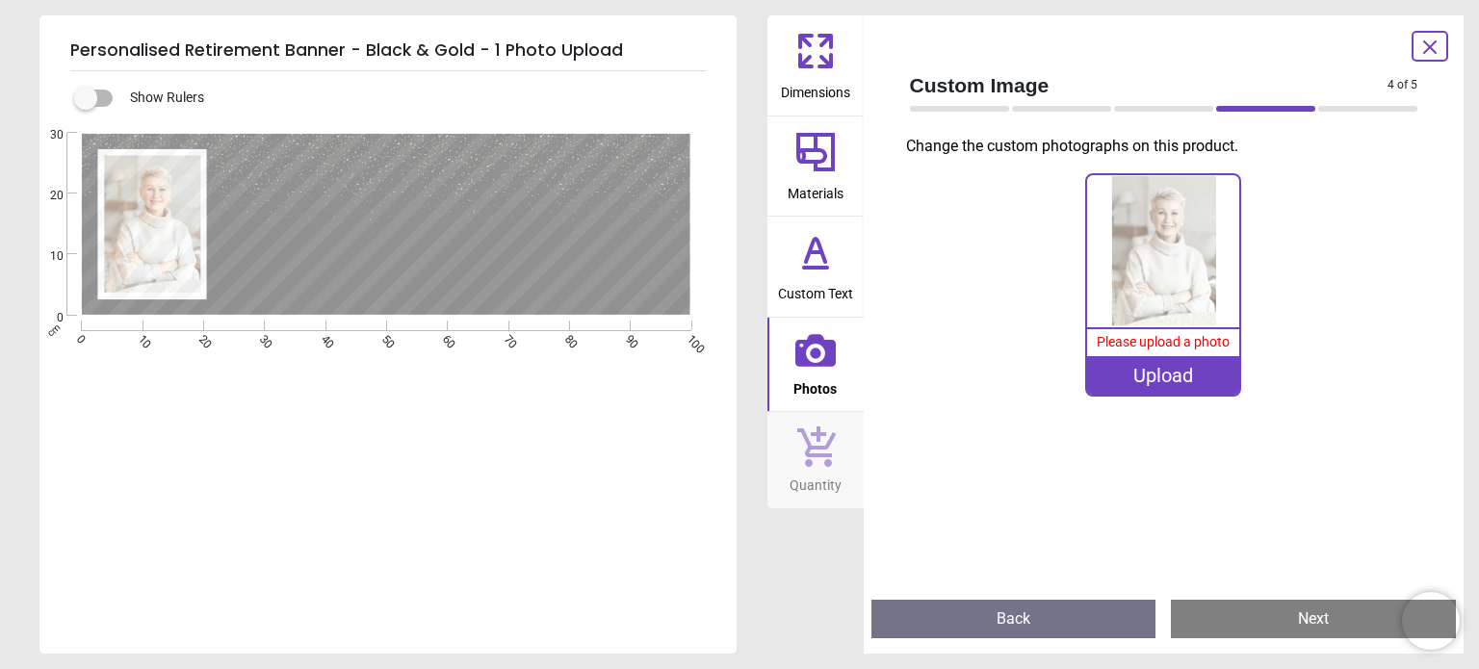
click at [1153, 373] on div "Upload" at bounding box center [1163, 375] width 152 height 39
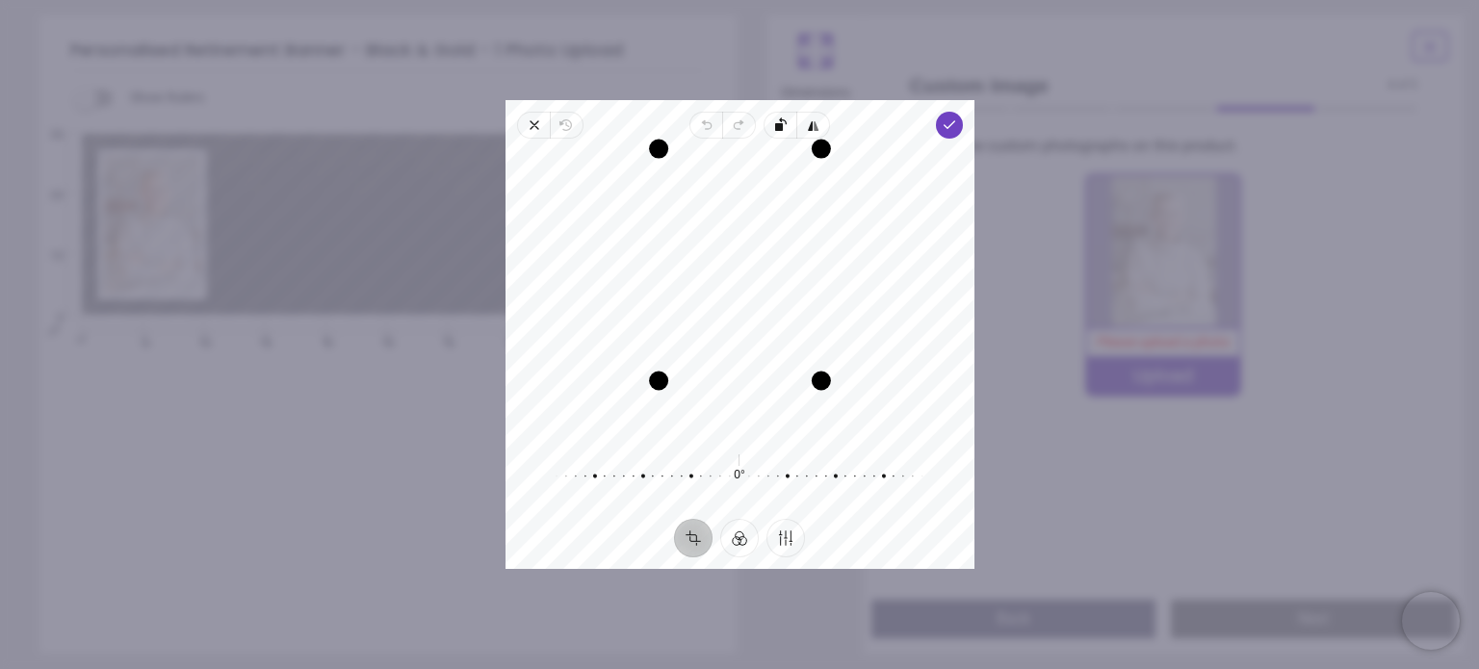
drag, startPoint x: 755, startPoint y: 207, endPoint x: 758, endPoint y: 130, distance: 77.1
click at [758, 130] on div "Close Revert Undo Redo Rotate left Flip horizontal Done Crop Filter Finetune Re…" at bounding box center [740, 334] width 469 height 469
drag, startPoint x: 743, startPoint y: 375, endPoint x: 798, endPoint y: 354, distance: 58.5
click at [798, 354] on div "Recenter" at bounding box center [740, 294] width 438 height 280
drag, startPoint x: 667, startPoint y: 149, endPoint x: 614, endPoint y: 53, distance: 110.4
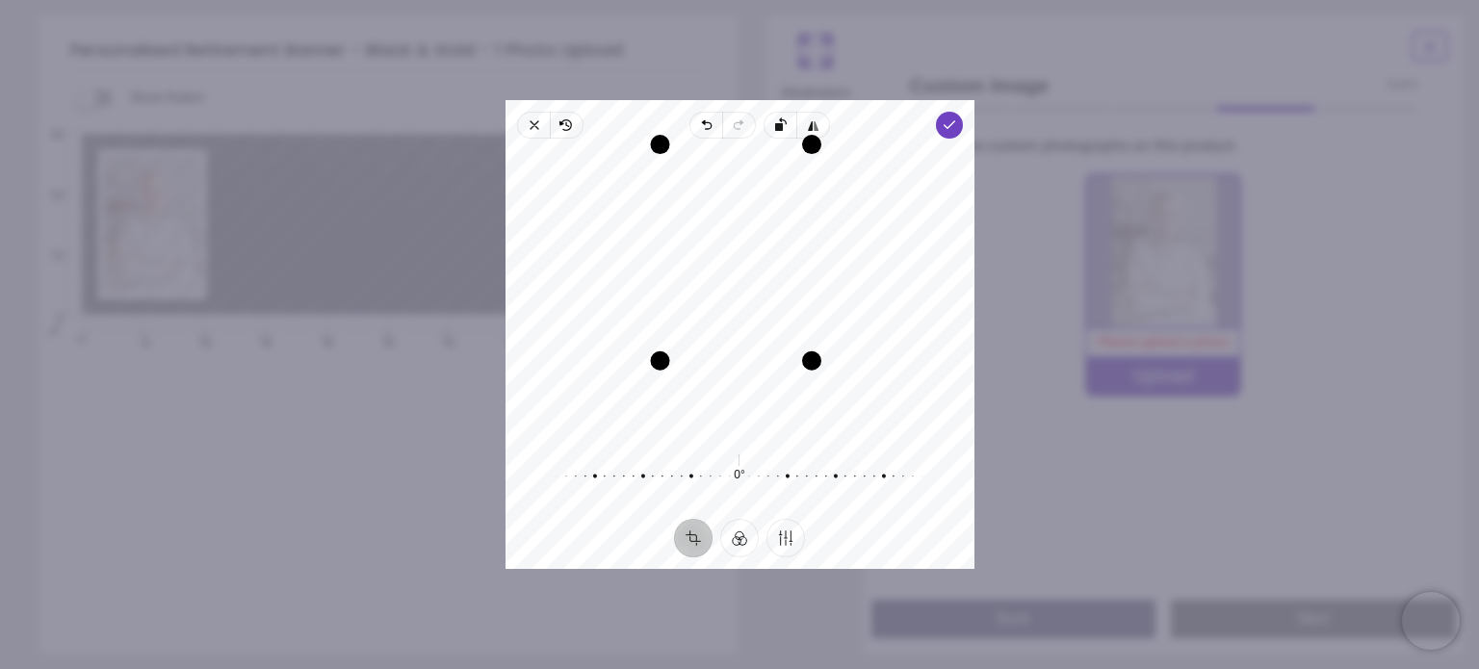
click at [754, 414] on div "**********" at bounding box center [1076, 474] width 645 height 120
click at [749, 330] on div "Recenter" at bounding box center [740, 294] width 438 height 280
drag, startPoint x: 747, startPoint y: 354, endPoint x: 896, endPoint y: 444, distance: 173.3
click at [896, 444] on div "Recenter 0° Reset" at bounding box center [740, 329] width 469 height 380
drag, startPoint x: 838, startPoint y: 155, endPoint x: 855, endPoint y: 99, distance: 58.5
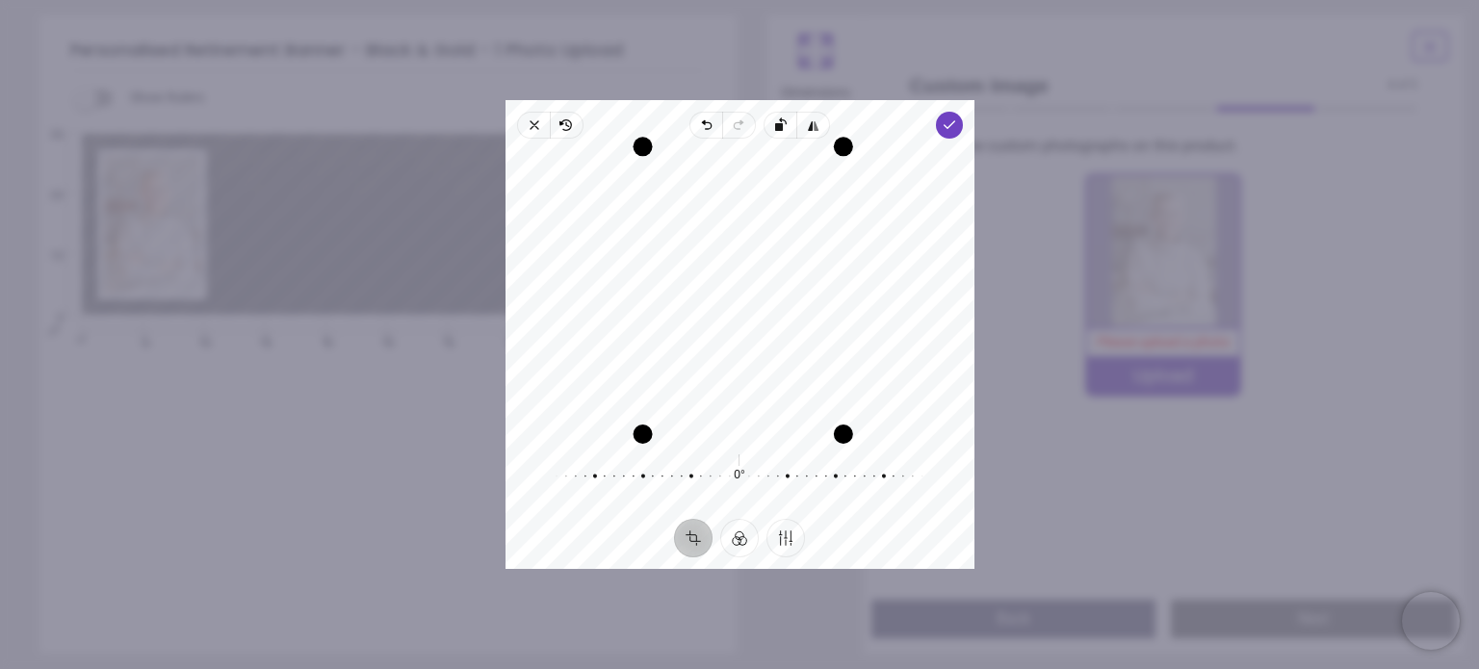
click at [855, 414] on div "**********" at bounding box center [1076, 474] width 645 height 120
drag, startPoint x: 640, startPoint y: 149, endPoint x: 582, endPoint y: 65, distance: 102.6
click at [754, 414] on div "**********" at bounding box center [1076, 474] width 645 height 120
click at [691, 274] on div "Recenter" at bounding box center [740, 294] width 438 height 280
drag, startPoint x: 707, startPoint y: 302, endPoint x: 710, endPoint y: 382, distance: 80.0
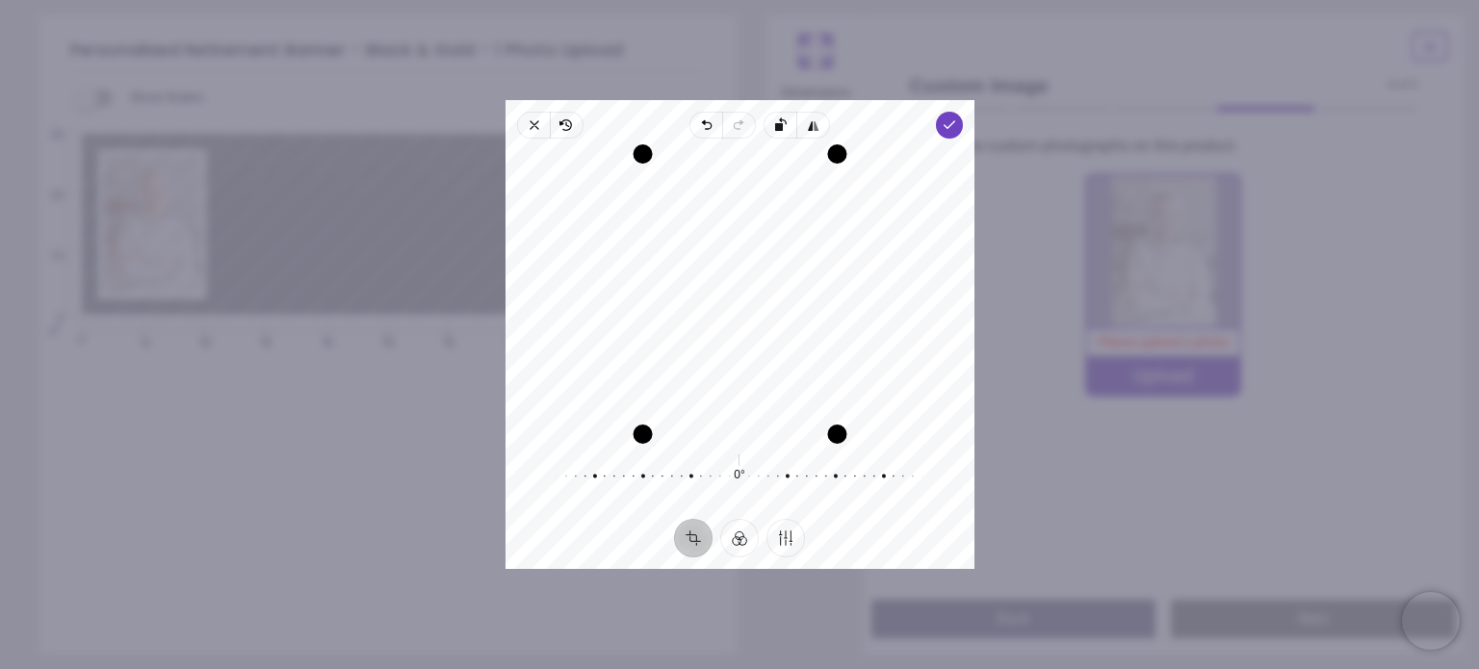
click at [710, 382] on div "Recenter" at bounding box center [740, 294] width 438 height 280
click at [743, 535] on button "Filter" at bounding box center [739, 538] width 39 height 39
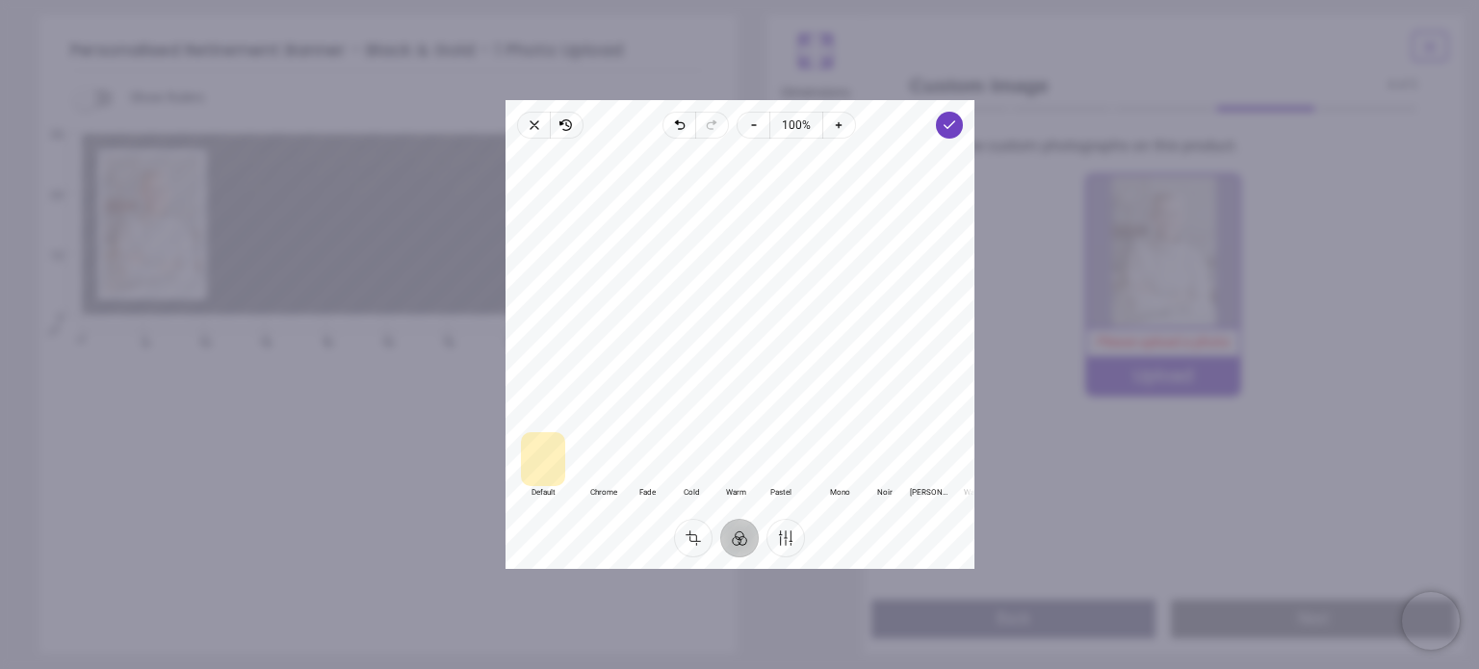
click at [599, 468] on div at bounding box center [603, 459] width 44 height 54
click at [639, 467] on div at bounding box center [647, 459] width 44 height 54
click at [696, 464] on div at bounding box center [691, 459] width 44 height 54
click at [725, 465] on div at bounding box center [736, 459] width 44 height 54
click at [778, 465] on div at bounding box center [780, 459] width 44 height 54
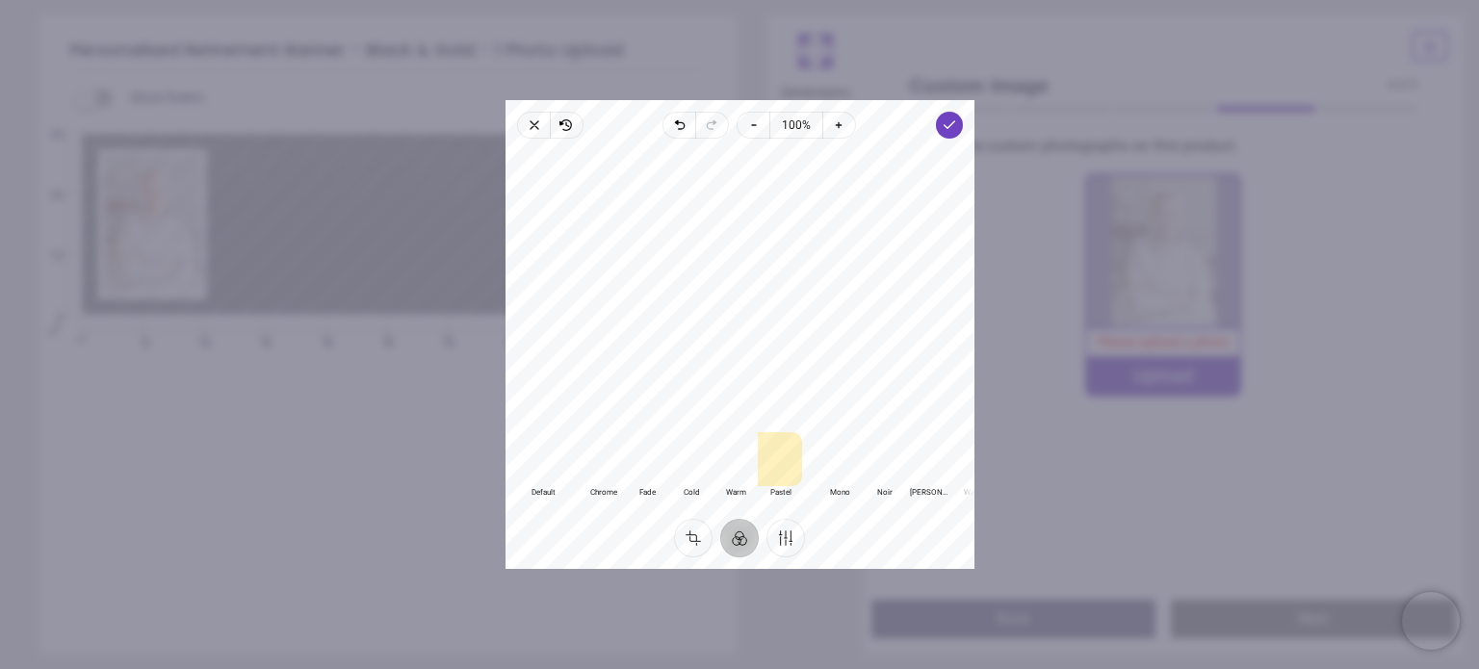
click at [612, 468] on div at bounding box center [603, 459] width 44 height 54
click at [549, 466] on div at bounding box center [543, 459] width 44 height 54
click at [600, 464] on div at bounding box center [603, 459] width 44 height 54
click at [959, 124] on span "Done" at bounding box center [948, 125] width 27 height 27
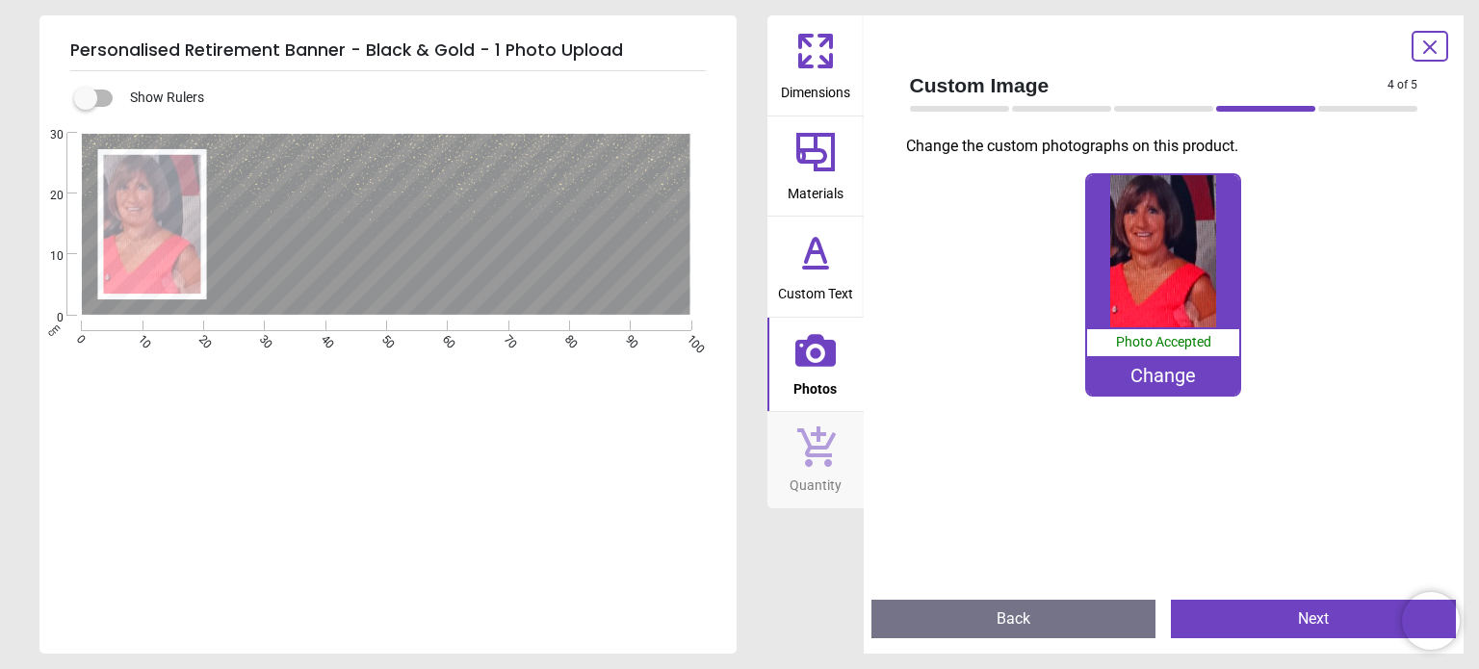
click at [1146, 369] on div "Change" at bounding box center [1163, 375] width 152 height 39
click at [1140, 374] on div "Change" at bounding box center [1163, 375] width 152 height 39
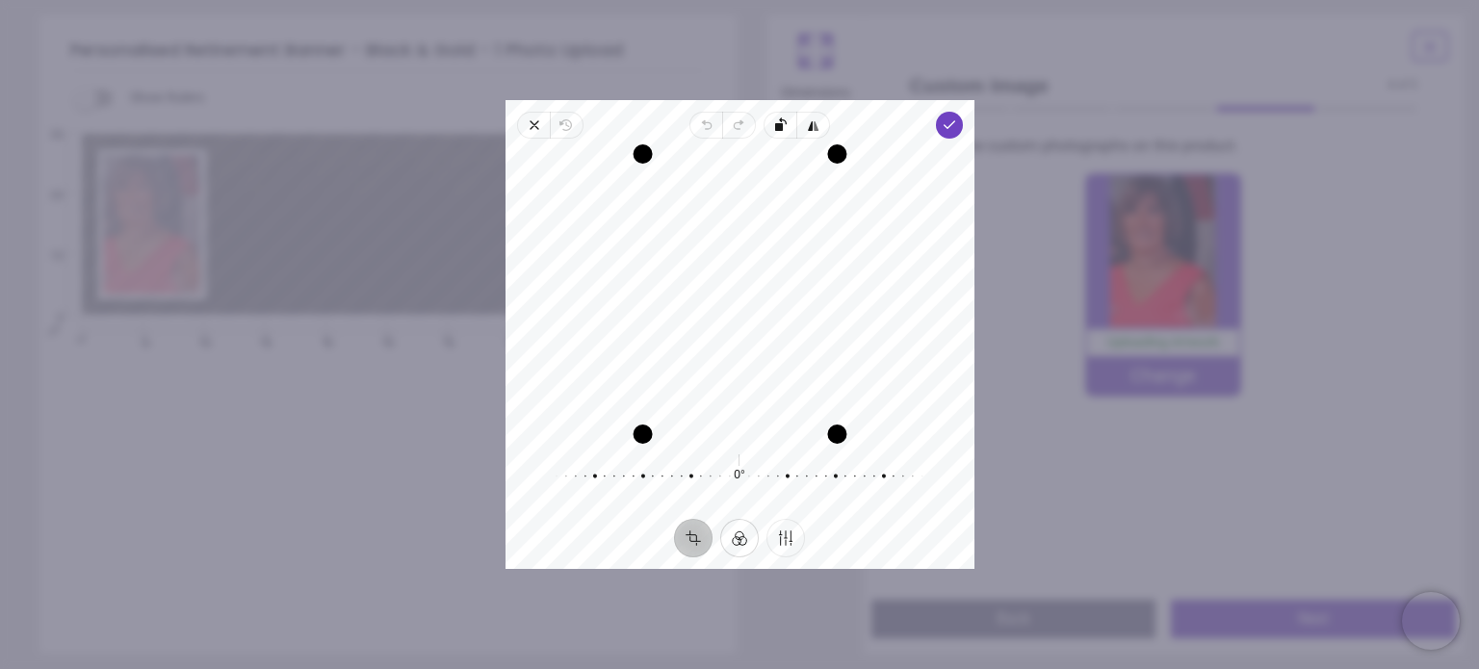
click at [740, 533] on button "Filter" at bounding box center [739, 538] width 39 height 39
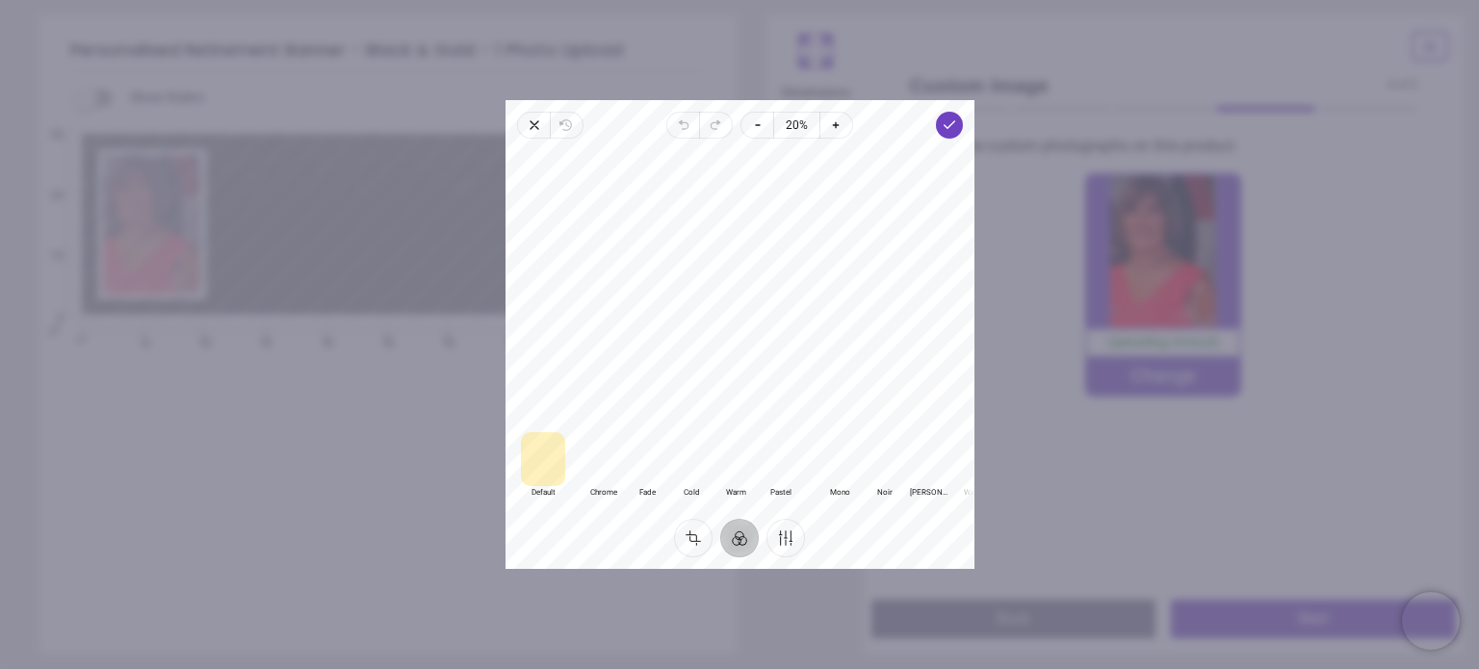
click at [845, 469] on div at bounding box center [840, 459] width 44 height 54
click at [883, 464] on div at bounding box center [884, 459] width 44 height 54
click at [903, 465] on div at bounding box center [904, 459] width 44 height 54
click at [917, 465] on div at bounding box center [904, 459] width 44 height 54
click at [921, 464] on div at bounding box center [920, 459] width 44 height 54
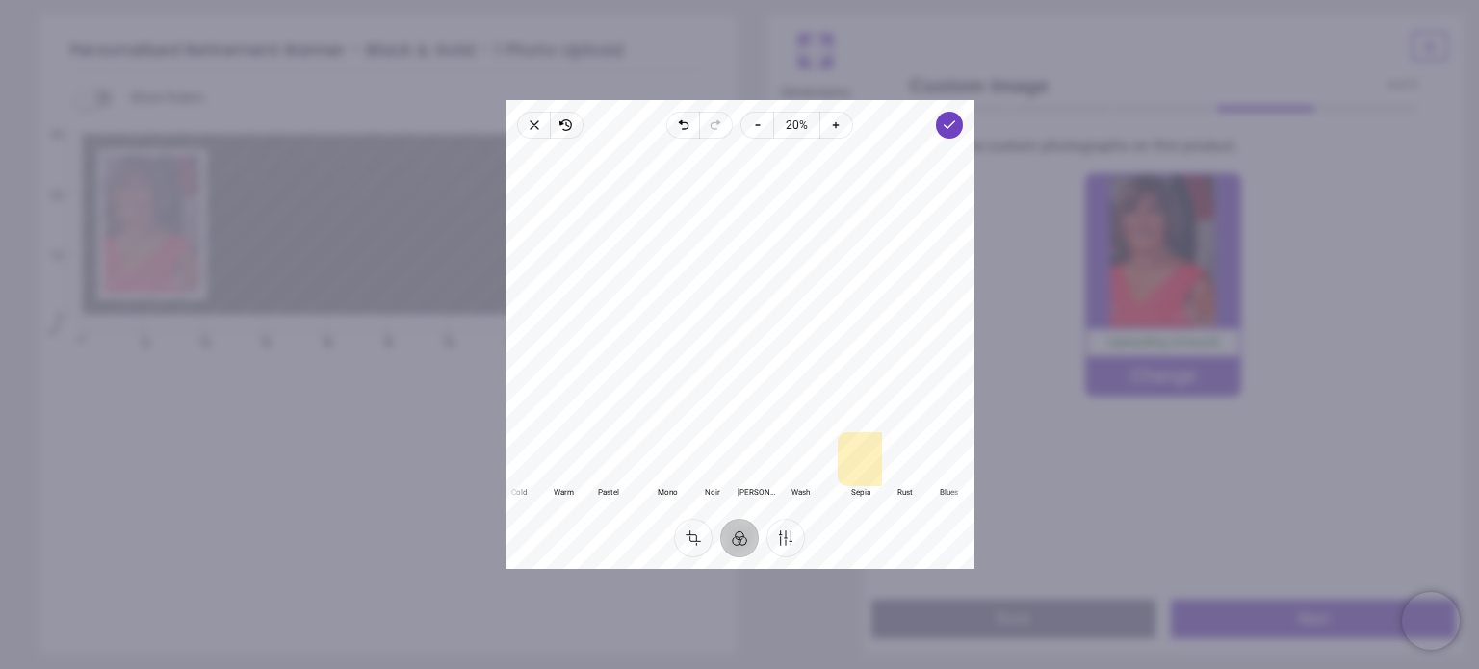
click at [909, 466] on div at bounding box center [904, 459] width 44 height 54
click at [912, 465] on div at bounding box center [904, 459] width 44 height 54
click at [935, 461] on div at bounding box center [937, 459] width 44 height 54
click at [792, 535] on button "Finetune" at bounding box center [786, 538] width 39 height 39
click at [740, 534] on button "Filter" at bounding box center [739, 538] width 39 height 39
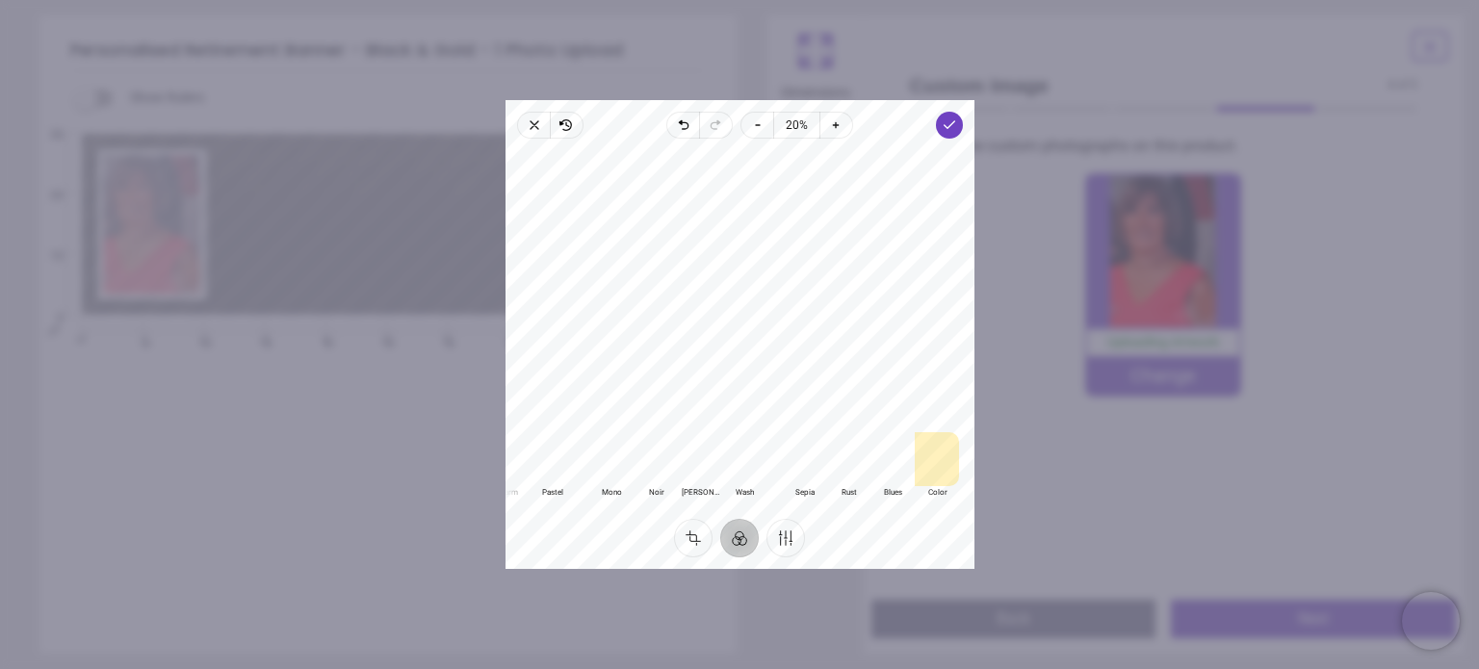
click at [557, 461] on div at bounding box center [552, 459] width 44 height 54
click at [563, 461] on div at bounding box center [576, 459] width 44 height 54
click at [785, 534] on button "Finetune" at bounding box center [786, 538] width 39 height 39
click at [643, 487] on span "Contrast" at bounding box center [635, 489] width 41 height 11
drag, startPoint x: 737, startPoint y: 436, endPoint x: 638, endPoint y: 431, distance: 99.4
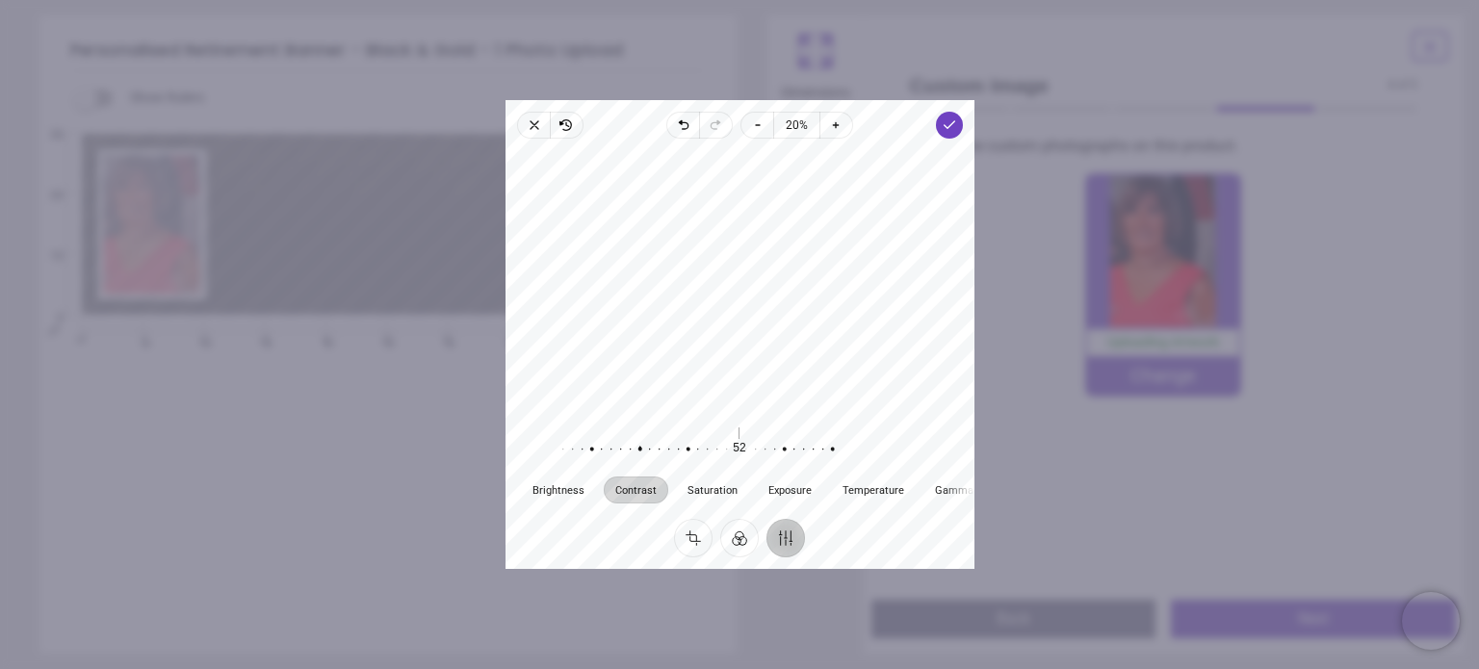
click at [638, 431] on div at bounding box center [631, 450] width 370 height 54
click at [856, 491] on span "Temperature" at bounding box center [874, 489] width 62 height 11
drag, startPoint x: 740, startPoint y: 446, endPoint x: 759, endPoint y: 442, distance: 19.6
click at [759, 442] on div at bounding box center [750, 450] width 370 height 54
click at [936, 488] on span "Gamma" at bounding box center [954, 489] width 39 height 11
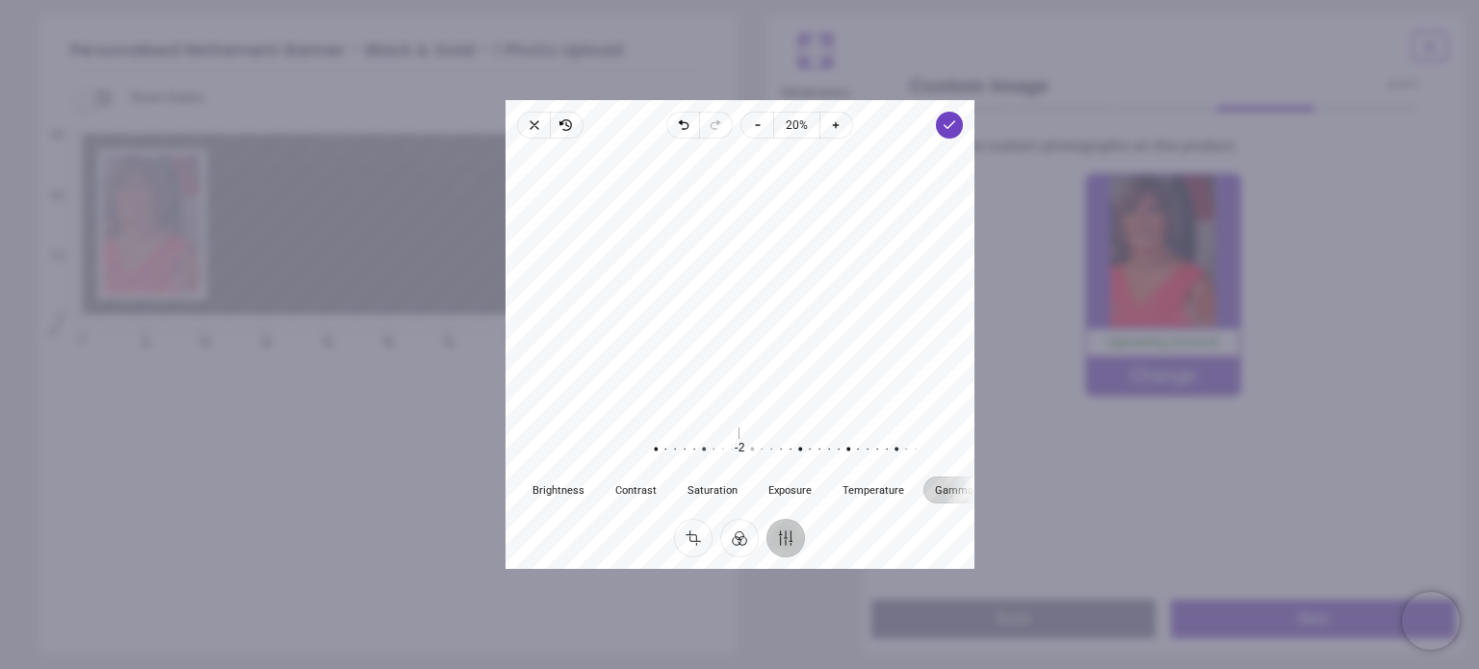
drag, startPoint x: 733, startPoint y: 434, endPoint x: 735, endPoint y: 419, distance: 15.5
click at [735, 419] on div "Brightness Contrast Saturation Exposure Temperature Gamma Clarity Vignette 0 Re…" at bounding box center [740, 463] width 469 height 96
click at [566, 486] on span "Brightness" at bounding box center [559, 489] width 52 height 11
drag, startPoint x: 737, startPoint y: 446, endPoint x: 767, endPoint y: 428, distance: 35.0
click at [767, 428] on div at bounding box center [759, 450] width 370 height 54
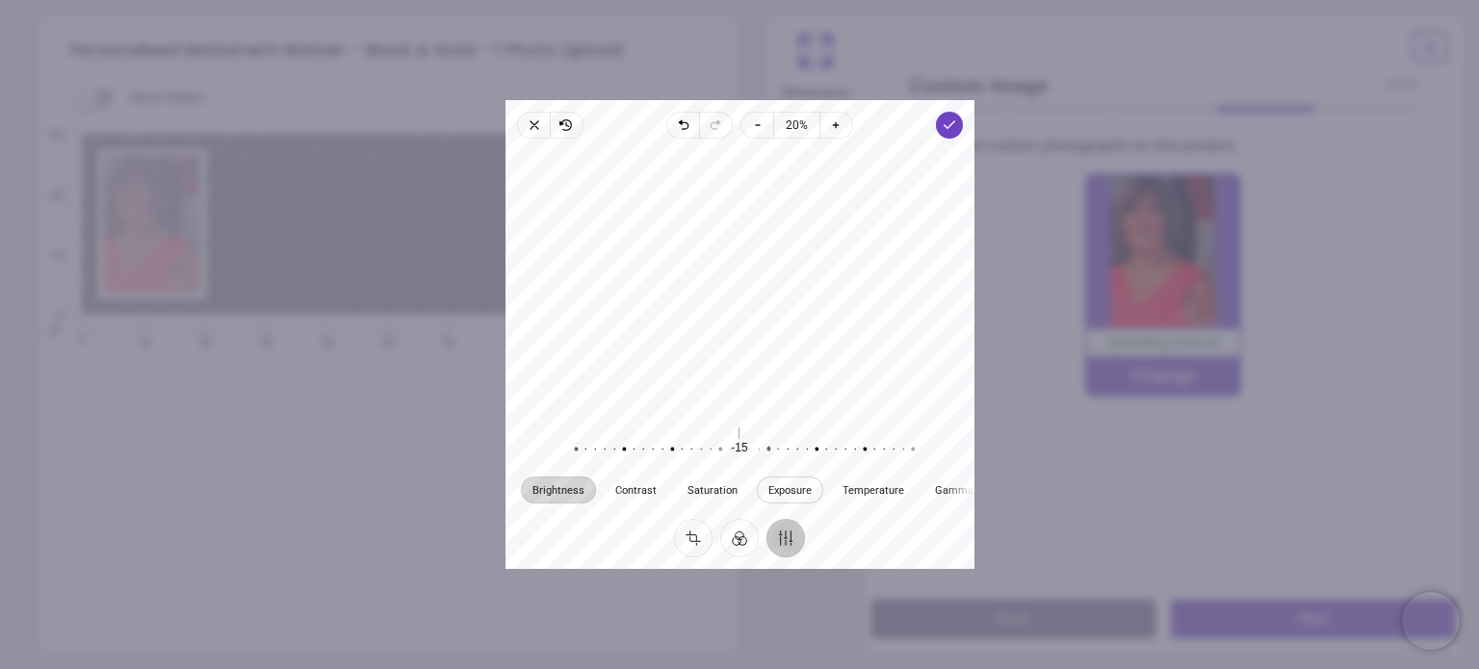
click at [778, 489] on span "Exposure" at bounding box center [790, 489] width 43 height 11
drag, startPoint x: 738, startPoint y: 439, endPoint x: 755, endPoint y: 438, distance: 17.4
click at [755, 438] on div at bounding box center [747, 450] width 370 height 54
click at [629, 484] on span "Contrast" at bounding box center [635, 489] width 41 height 11
drag, startPoint x: 737, startPoint y: 444, endPoint x: 798, endPoint y: 441, distance: 60.7
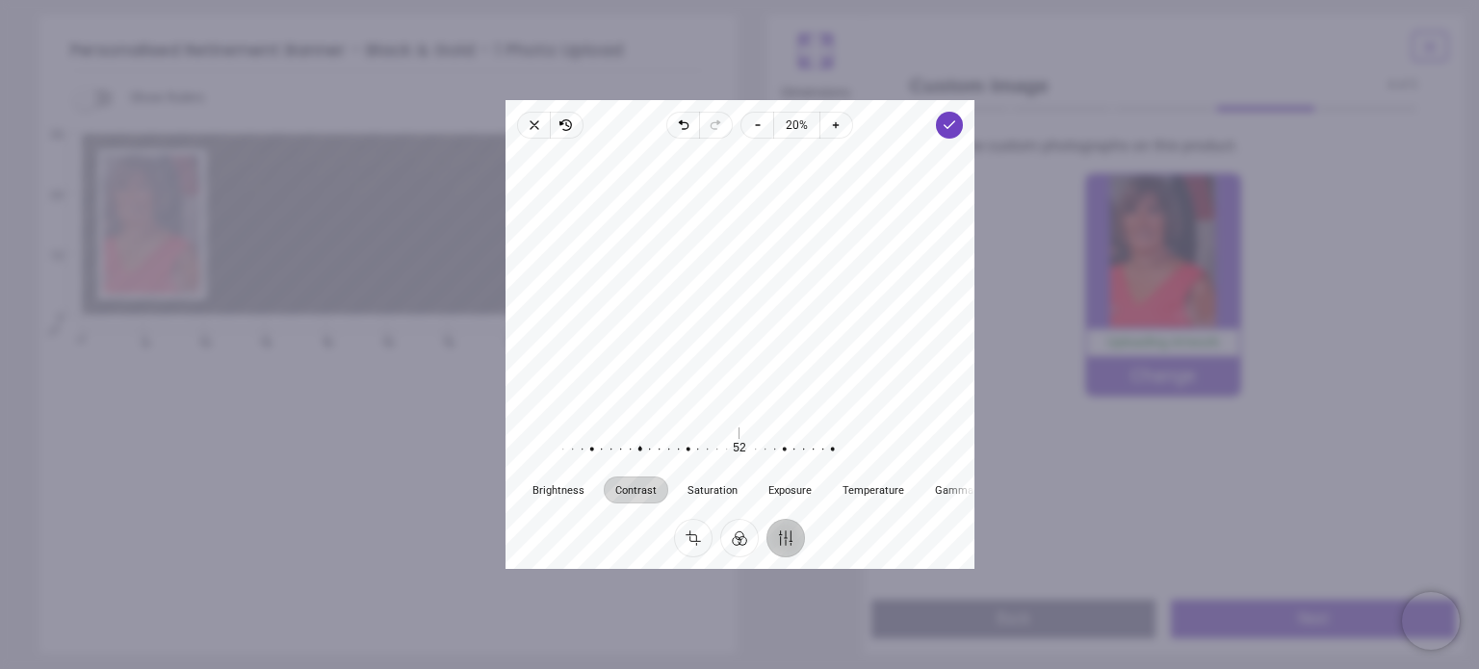
click at [798, 441] on div "52 Reset" at bounding box center [740, 450] width 370 height 54
drag, startPoint x: 740, startPoint y: 443, endPoint x: 698, endPoint y: 441, distance: 41.5
click at [698, 441] on div "52 Reset" at bounding box center [740, 450] width 370 height 54
drag, startPoint x: 740, startPoint y: 434, endPoint x: 769, endPoint y: 433, distance: 28.9
click at [769, 433] on div "52 Reset" at bounding box center [740, 450] width 370 height 54
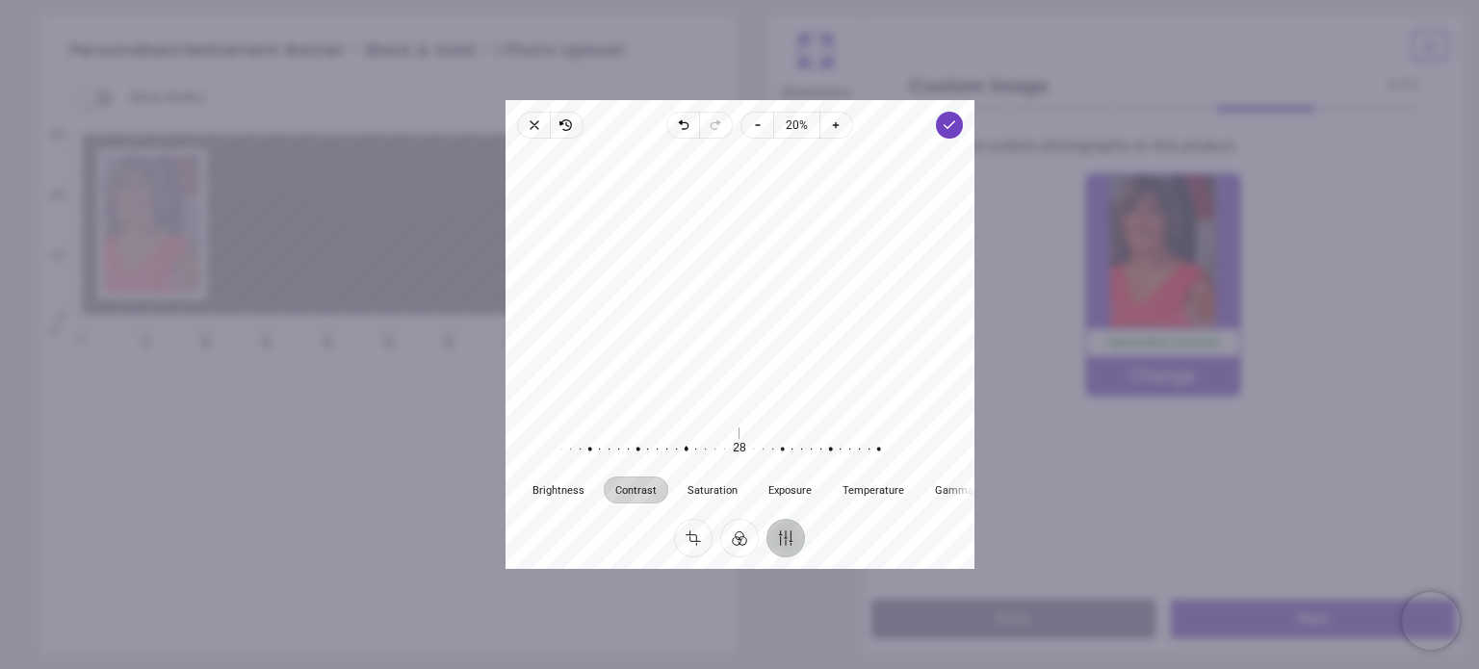
drag, startPoint x: 742, startPoint y: 447, endPoint x: 788, endPoint y: 434, distance: 47.9
click at [788, 434] on div at bounding box center [677, 450] width 370 height 54
click at [948, 126] on polyline "button" at bounding box center [949, 124] width 11 height 7
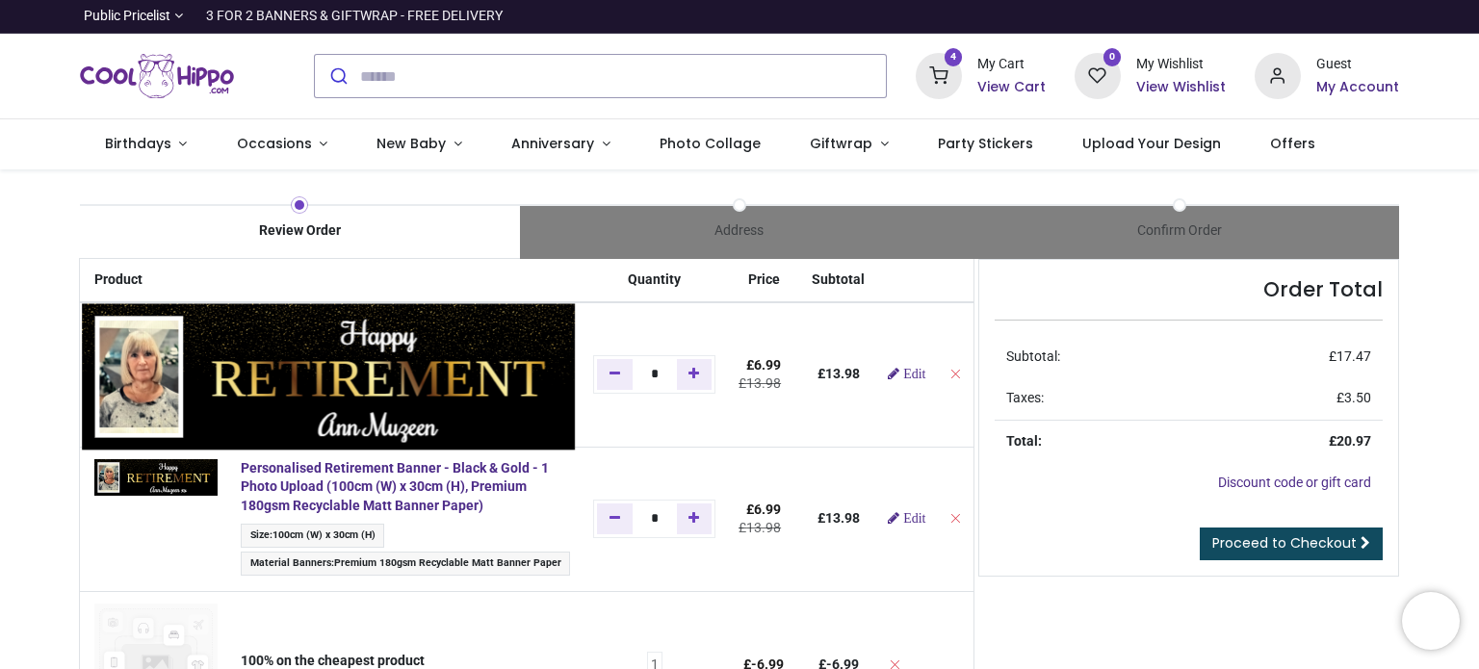
click at [160, 327] on img at bounding box center [328, 377] width 493 height 148
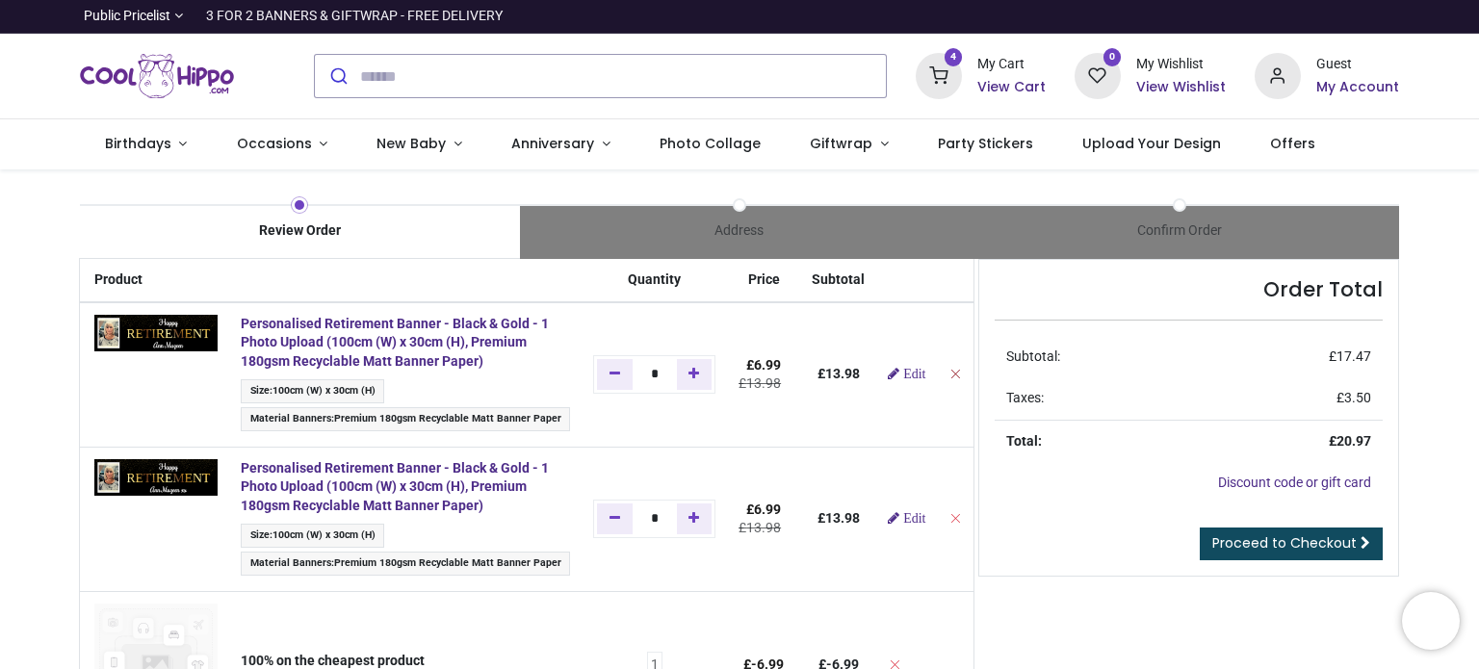
click at [949, 372] on icon "Remove from cart" at bounding box center [955, 373] width 13 height 13
type input "*"
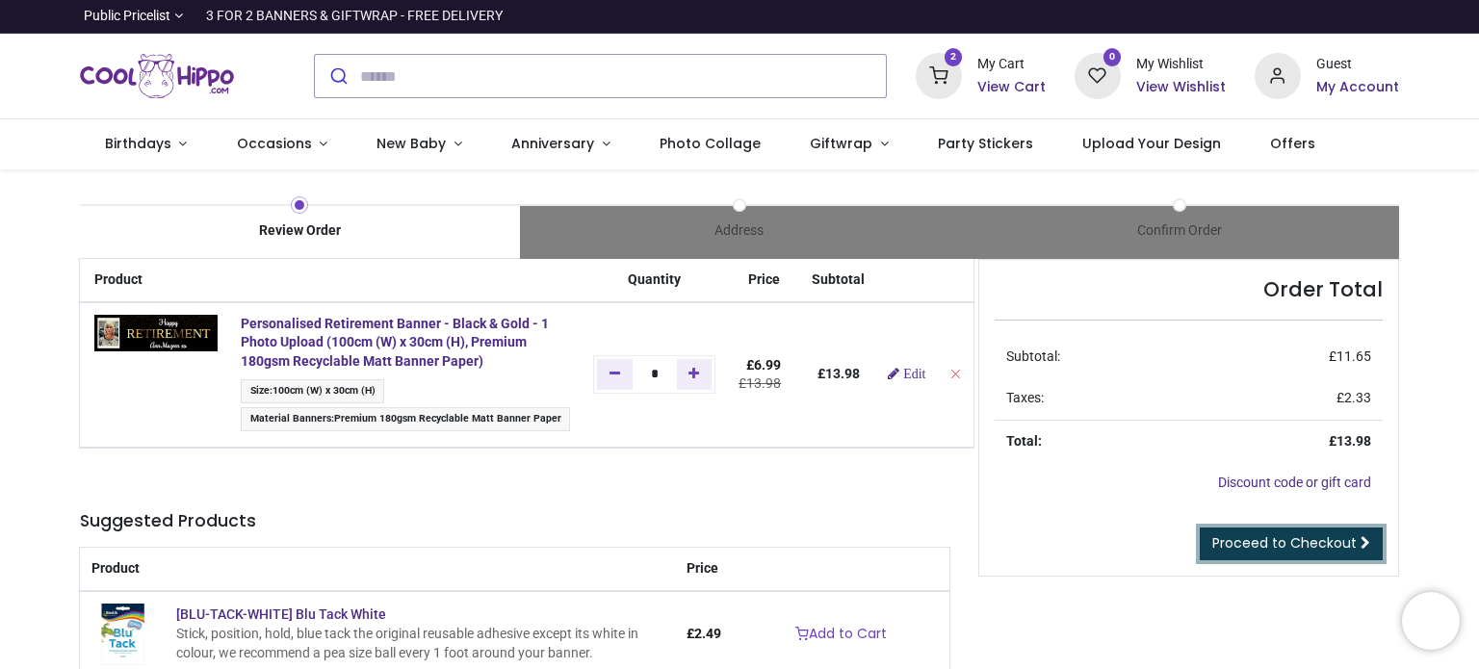
click at [1269, 541] on span "Proceed to Checkout" at bounding box center [1285, 543] width 144 height 19
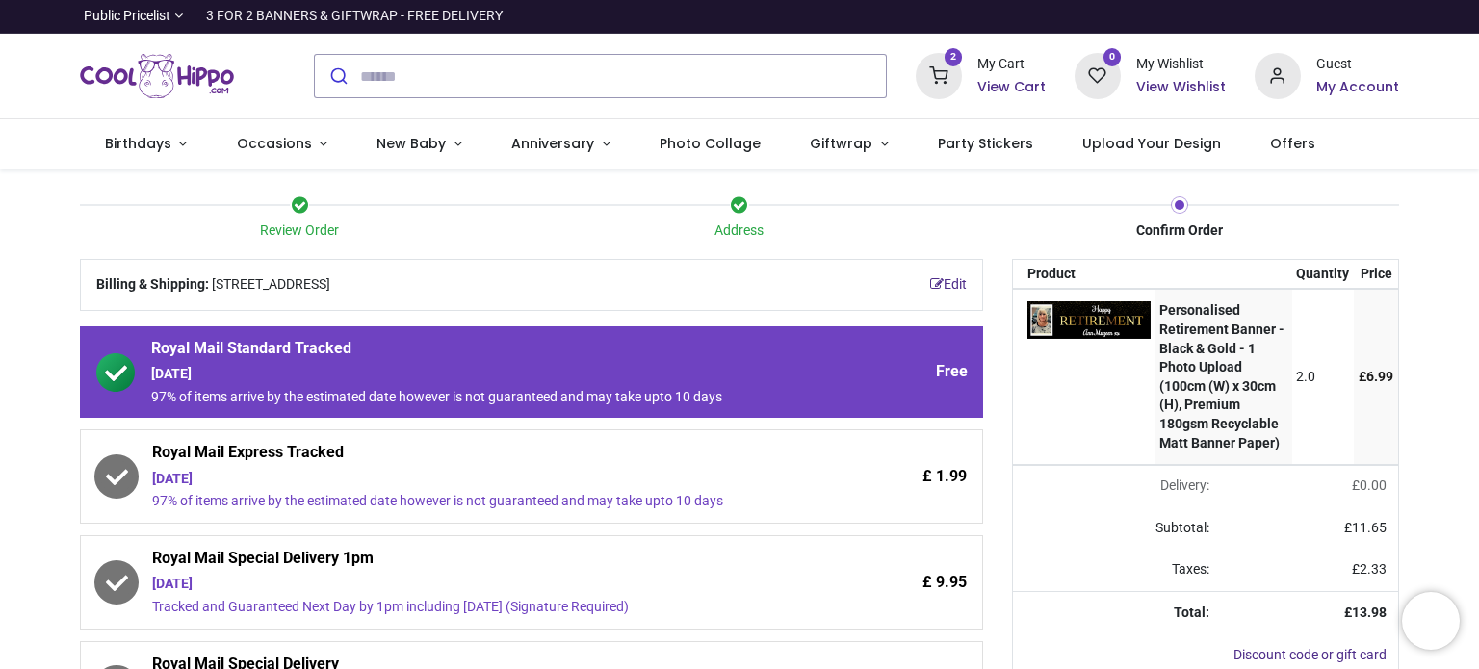
scroll to position [96, 0]
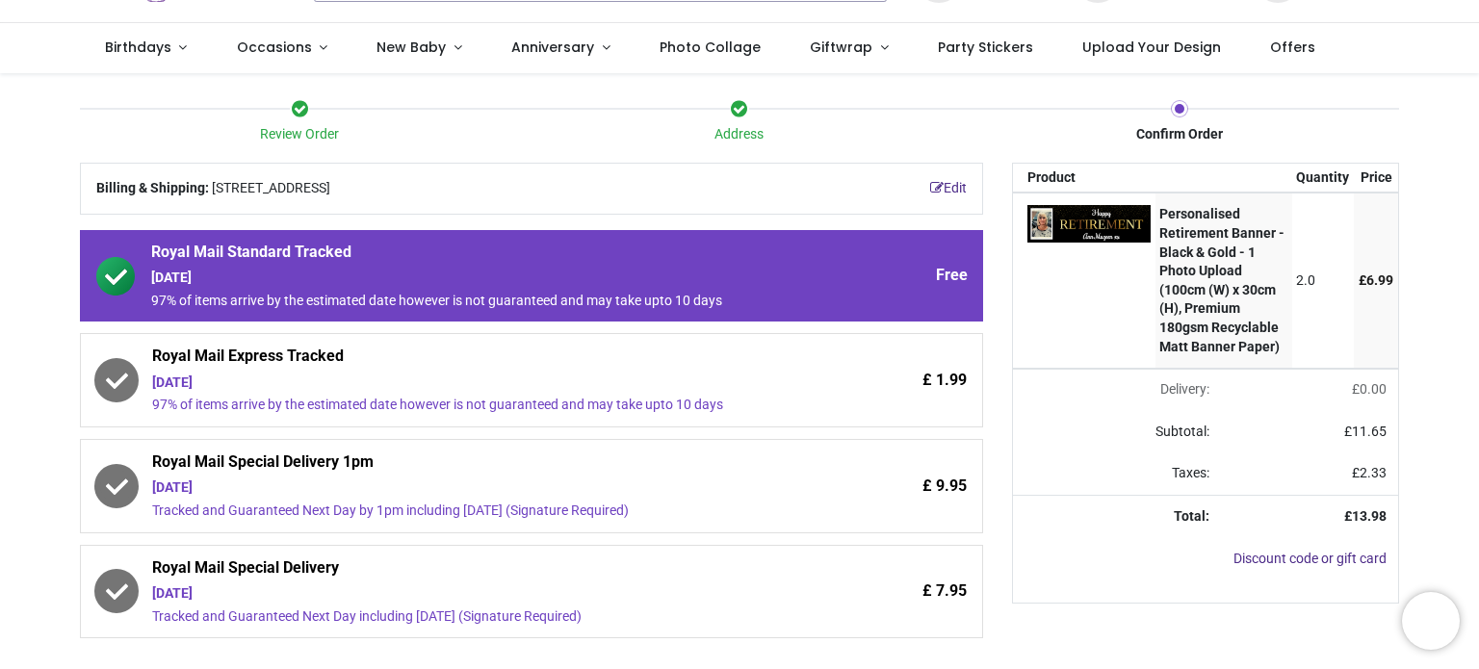
click at [123, 482] on icon at bounding box center [117, 486] width 22 height 15
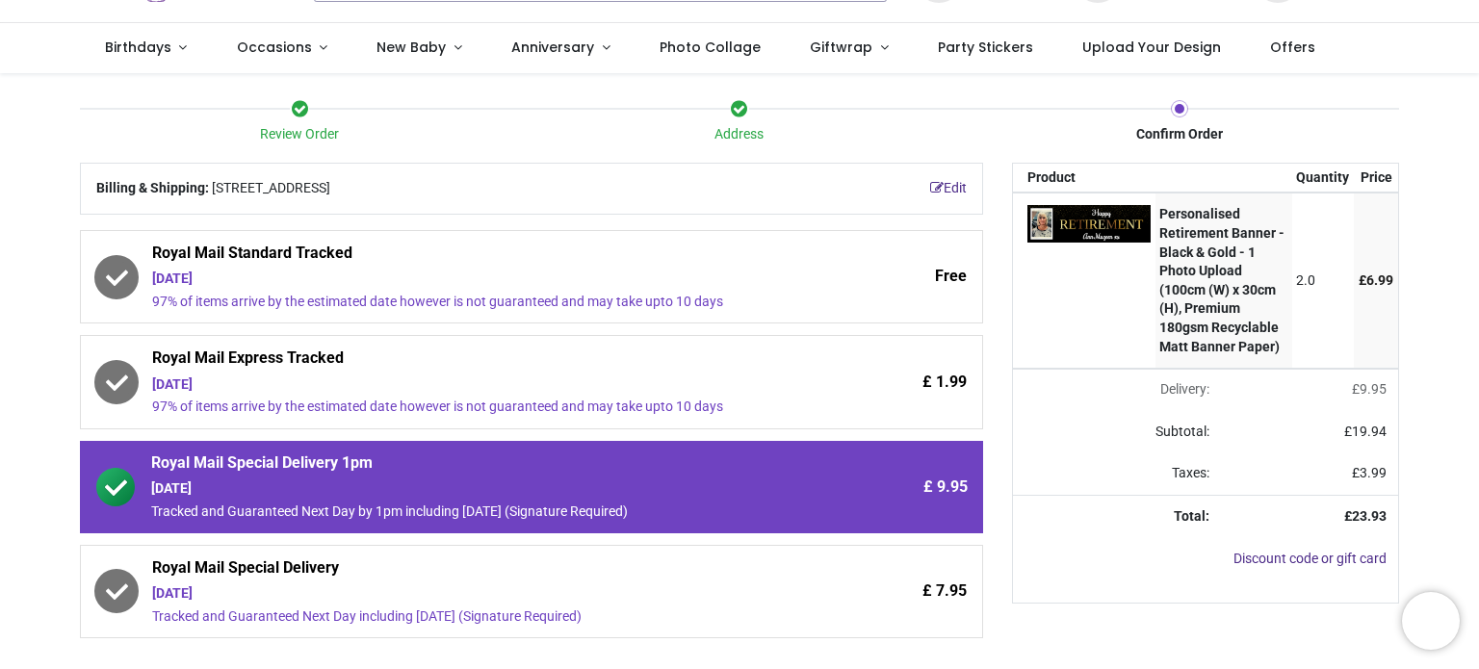
click at [123, 272] on icon at bounding box center [117, 277] width 22 height 15
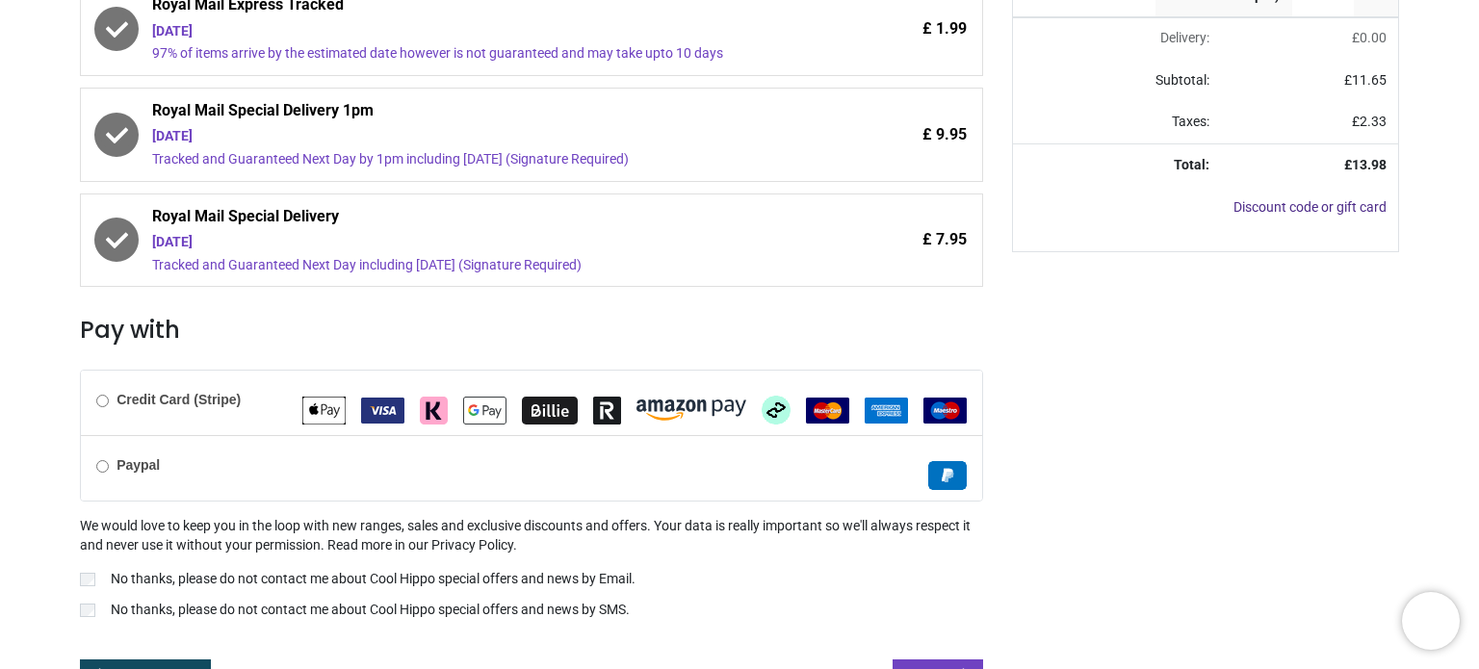
scroll to position [475, 0]
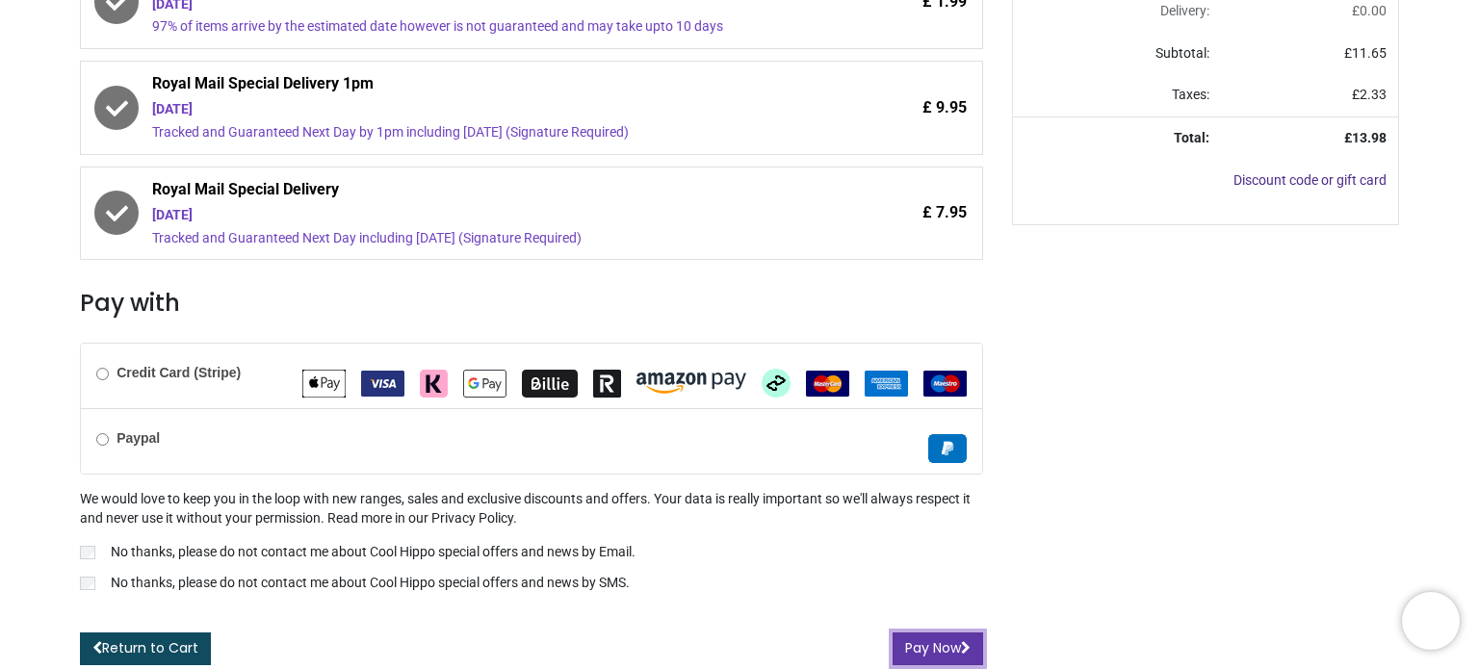
click at [936, 641] on button "Pay Now" at bounding box center [938, 649] width 91 height 33
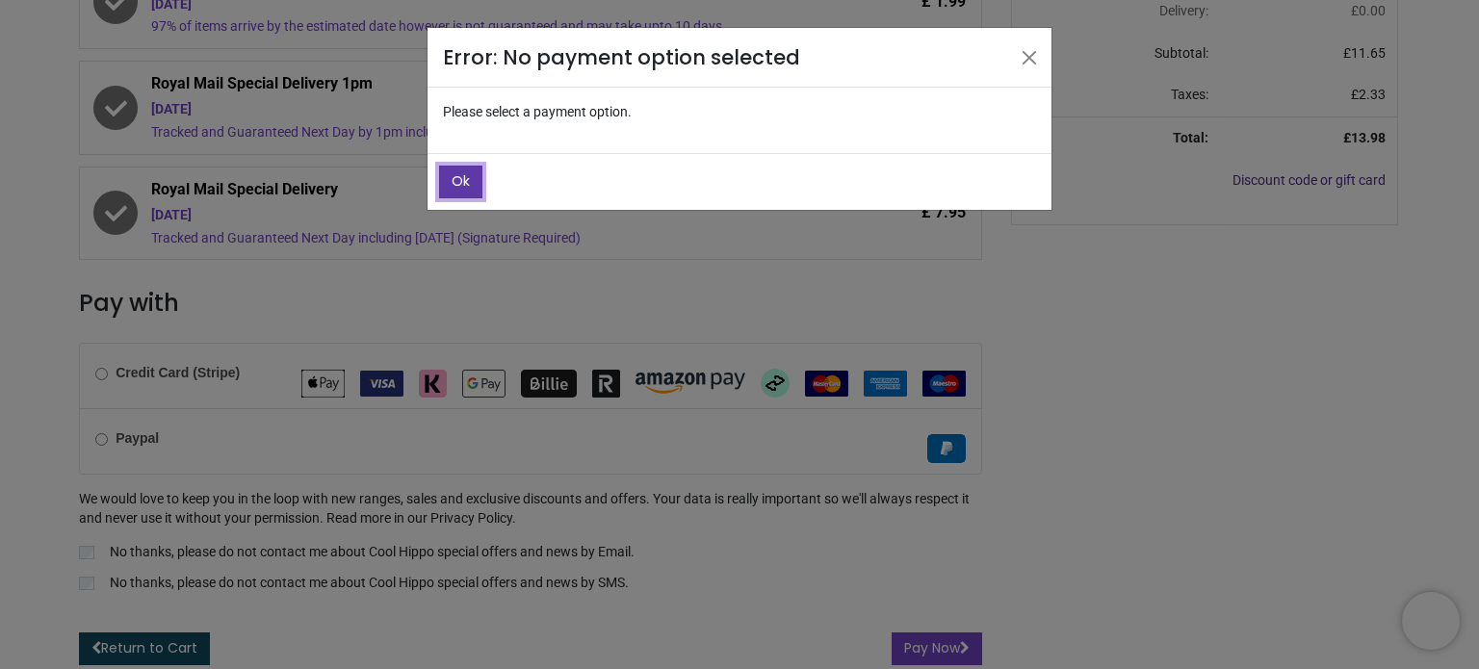
click at [450, 176] on button "Ok" at bounding box center [460, 182] width 43 height 33
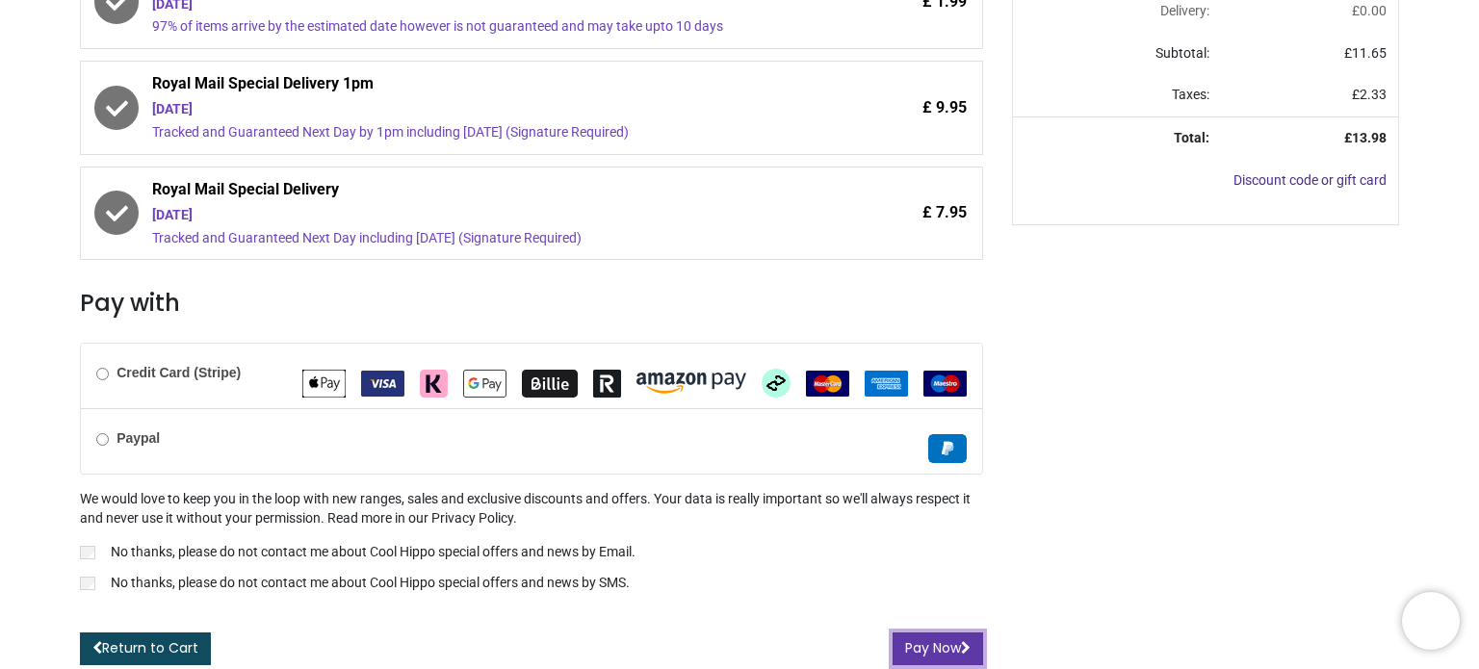
click at [932, 652] on button "Pay Now" at bounding box center [938, 649] width 91 height 33
